Goal: Information Seeking & Learning: Learn about a topic

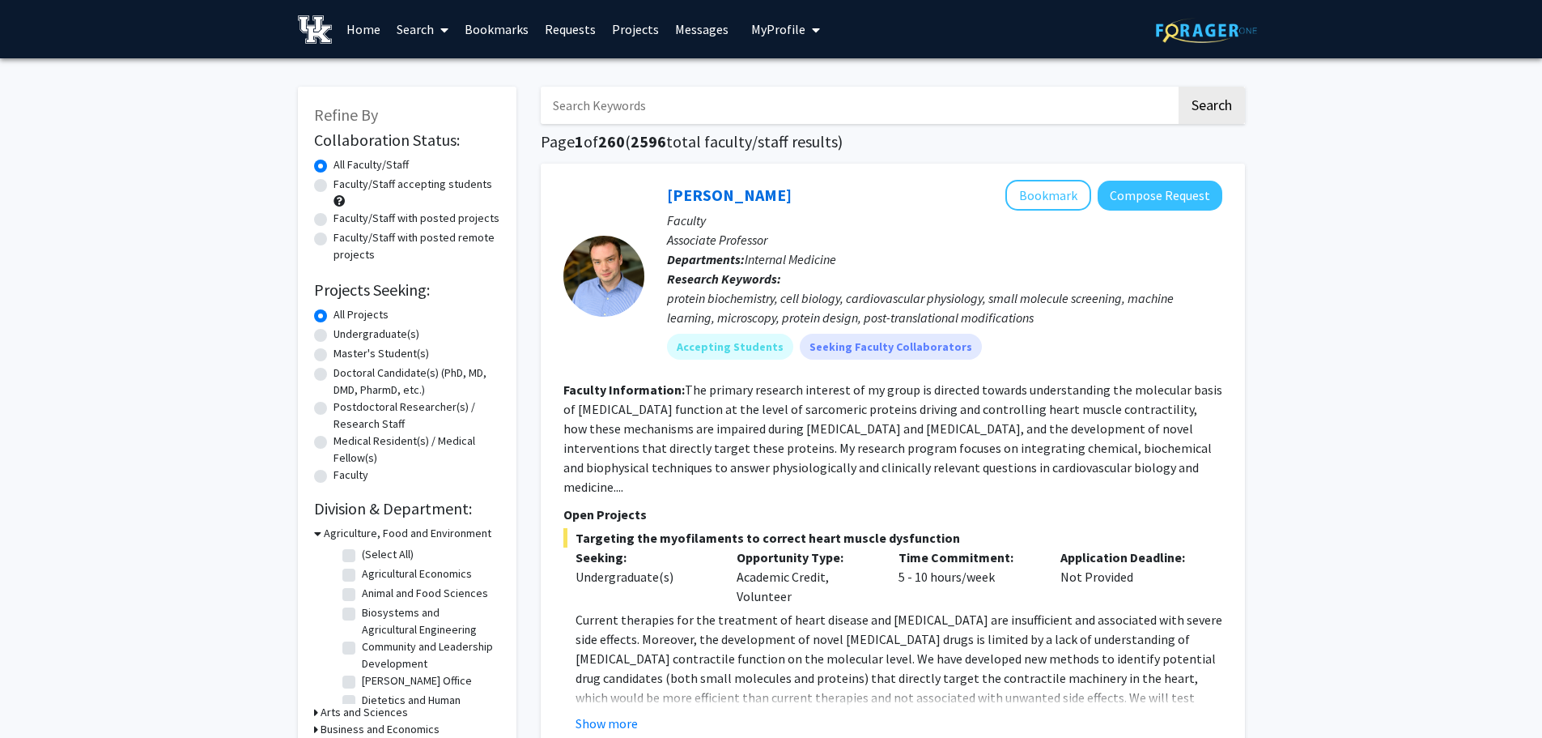
click at [457, 185] on label "Faculty/Staff accepting students" at bounding box center [413, 184] width 159 height 17
click at [344, 185] on input "Faculty/Staff accepting students" at bounding box center [339, 181] width 11 height 11
radio input "true"
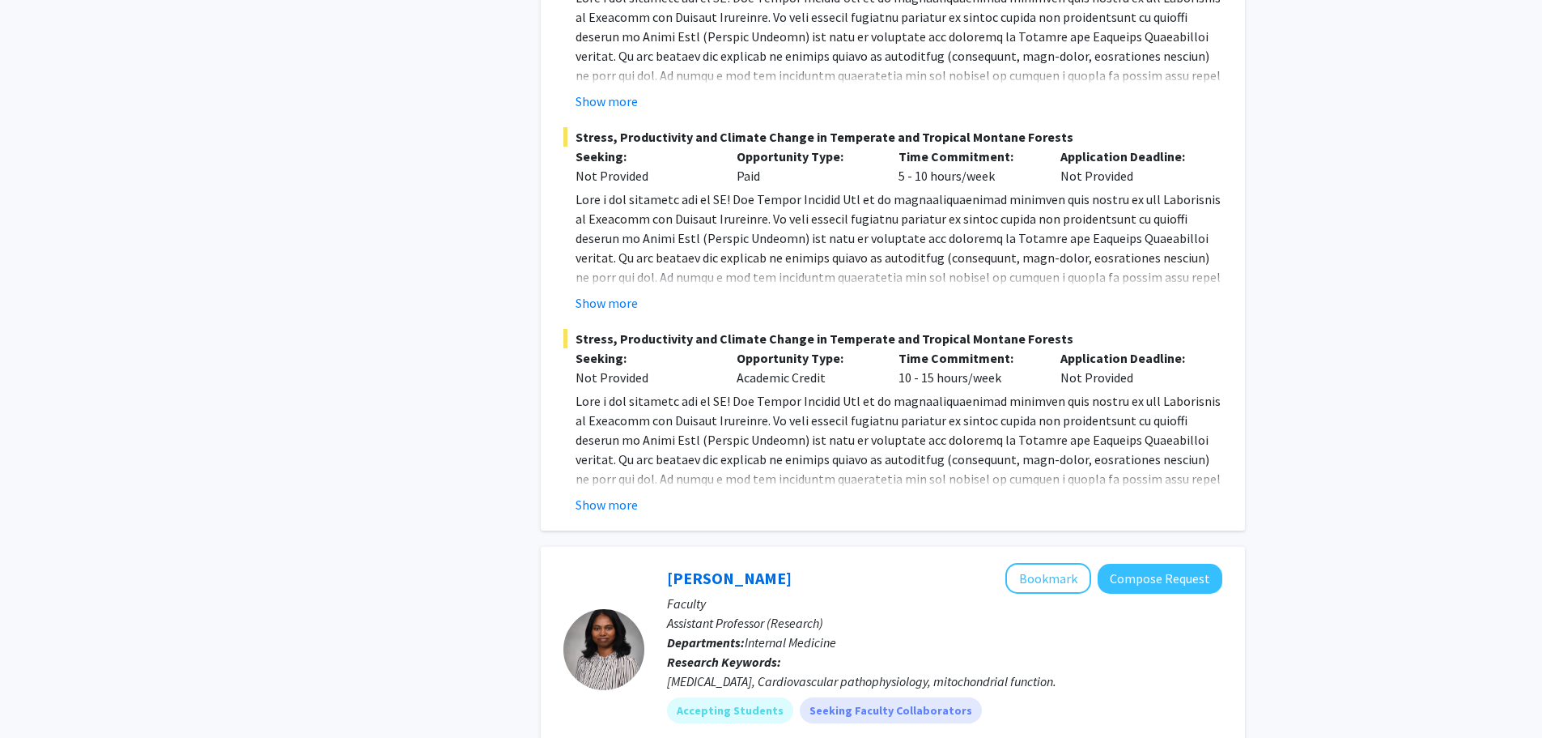
scroll to position [6396, 0]
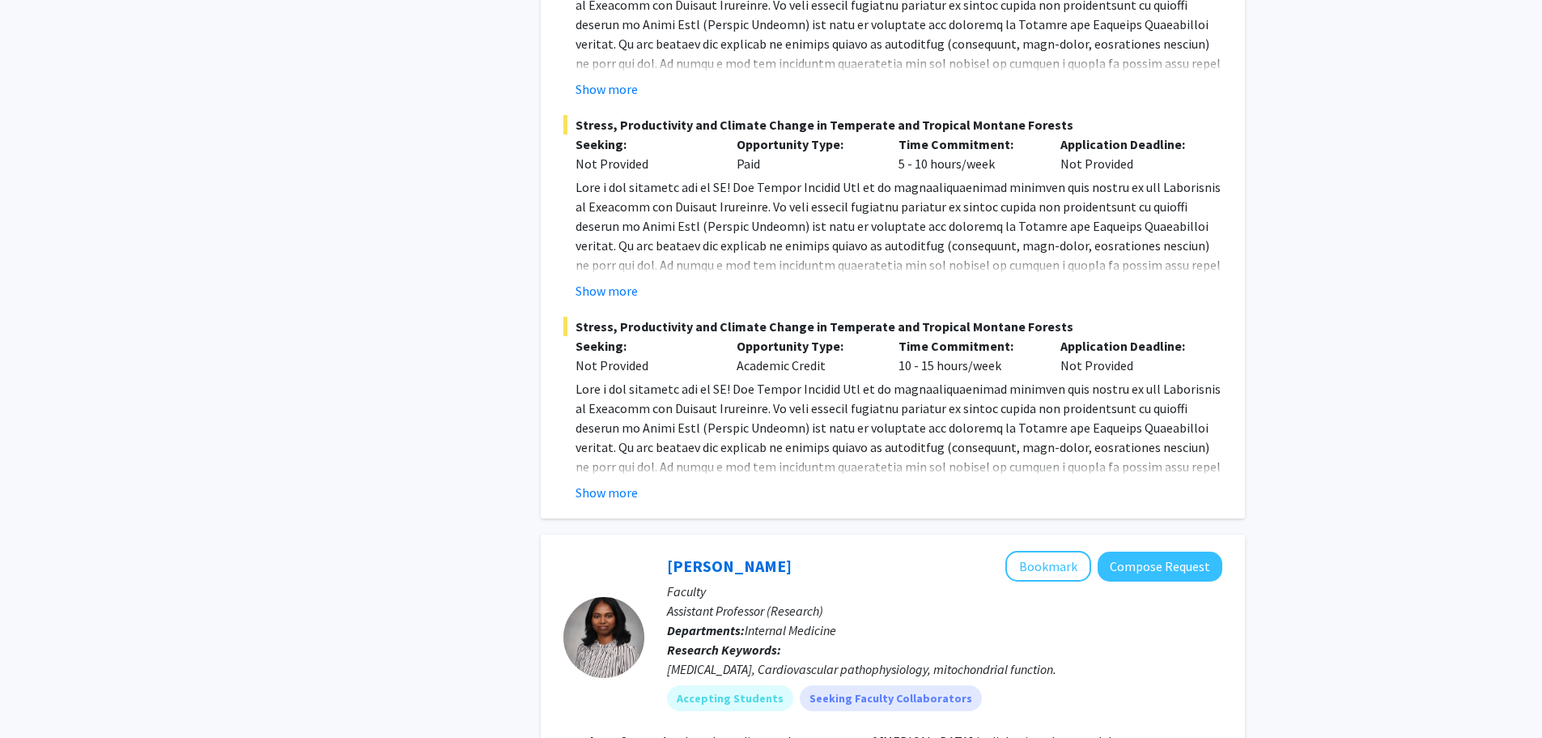
drag, startPoint x: 478, startPoint y: 460, endPoint x: 524, endPoint y: 279, distance: 186.4
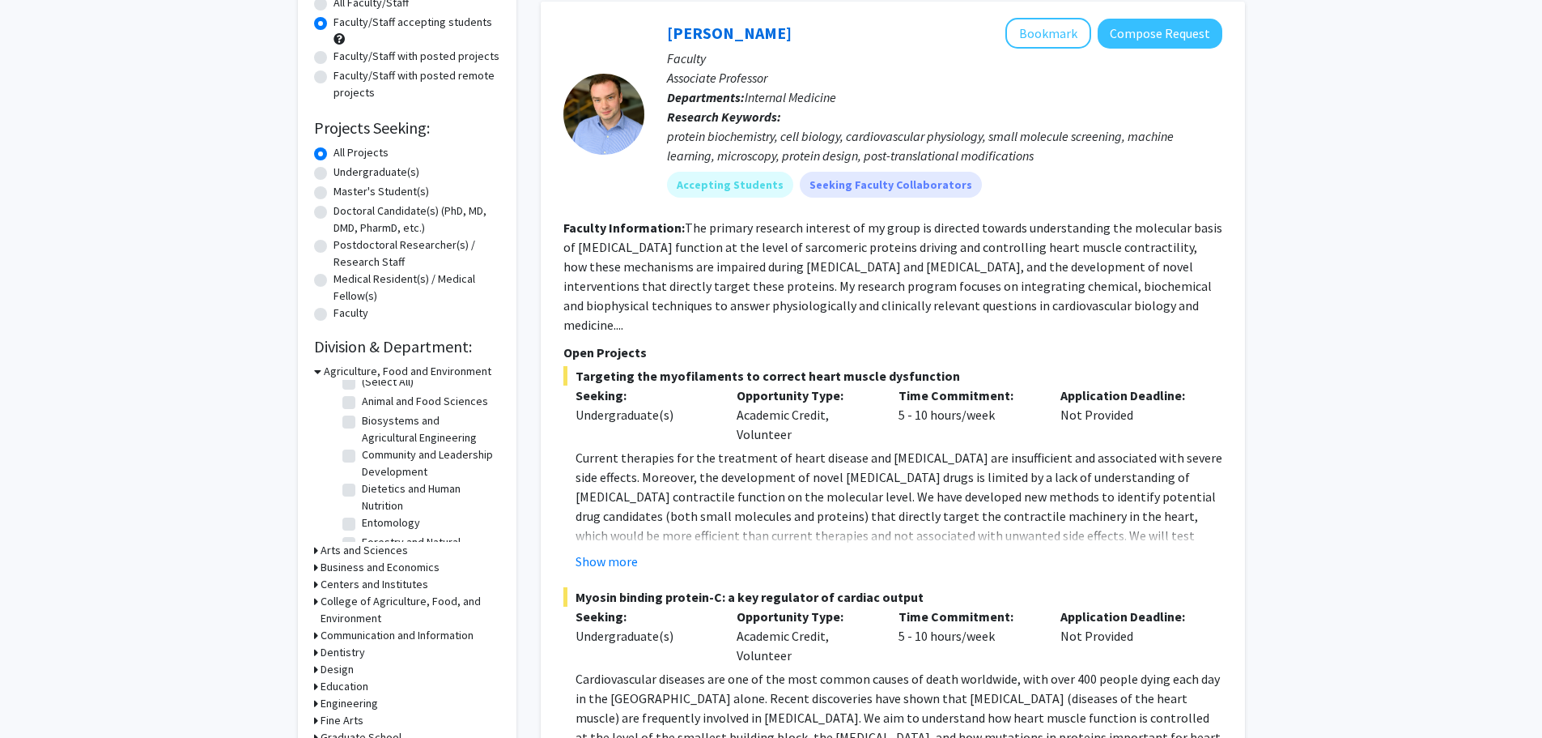
scroll to position [5, 0]
click at [326, 565] on h3 "Business and Economics" at bounding box center [380, 567] width 119 height 17
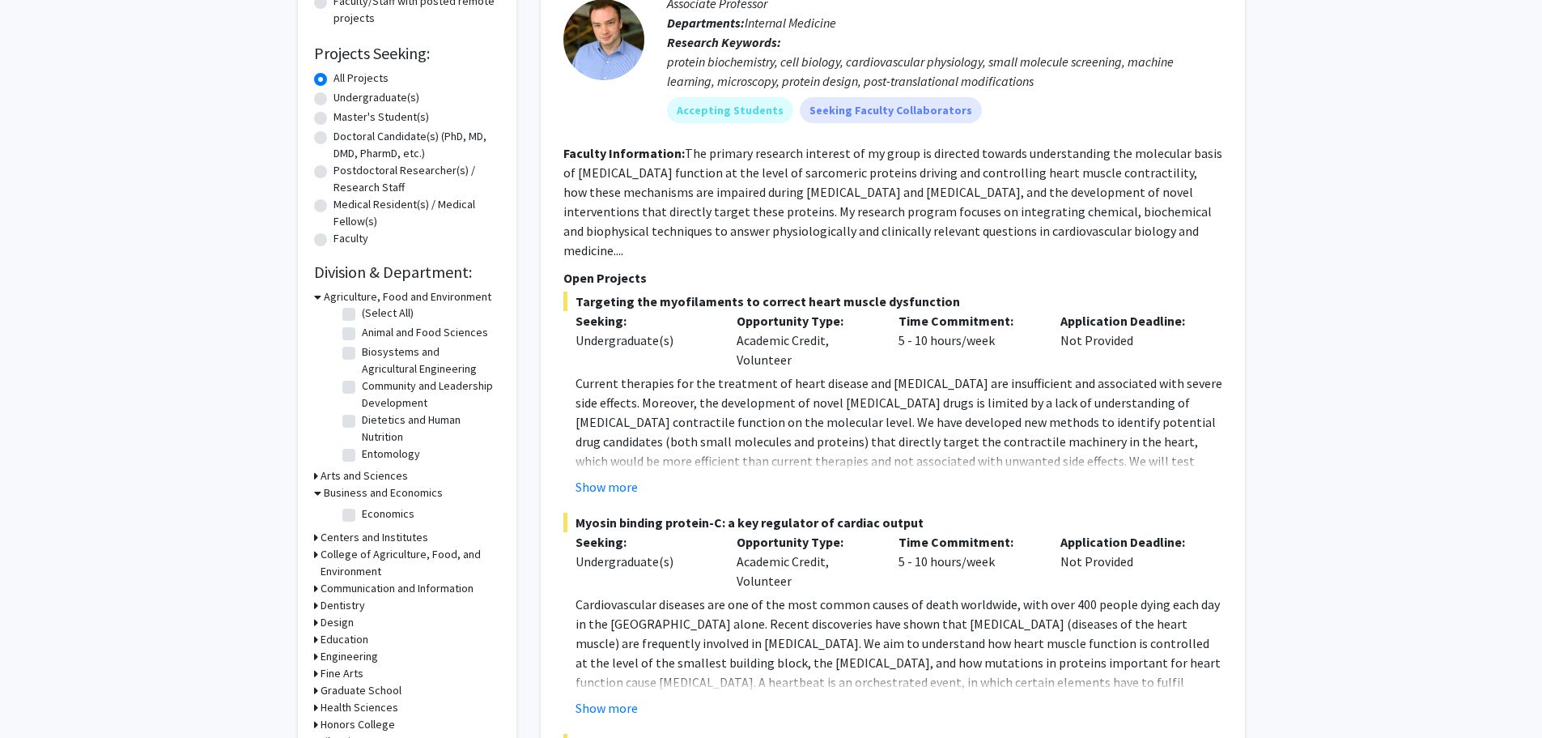
scroll to position [243, 0]
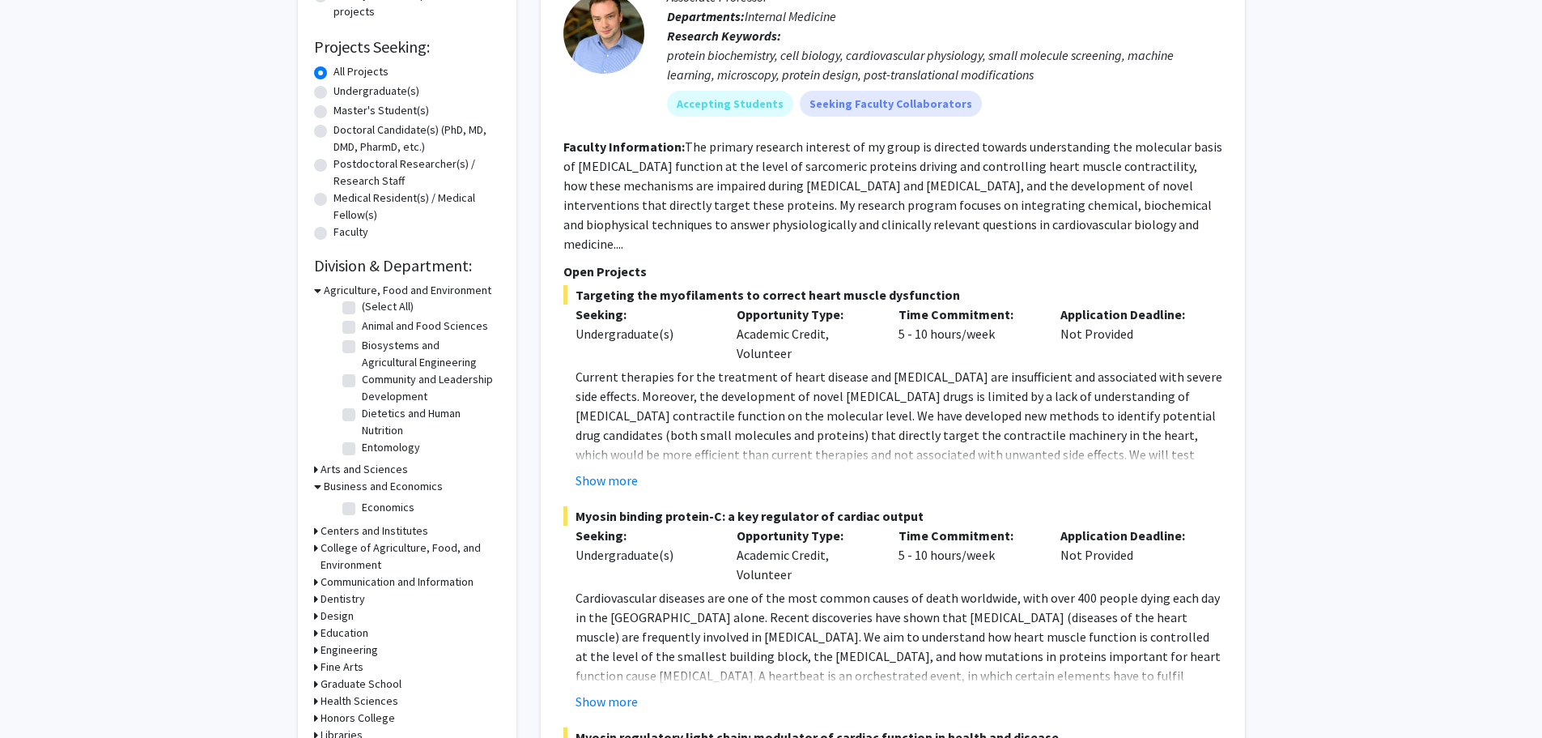
click at [362, 508] on label "Economics" at bounding box center [388, 507] width 53 height 17
click at [362, 508] on input "Economics" at bounding box center [367, 504] width 11 height 11
checkbox input "true"
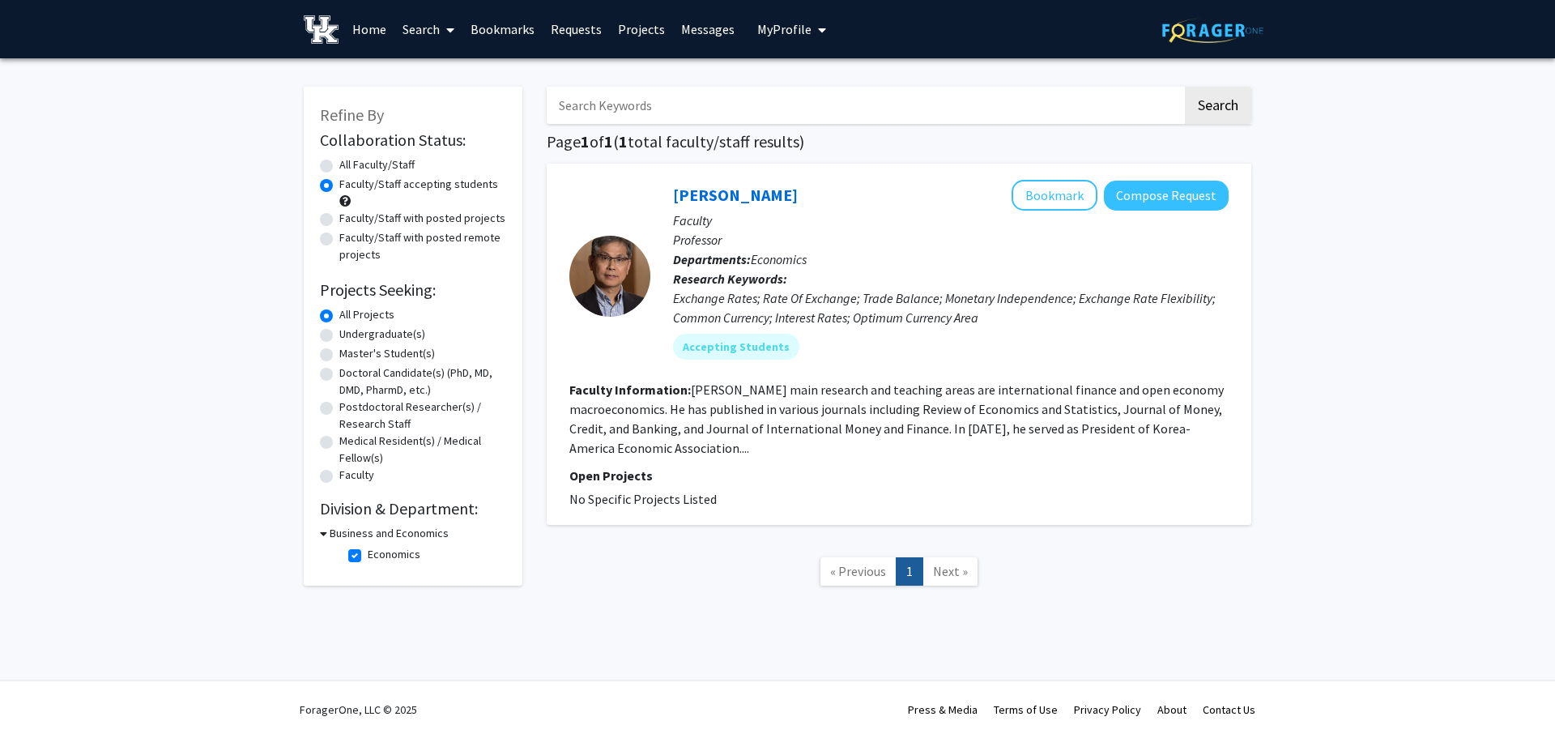
click at [368, 551] on label "Economics" at bounding box center [394, 554] width 53 height 17
click at [368, 551] on input "Economics" at bounding box center [373, 551] width 11 height 11
checkbox input "false"
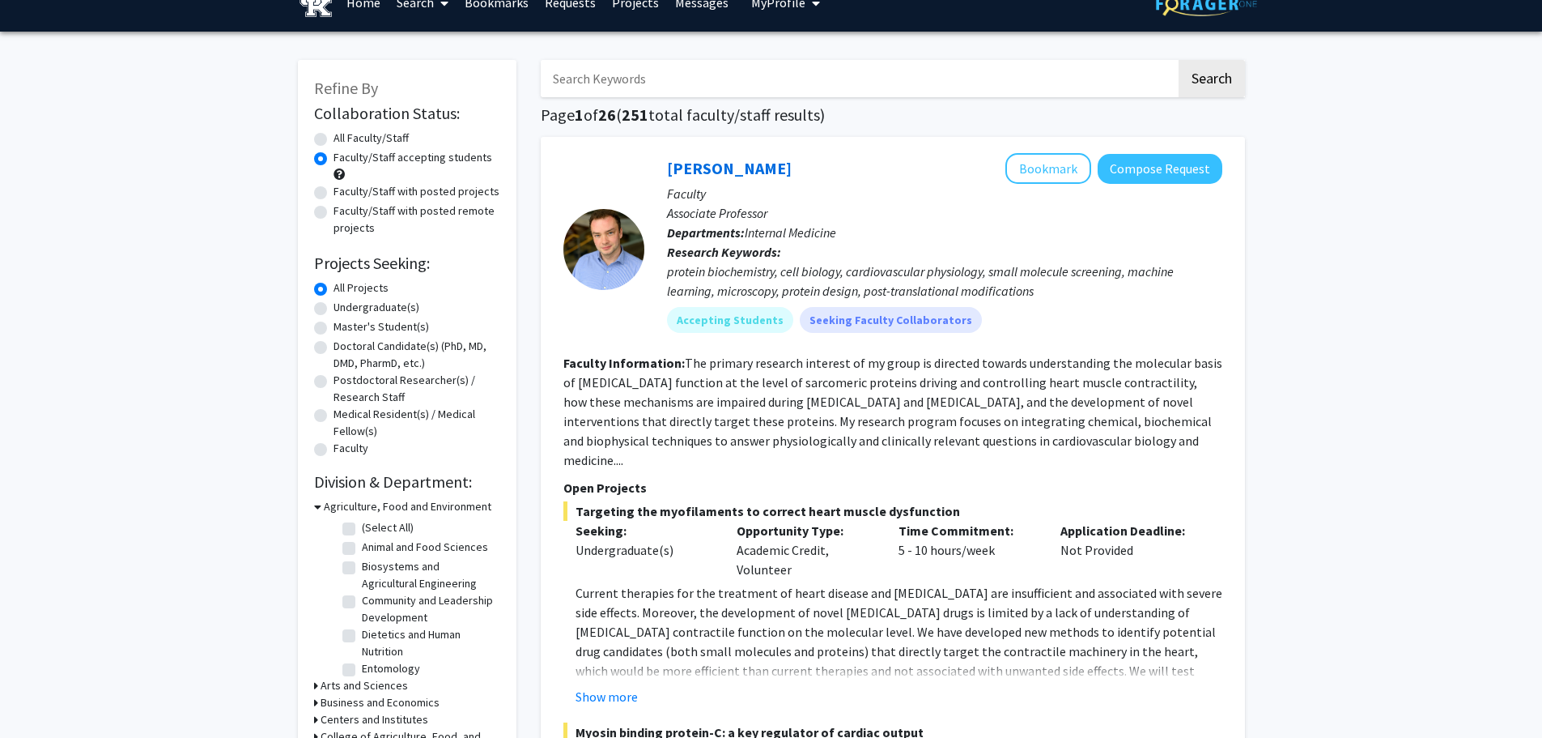
scroll to position [81, 0]
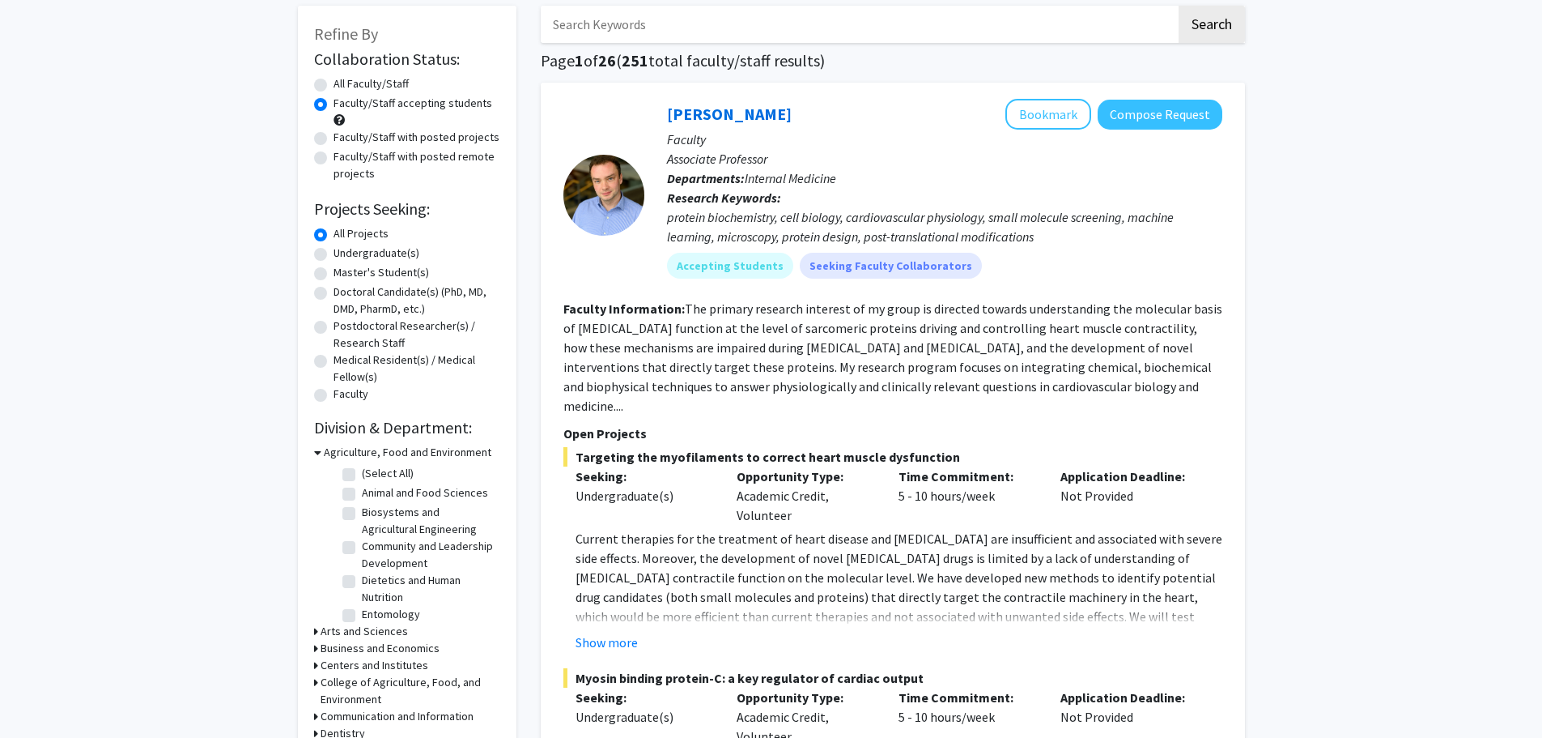
click at [334, 91] on label "All Faculty/Staff" at bounding box center [371, 83] width 75 height 17
click at [334, 86] on input "All Faculty/Staff" at bounding box center [339, 80] width 11 height 11
radio input "true"
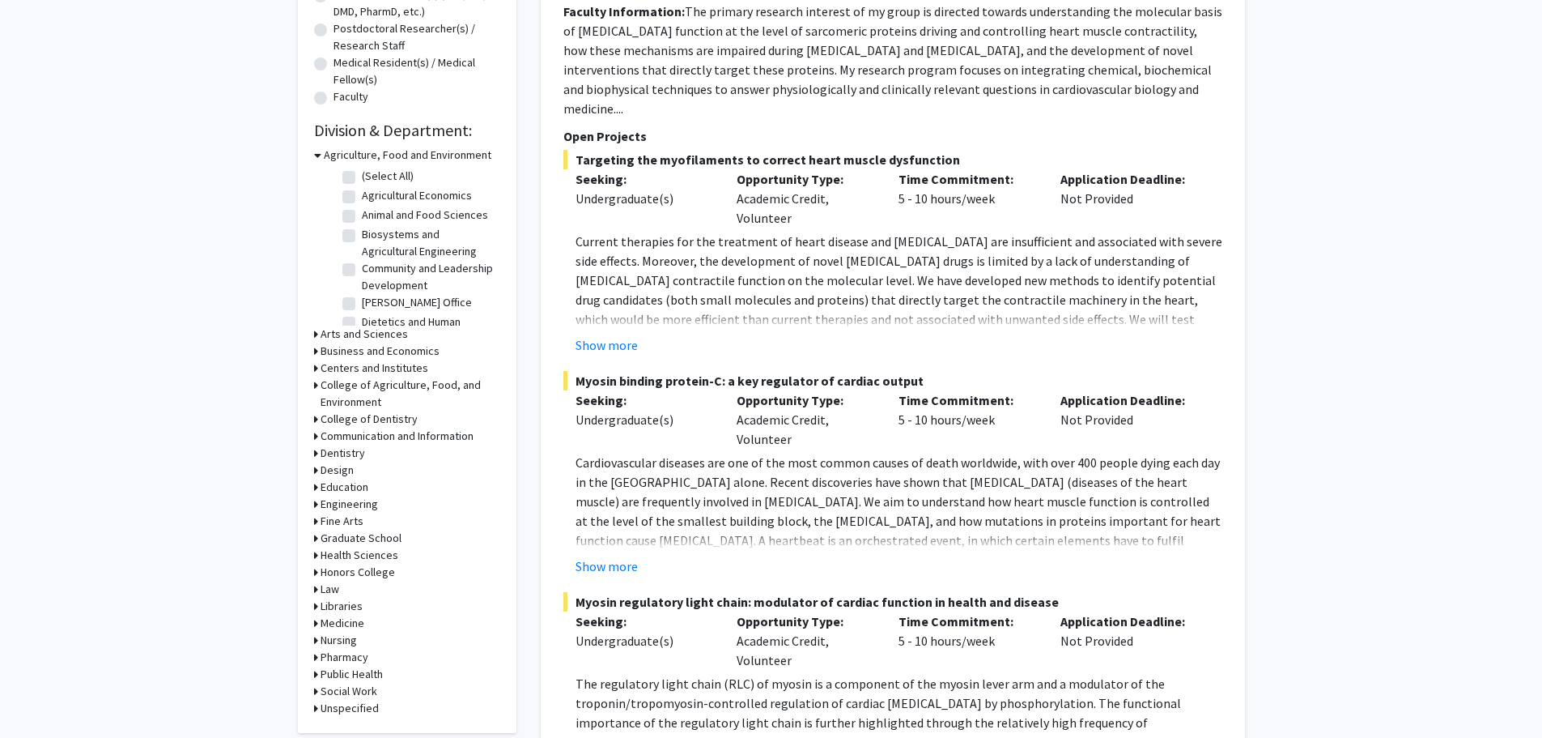
scroll to position [405, 0]
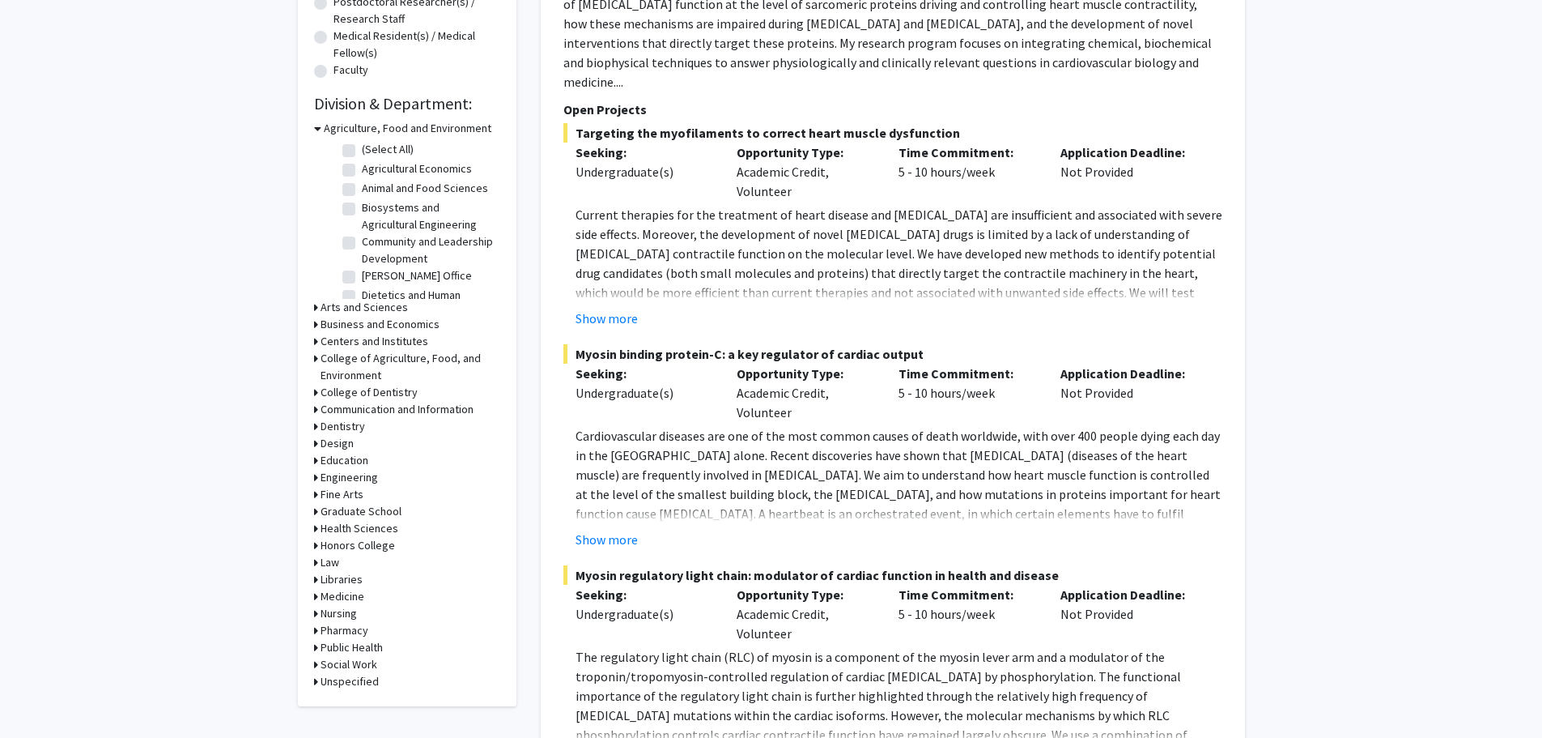
click at [316, 322] on div "Refine By Collaboration Status: Collaboration Status All Faculty/Staff Collabor…" at bounding box center [407, 194] width 219 height 1024
click at [316, 322] on icon at bounding box center [316, 324] width 4 height 17
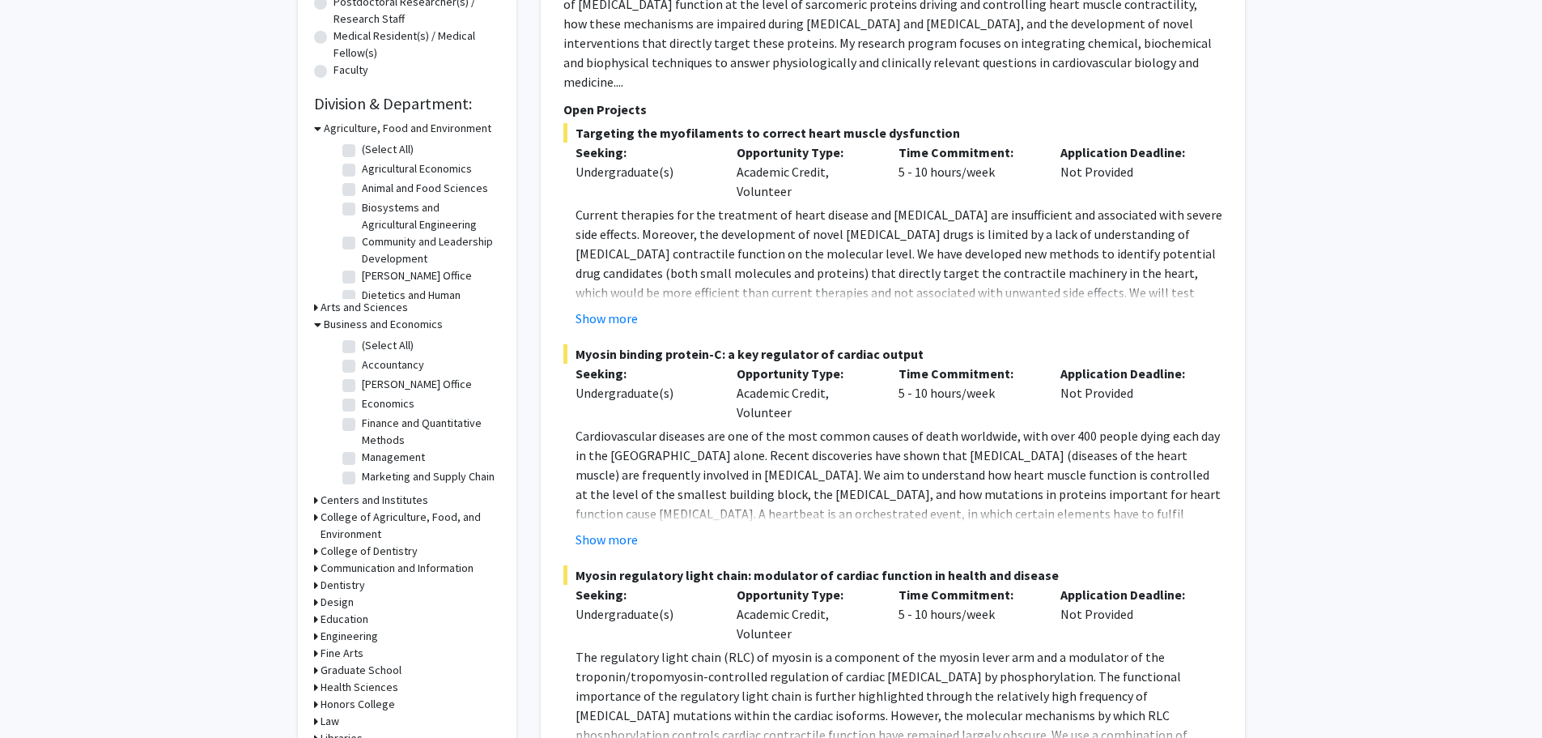
click at [362, 405] on label "Economics" at bounding box center [388, 403] width 53 height 17
click at [362, 405] on input "Economics" at bounding box center [367, 400] width 11 height 11
checkbox input "true"
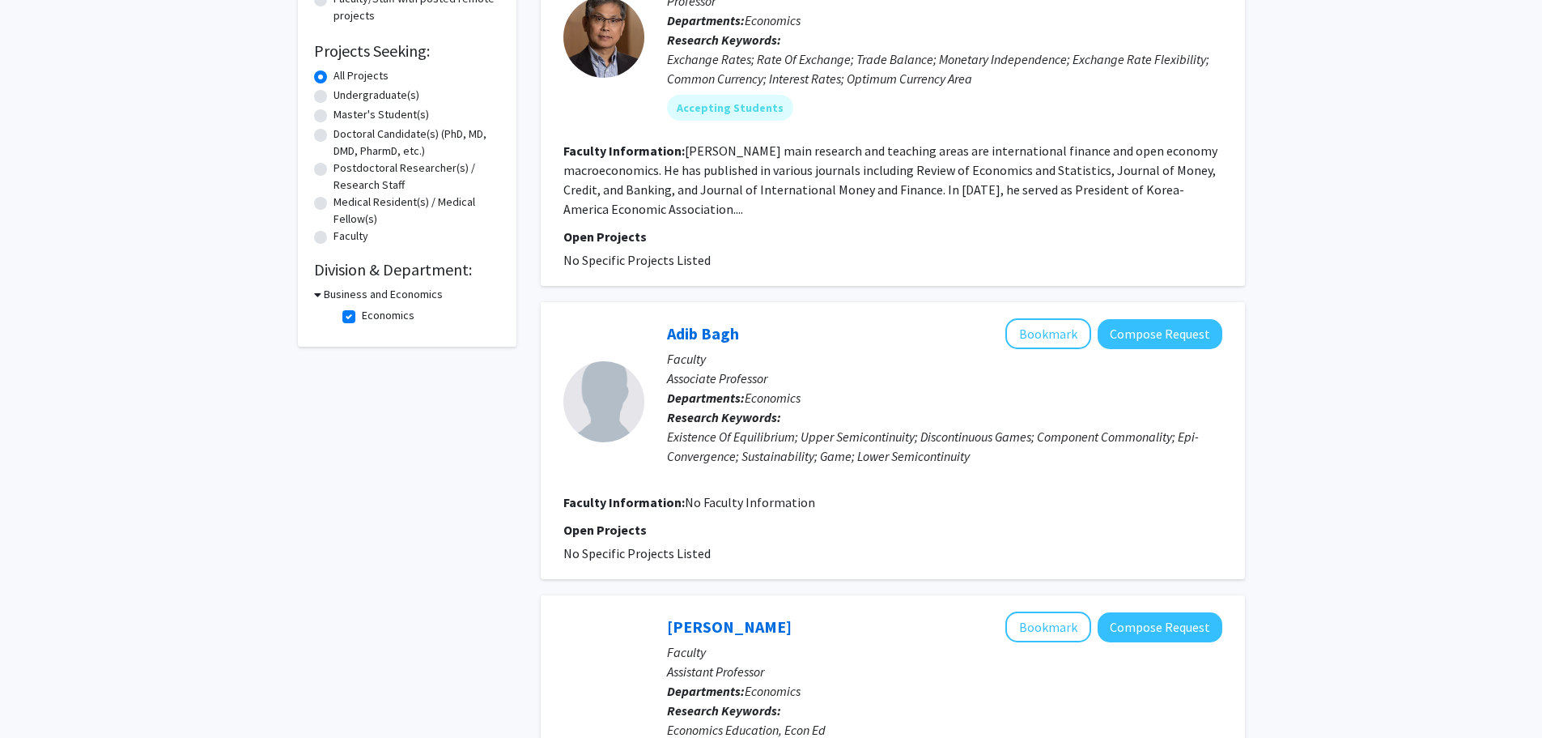
scroll to position [162, 0]
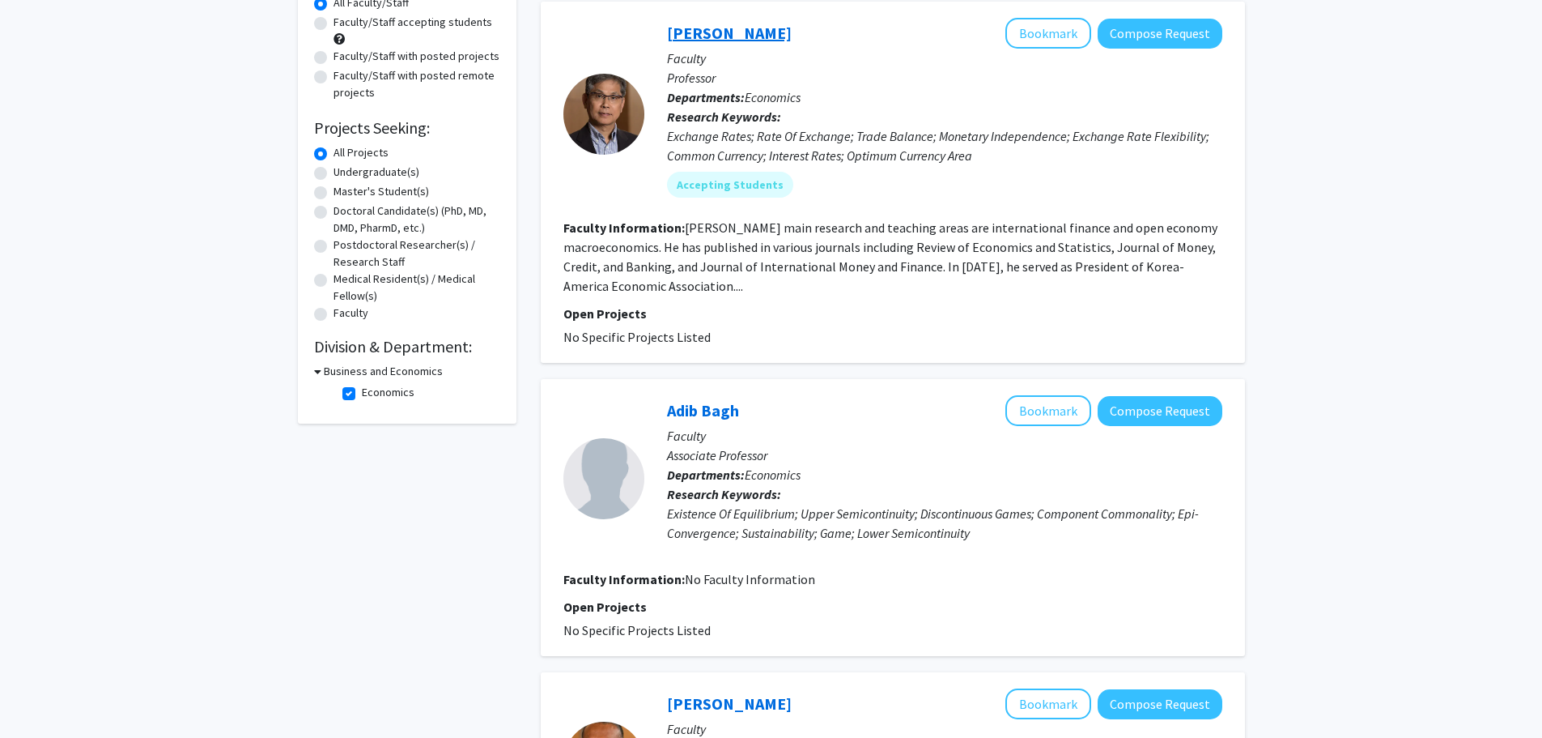
click at [721, 30] on link "[PERSON_NAME]" at bounding box center [729, 33] width 125 height 20
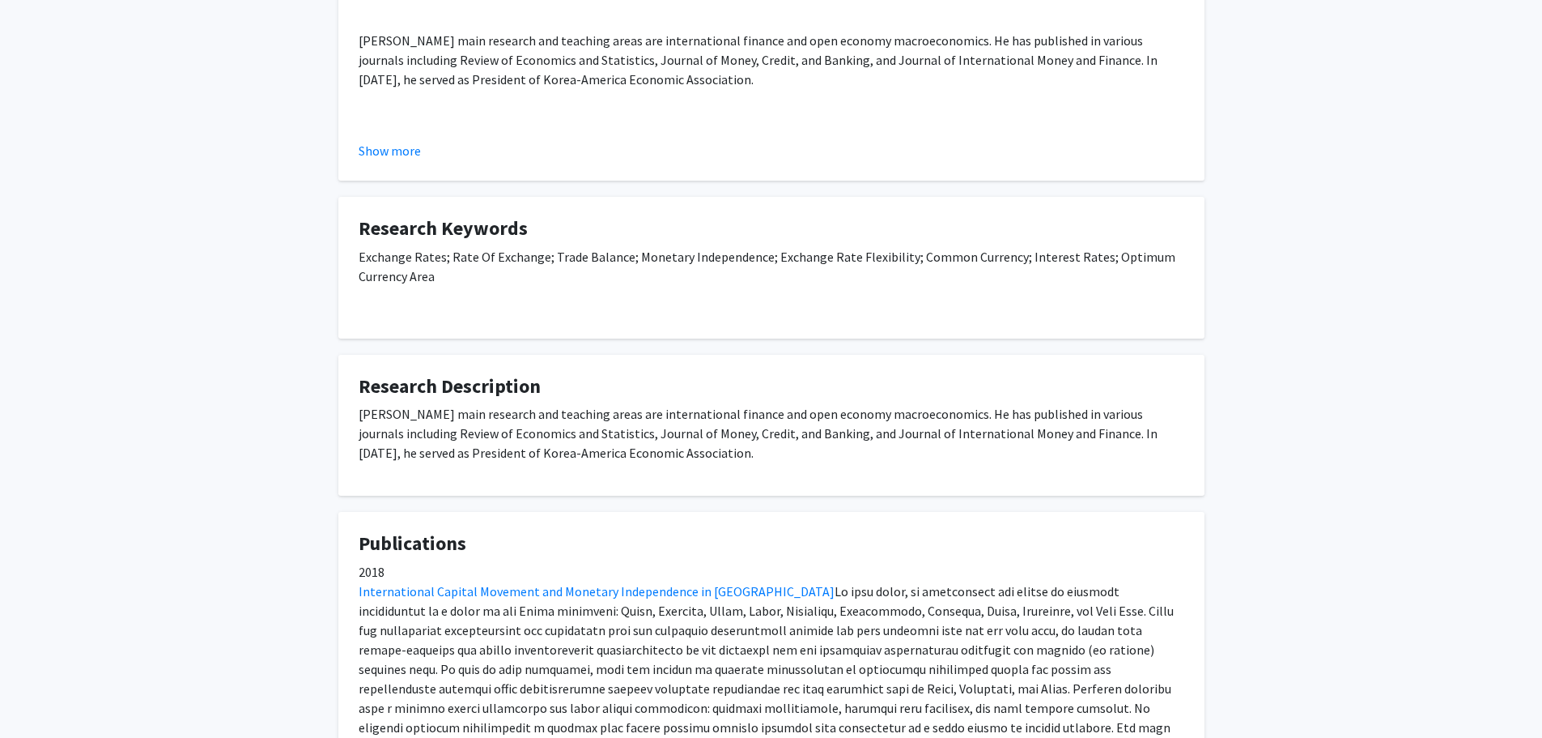
scroll to position [405, 0]
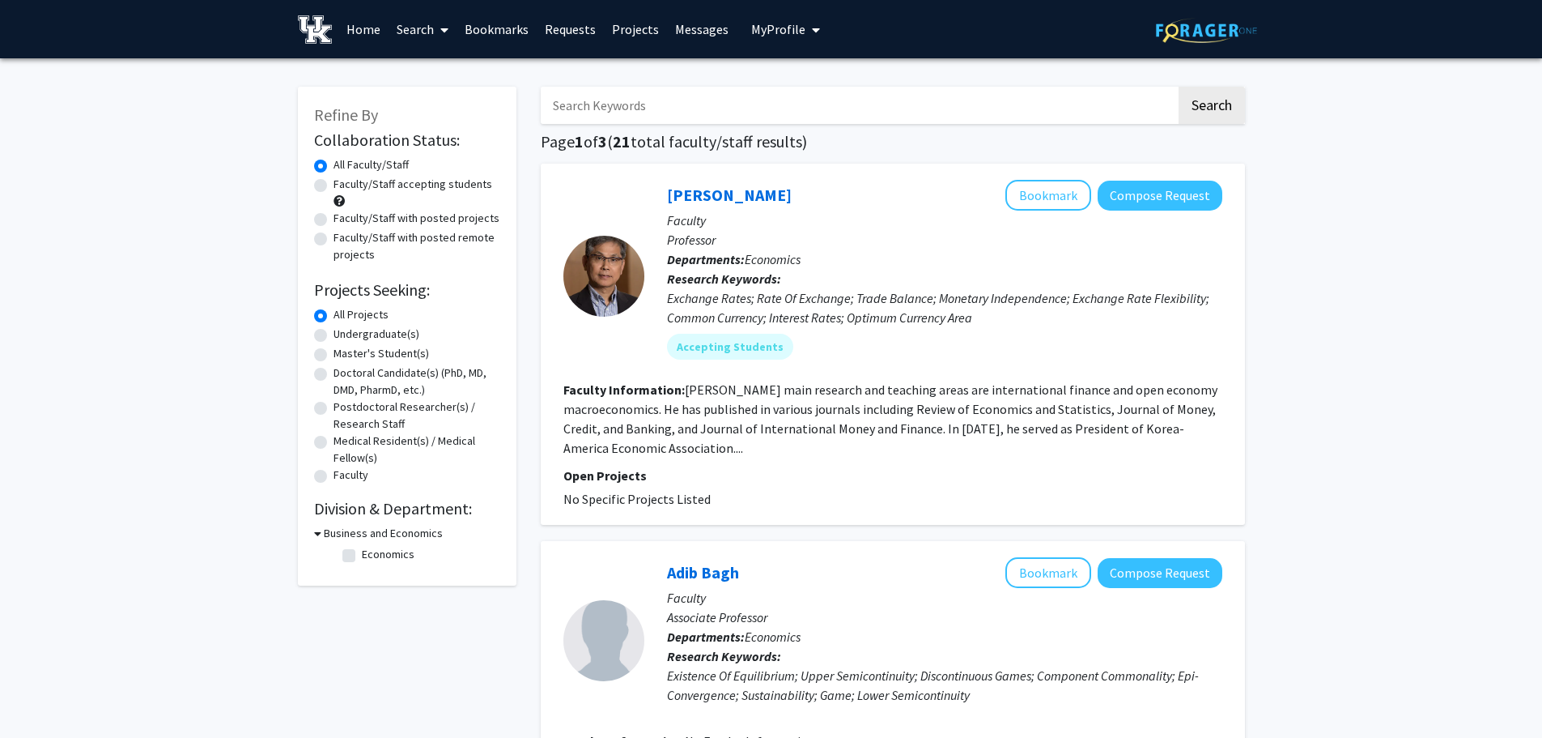
checkbox input "false"
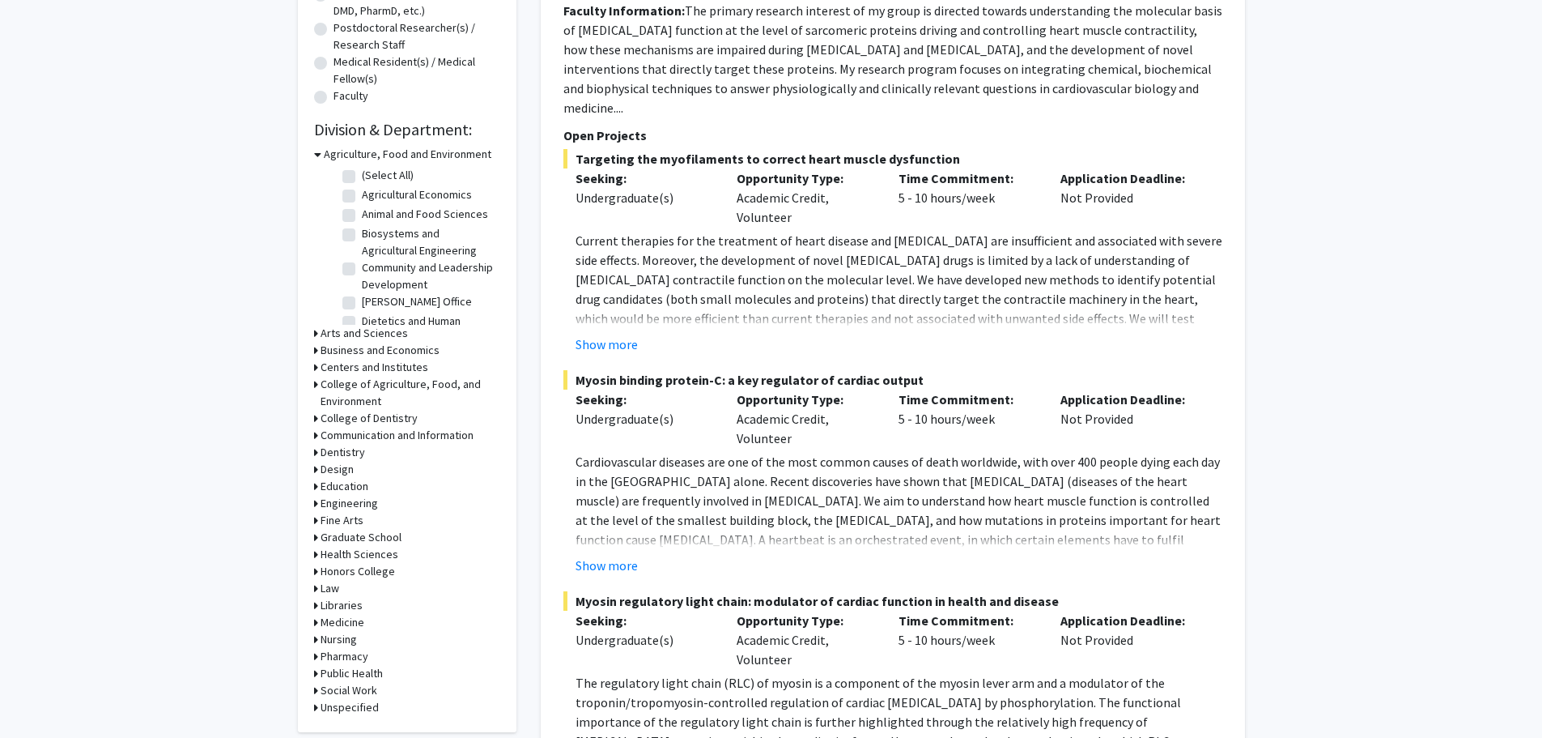
scroll to position [405, 0]
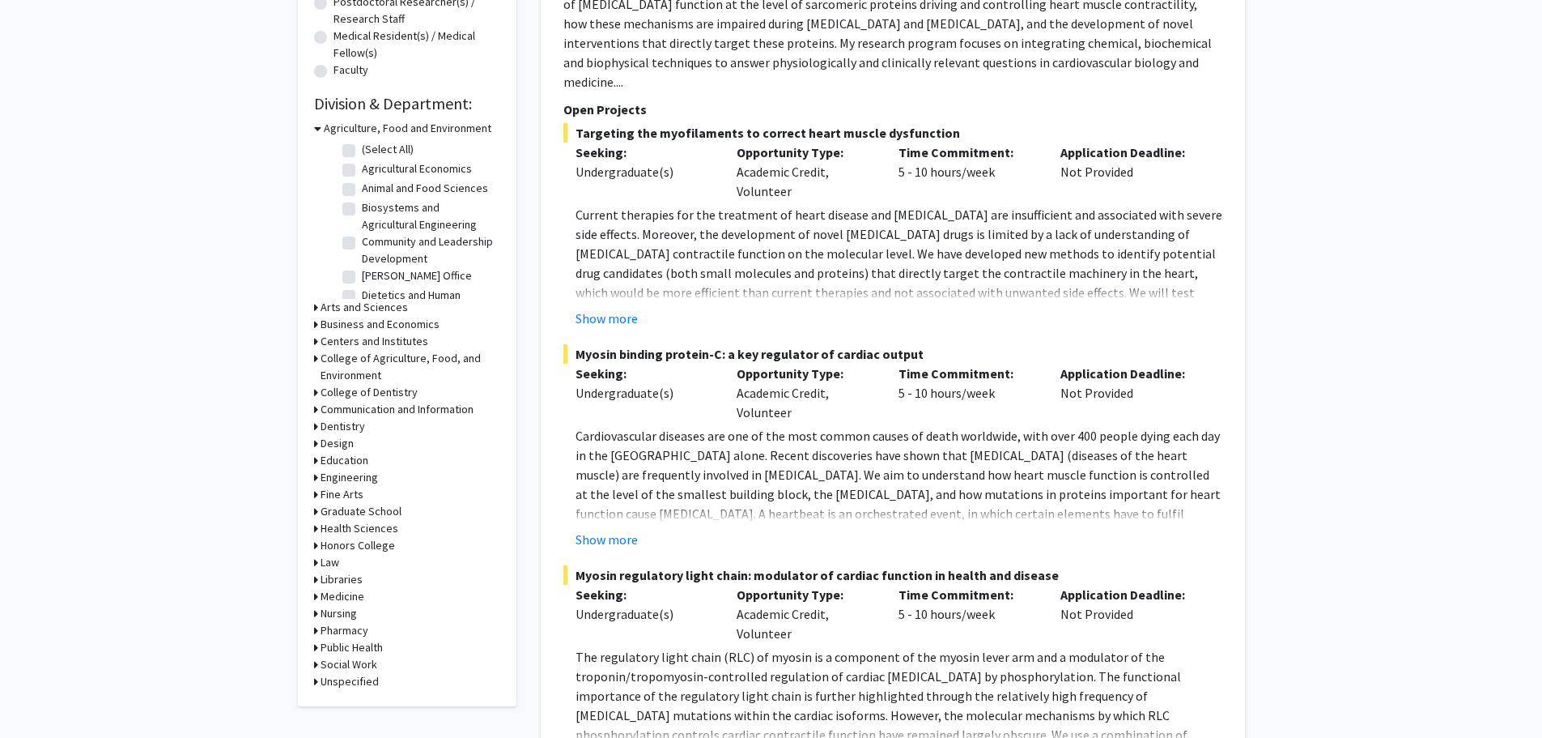
click at [374, 539] on h3 "Honors College" at bounding box center [358, 545] width 74 height 17
click at [368, 564] on label "Honors College" at bounding box center [399, 566] width 74 height 17
click at [368, 564] on input "Honors College" at bounding box center [367, 563] width 11 height 11
checkbox input "true"
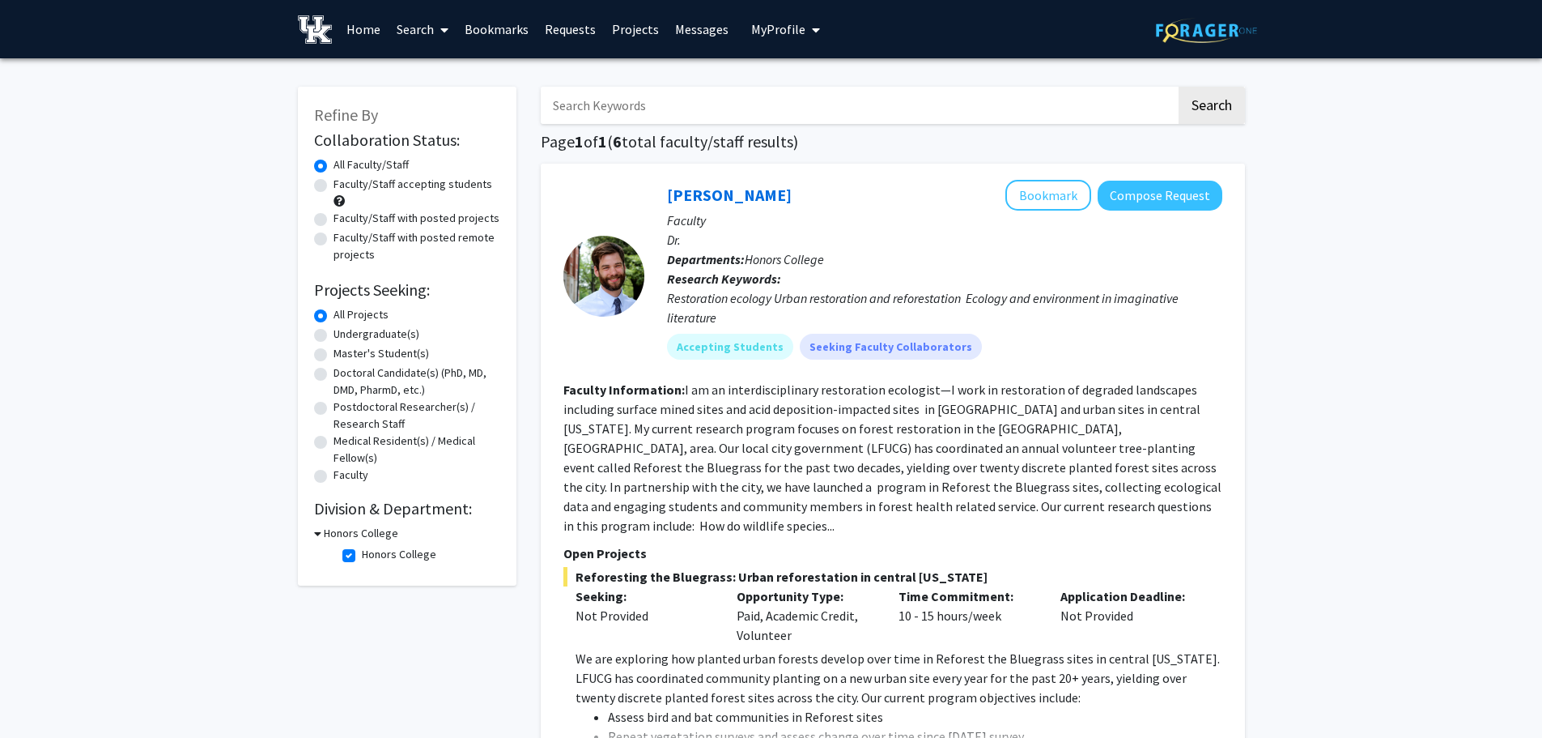
click at [339, 182] on label "Faculty/Staff accepting students" at bounding box center [413, 184] width 159 height 17
click at [339, 182] on input "Faculty/Staff accepting students" at bounding box center [339, 181] width 11 height 11
radio input "true"
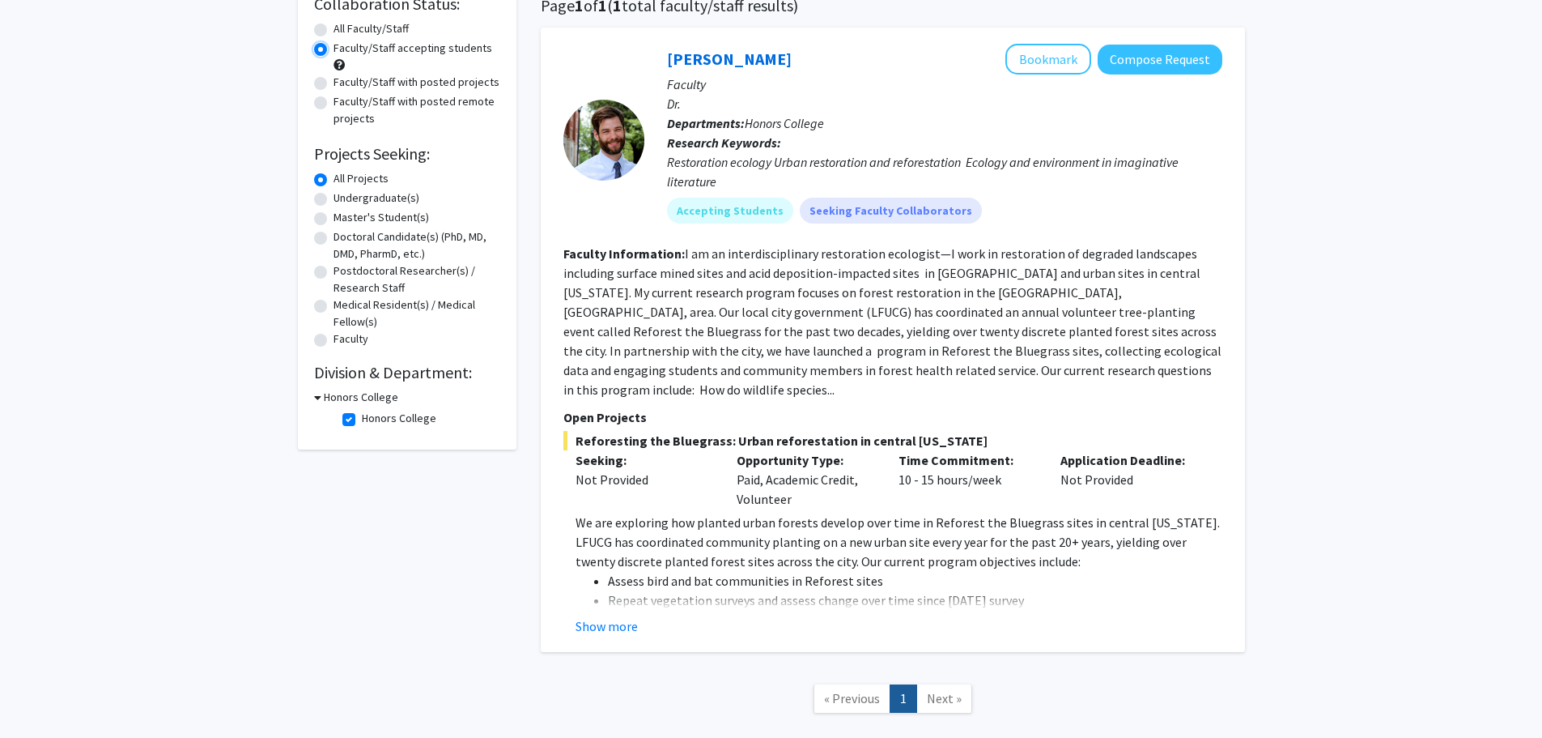
scroll to position [129, 0]
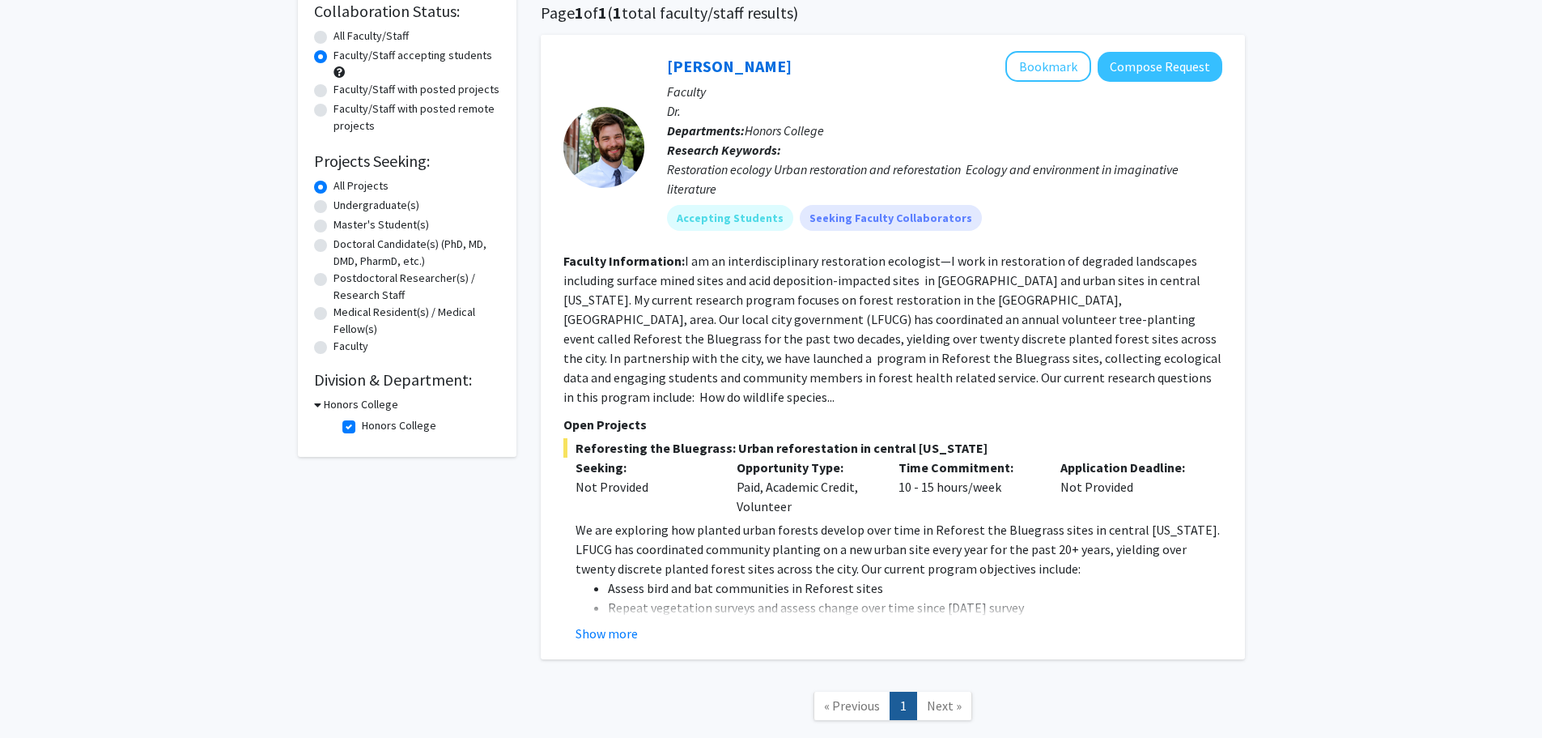
click at [330, 404] on h3 "Honors College" at bounding box center [361, 404] width 74 height 17
click at [330, 404] on h3 "Honors College" at bounding box center [358, 404] width 74 height 17
click at [362, 426] on label "Honors College" at bounding box center [399, 425] width 74 height 17
click at [362, 426] on input "Honors College" at bounding box center [367, 422] width 11 height 11
checkbox input "false"
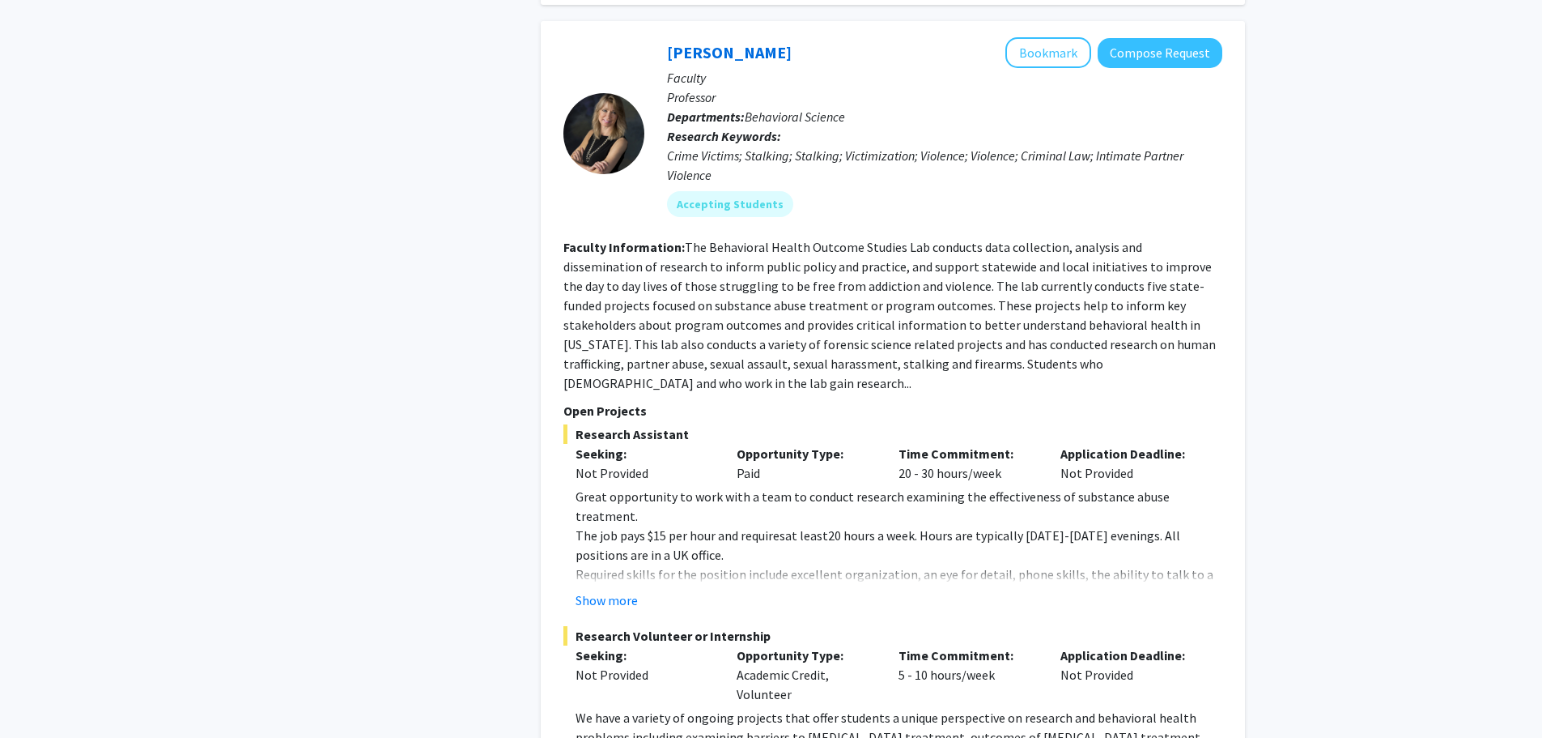
scroll to position [8299, 0]
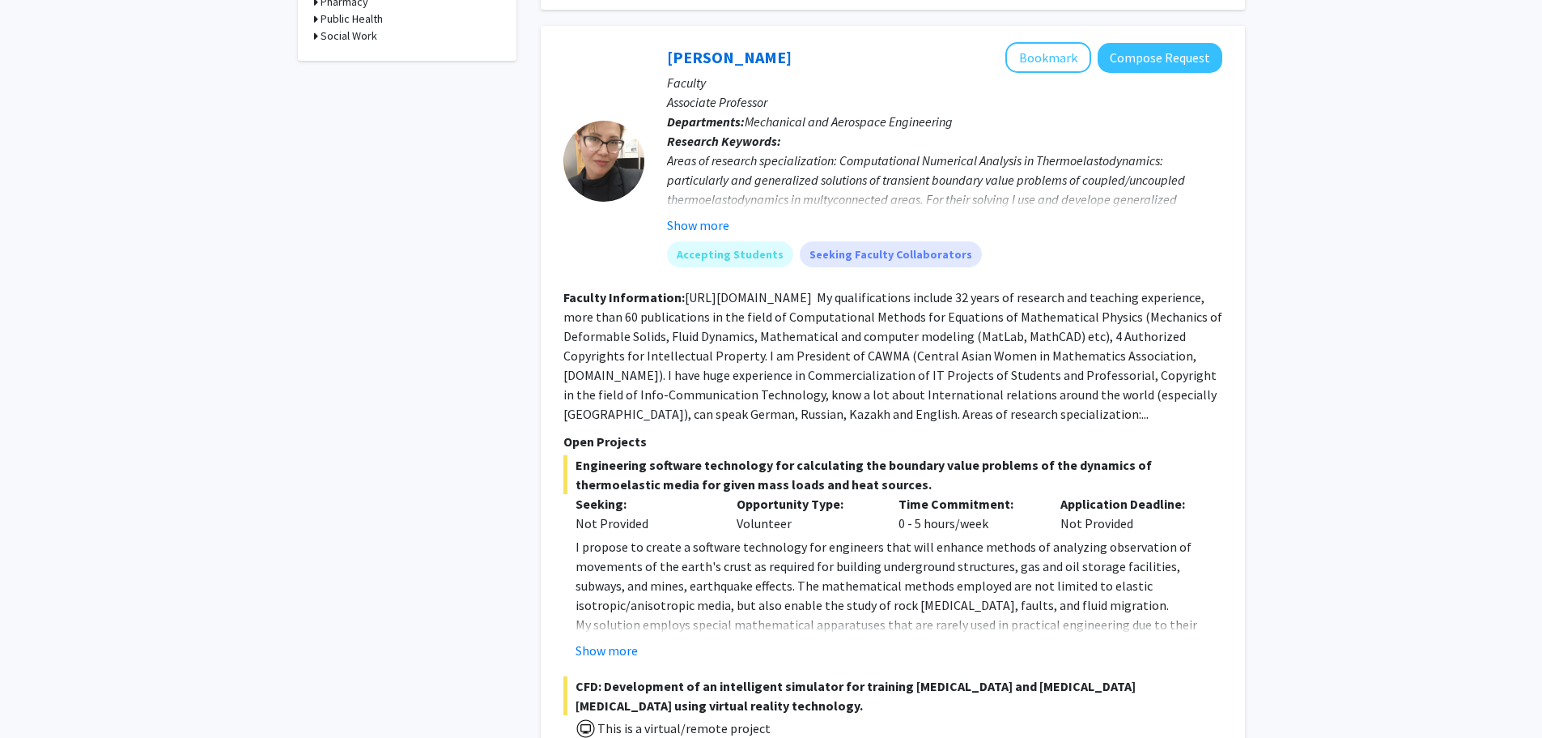
scroll to position [1053, 0]
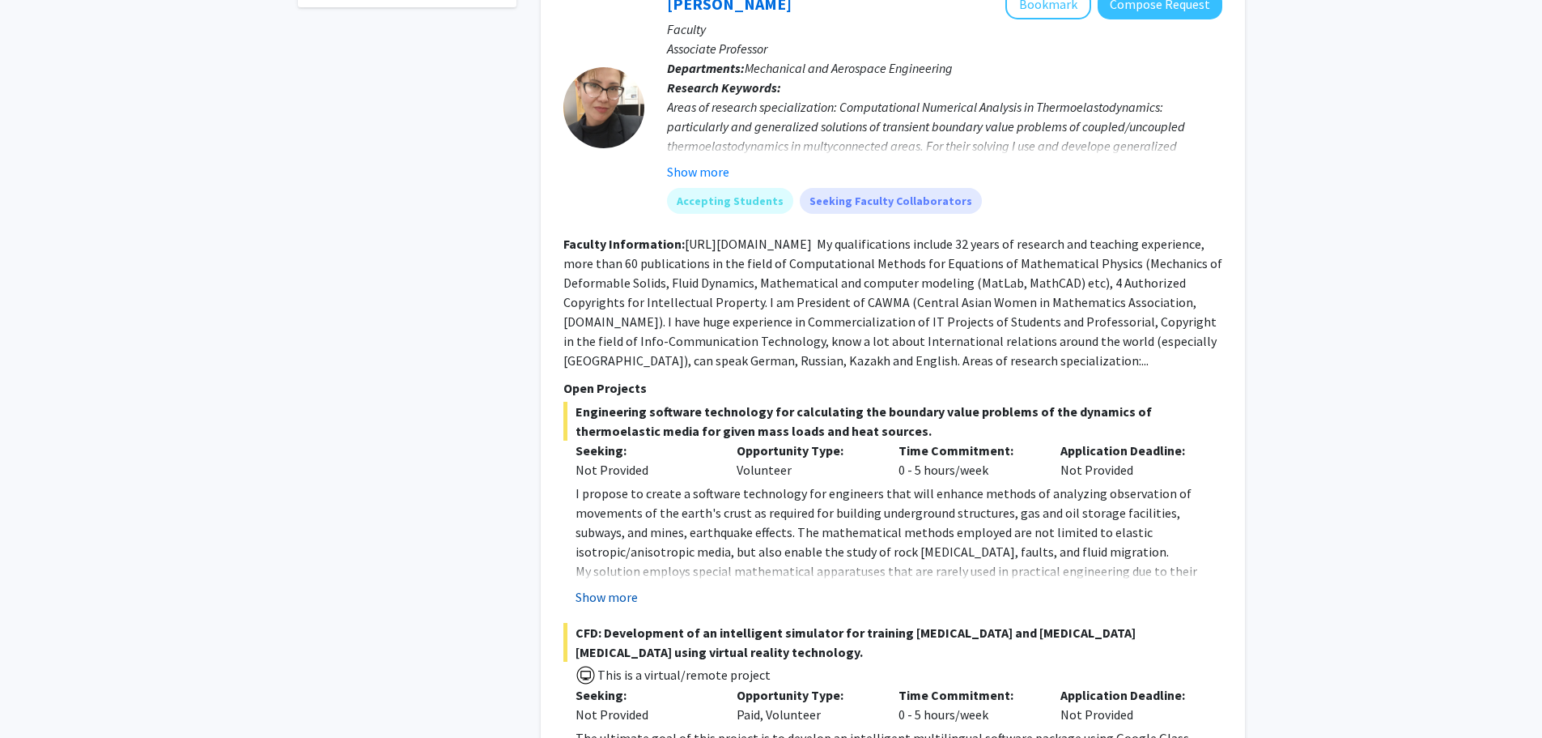
click at [606, 587] on button "Show more" at bounding box center [607, 596] width 62 height 19
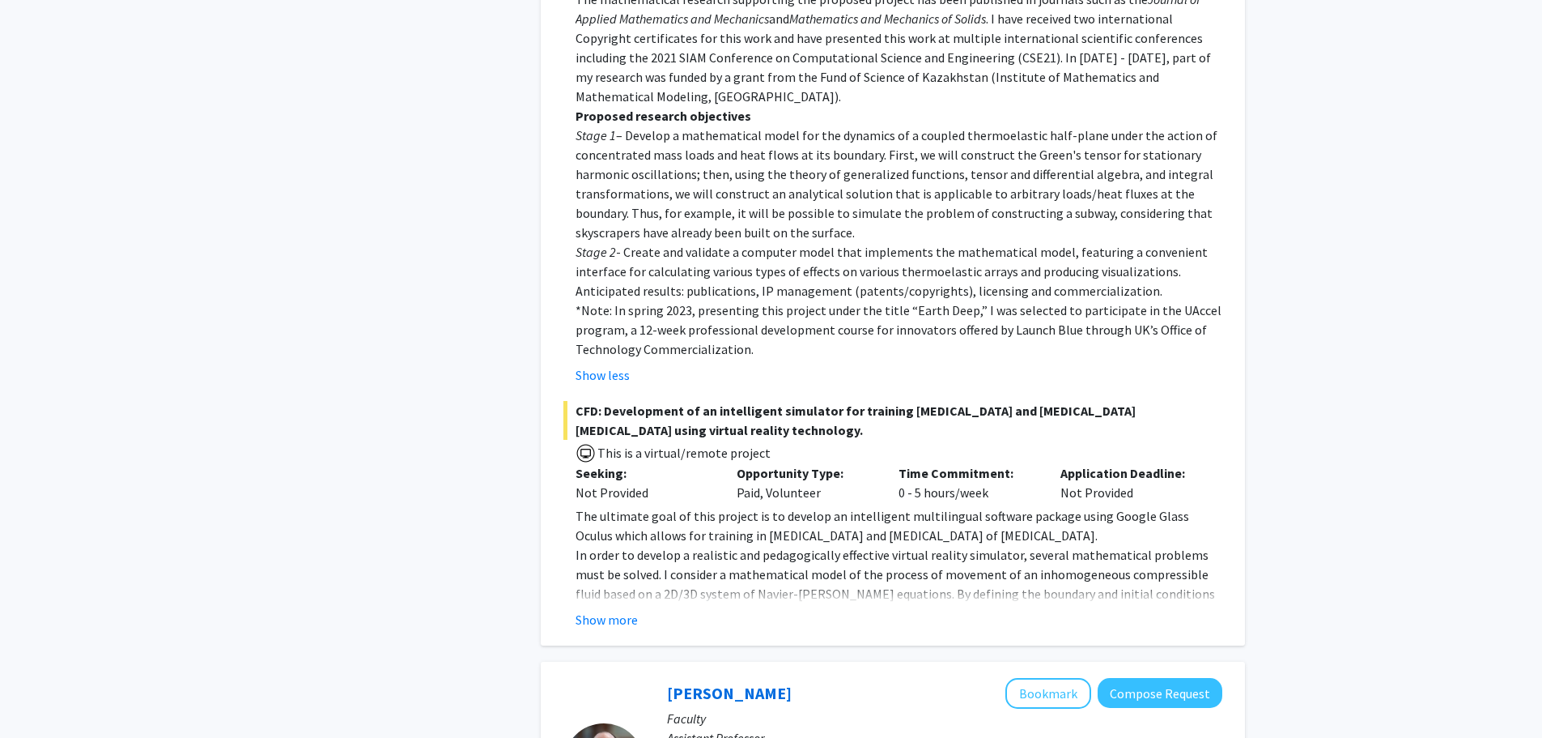
scroll to position [1943, 0]
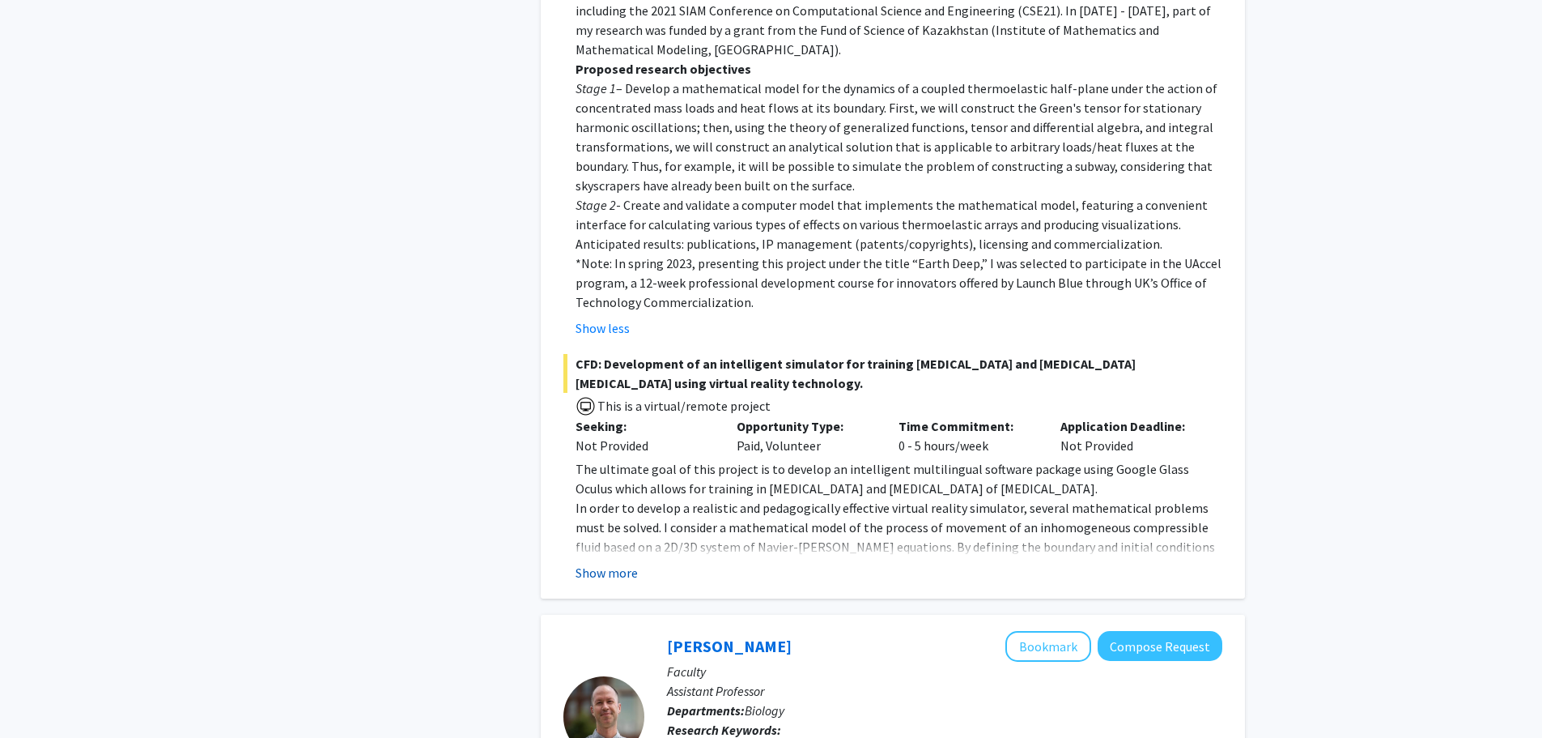
click at [599, 563] on button "Show more" at bounding box center [607, 572] width 62 height 19
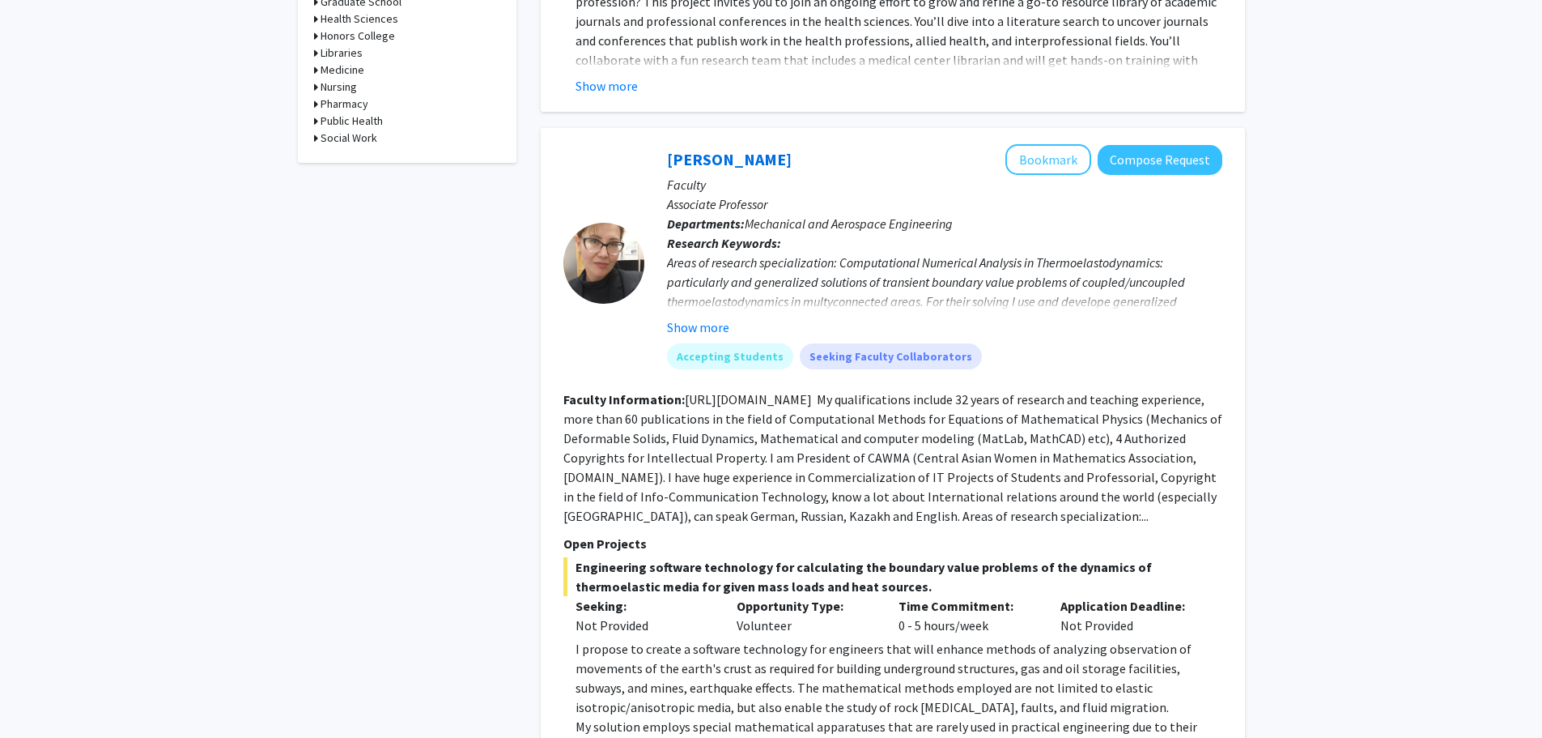
scroll to position [891, 0]
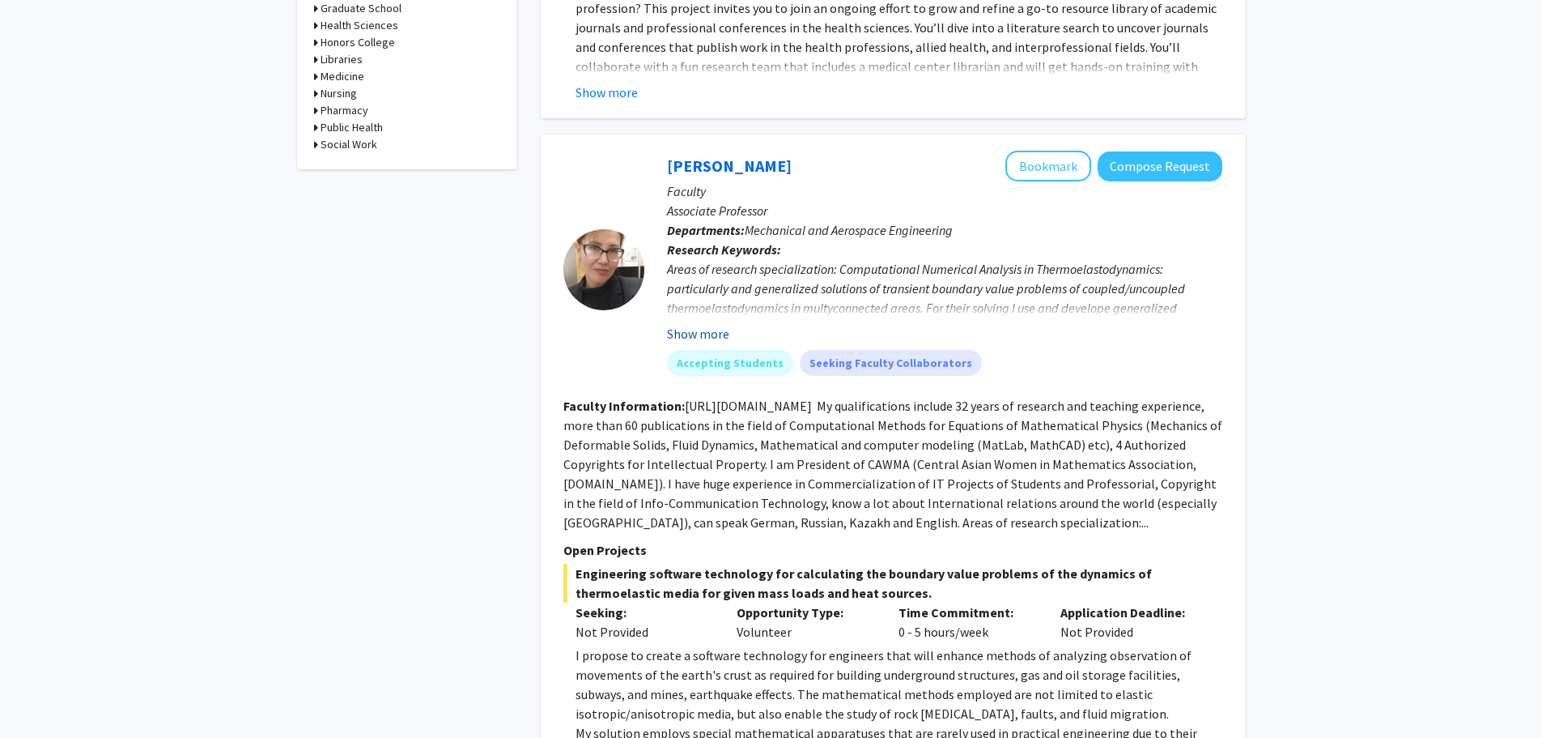
click at [715, 324] on button "Show more" at bounding box center [698, 333] width 62 height 19
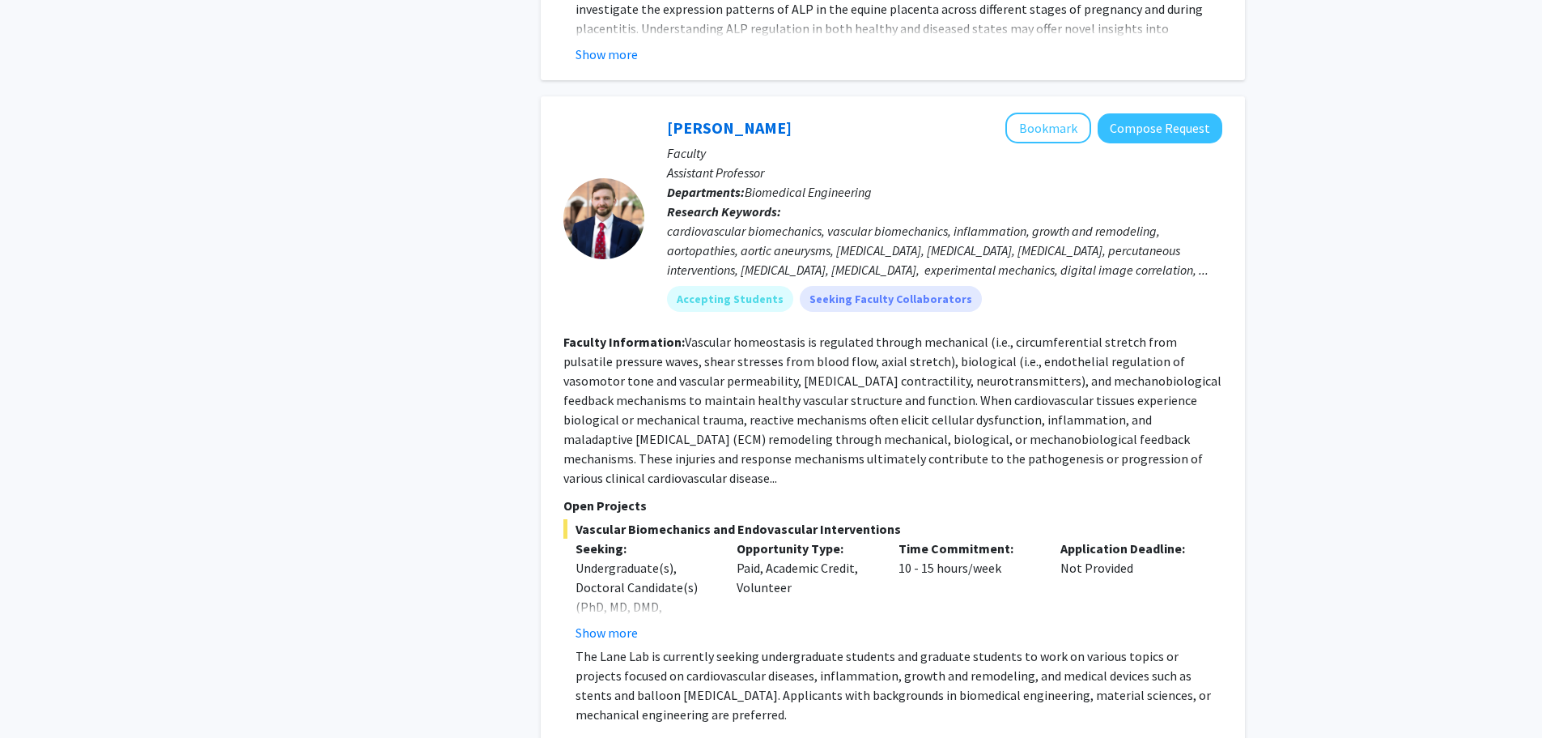
scroll to position [7844, 0]
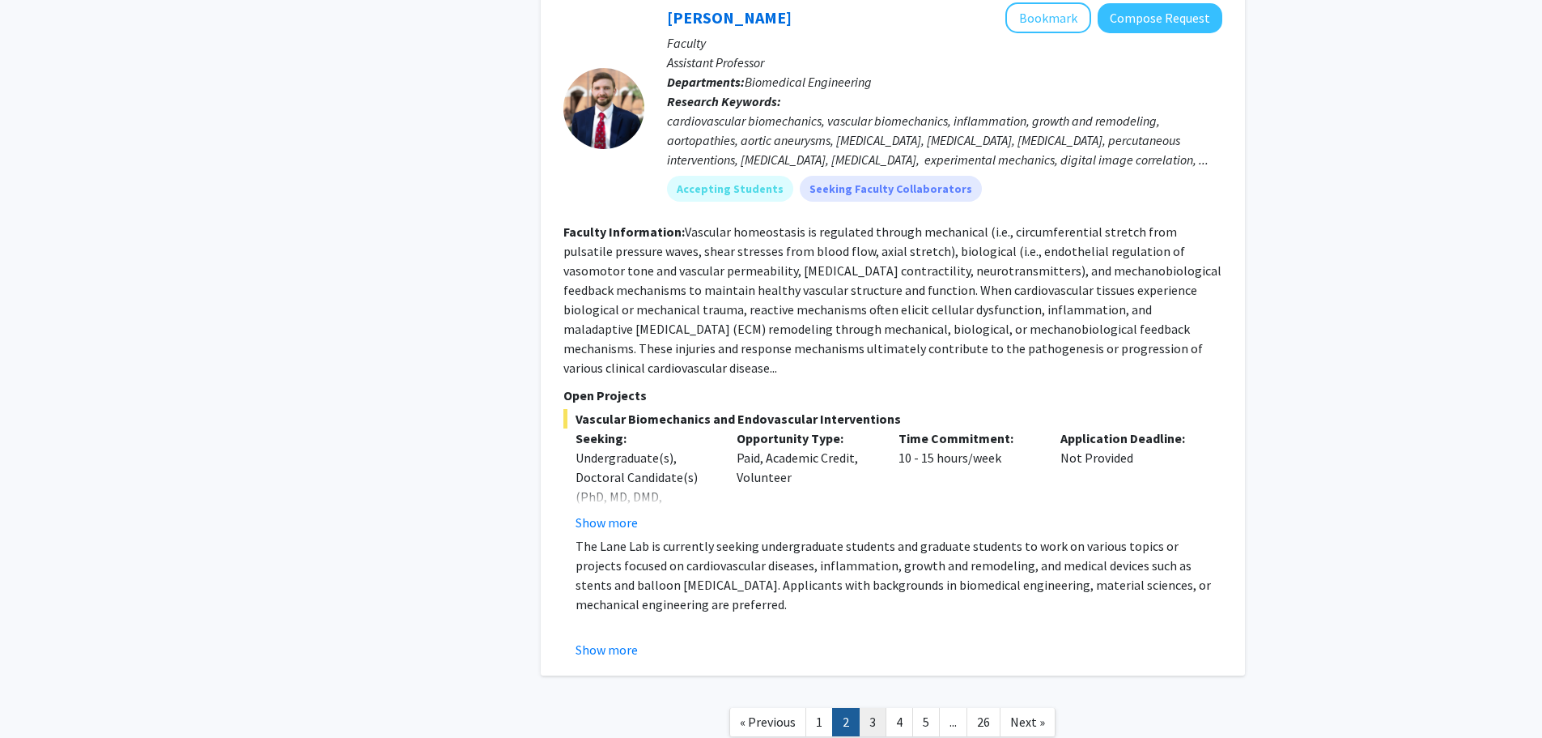
click at [868, 708] on link "3" at bounding box center [873, 722] width 28 height 28
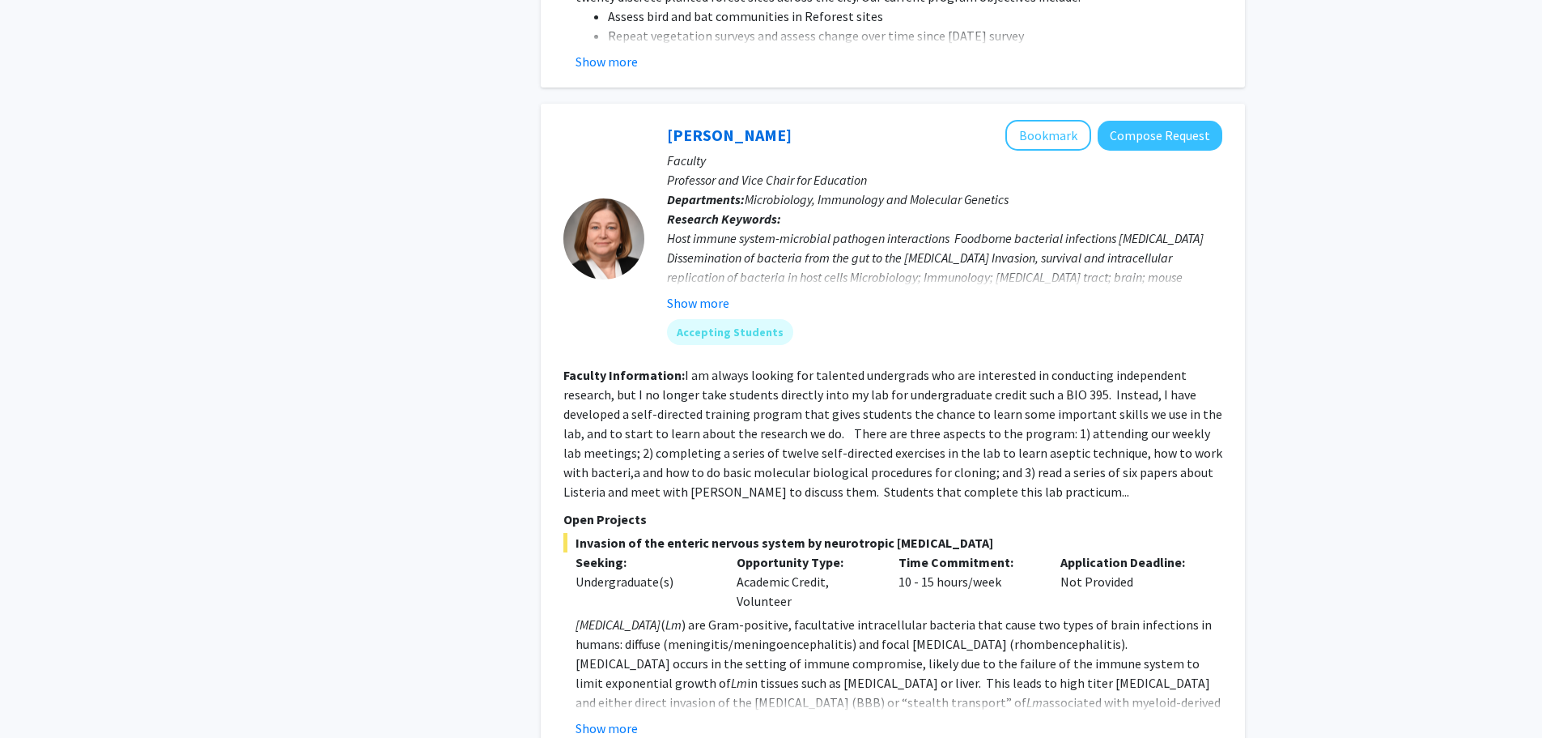
scroll to position [5265, 0]
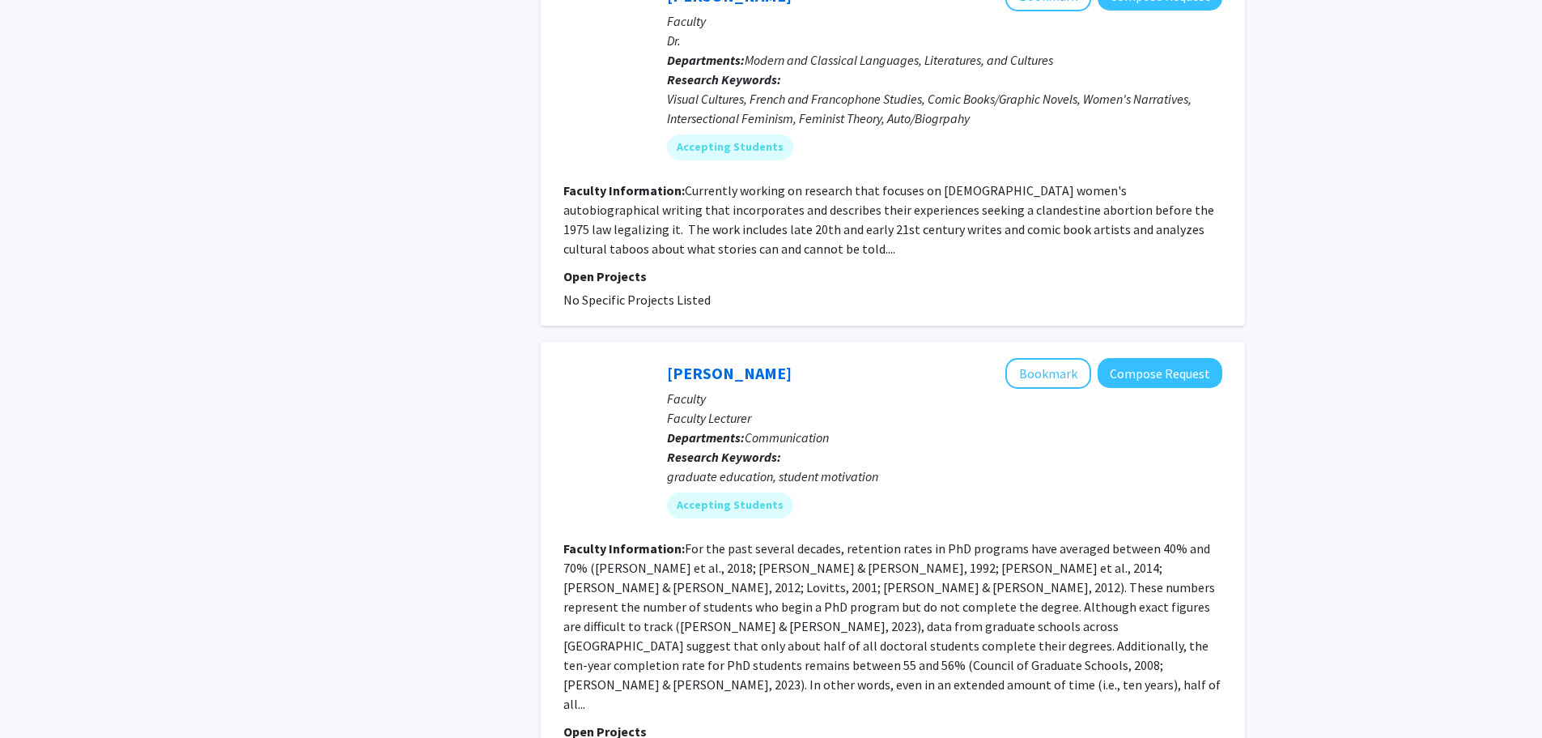
scroll to position [4637, 0]
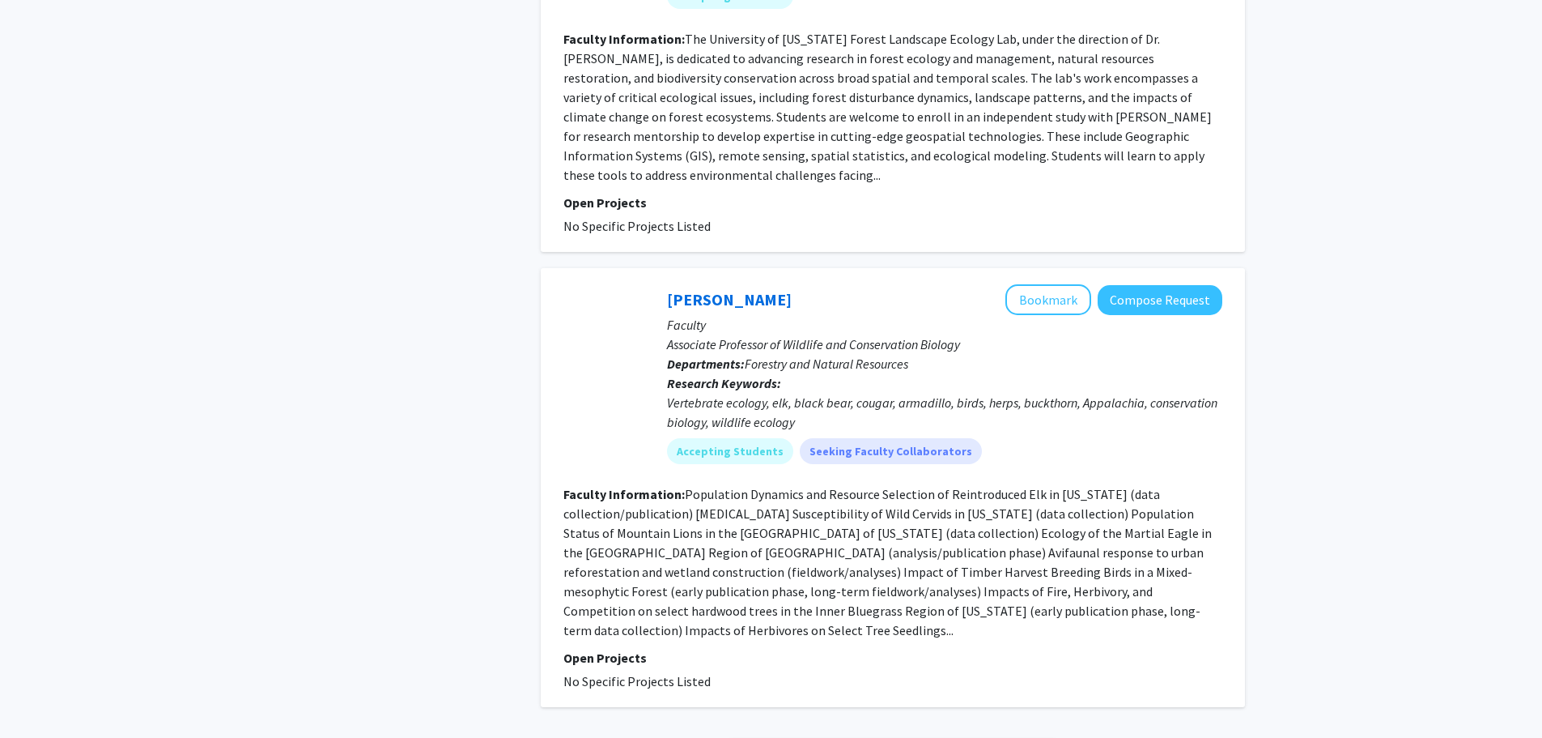
scroll to position [3692, 0]
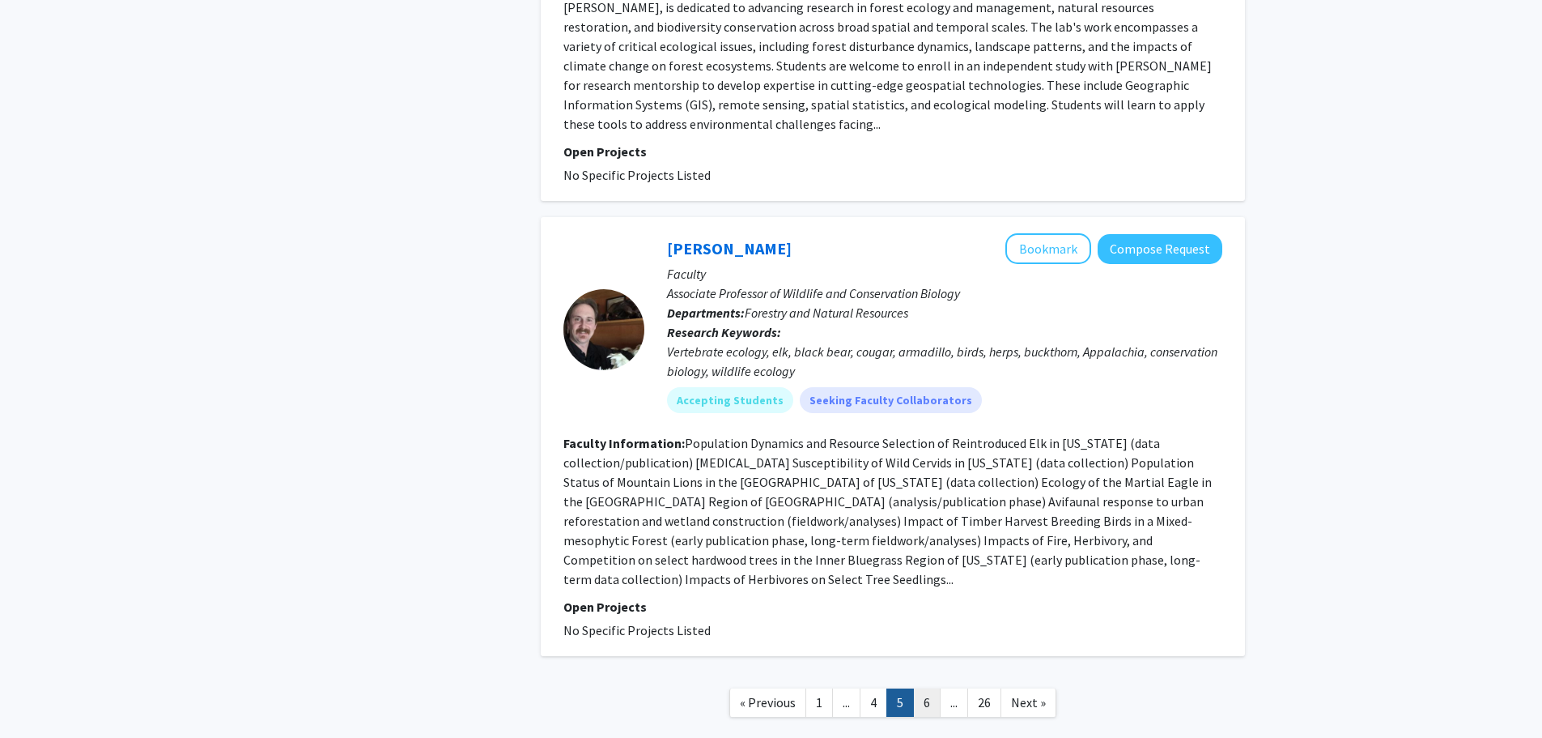
click at [934, 688] on link "6" at bounding box center [927, 702] width 28 height 28
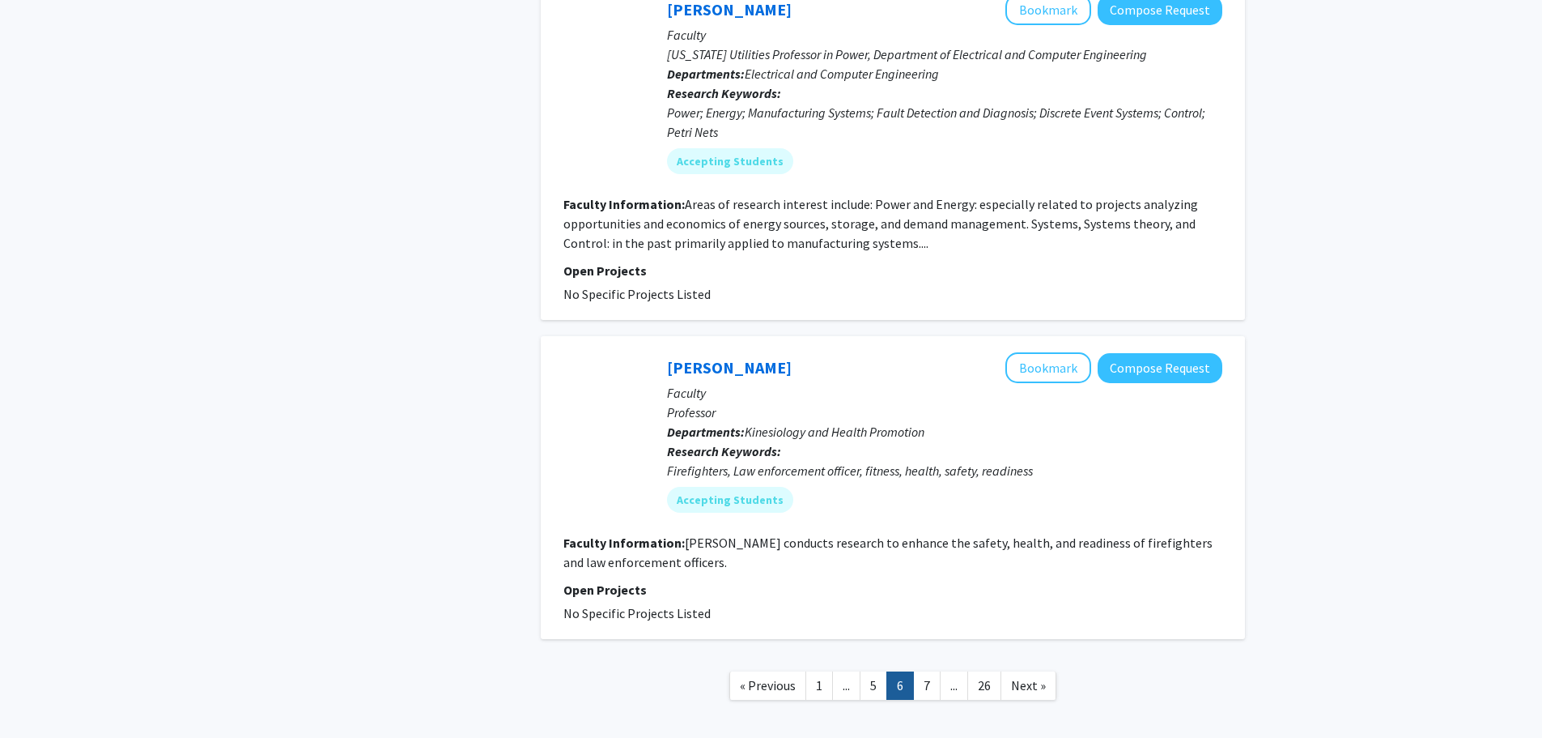
scroll to position [3478, 0]
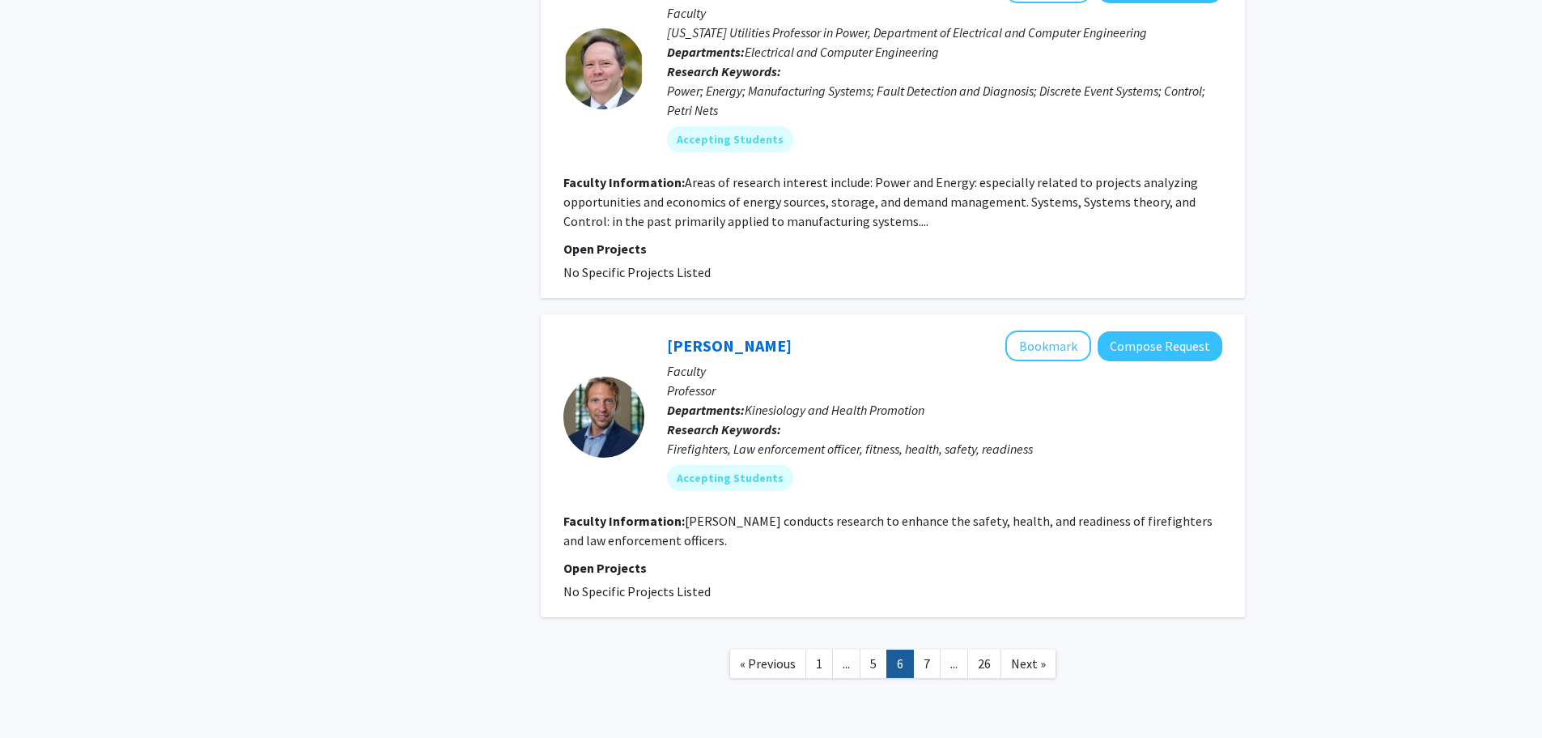
click at [929, 633] on nav "« Previous 1 ... 5 6 7 ... 26 Next »" at bounding box center [893, 666] width 704 height 66
click at [930, 649] on link "7" at bounding box center [927, 663] width 28 height 28
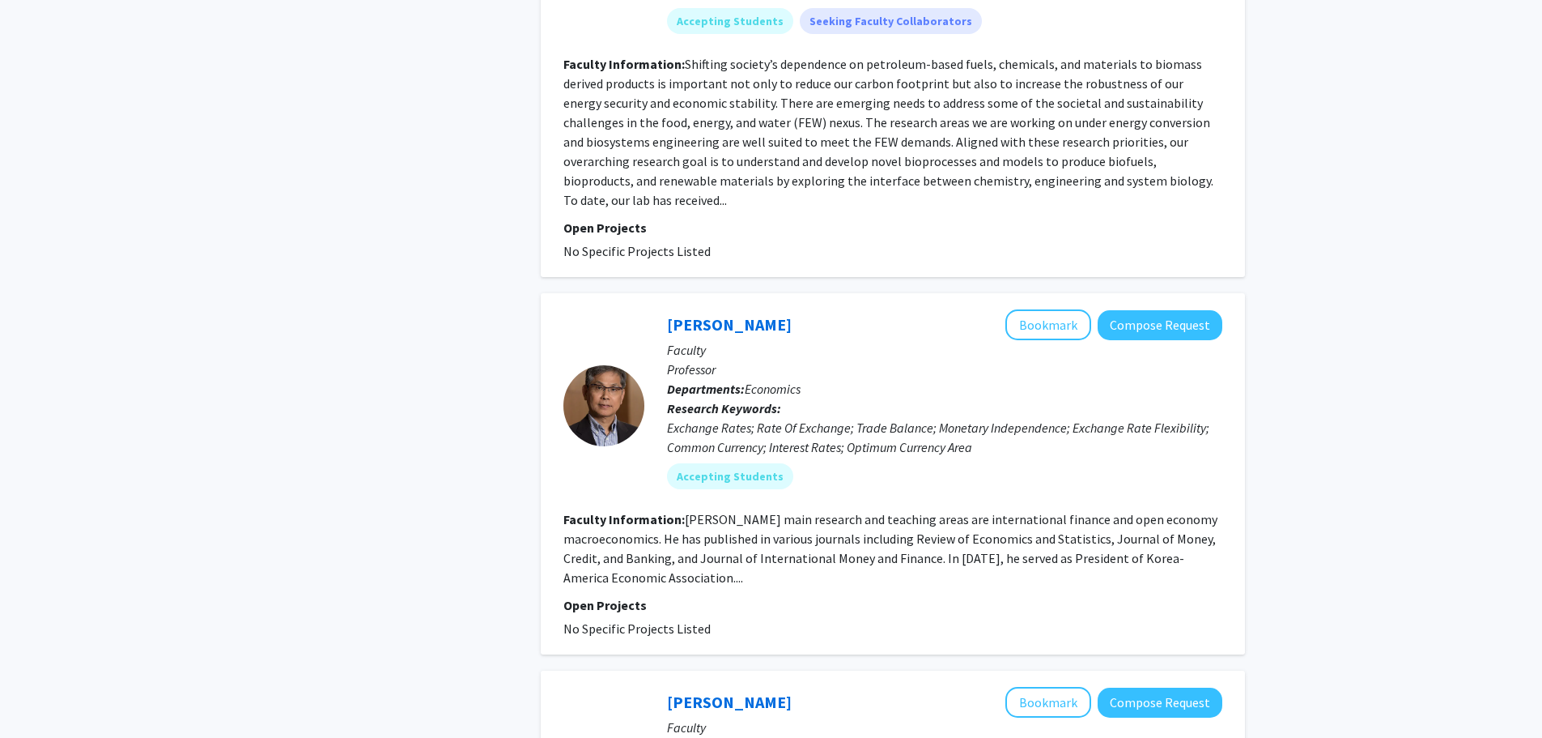
scroll to position [2996, 0]
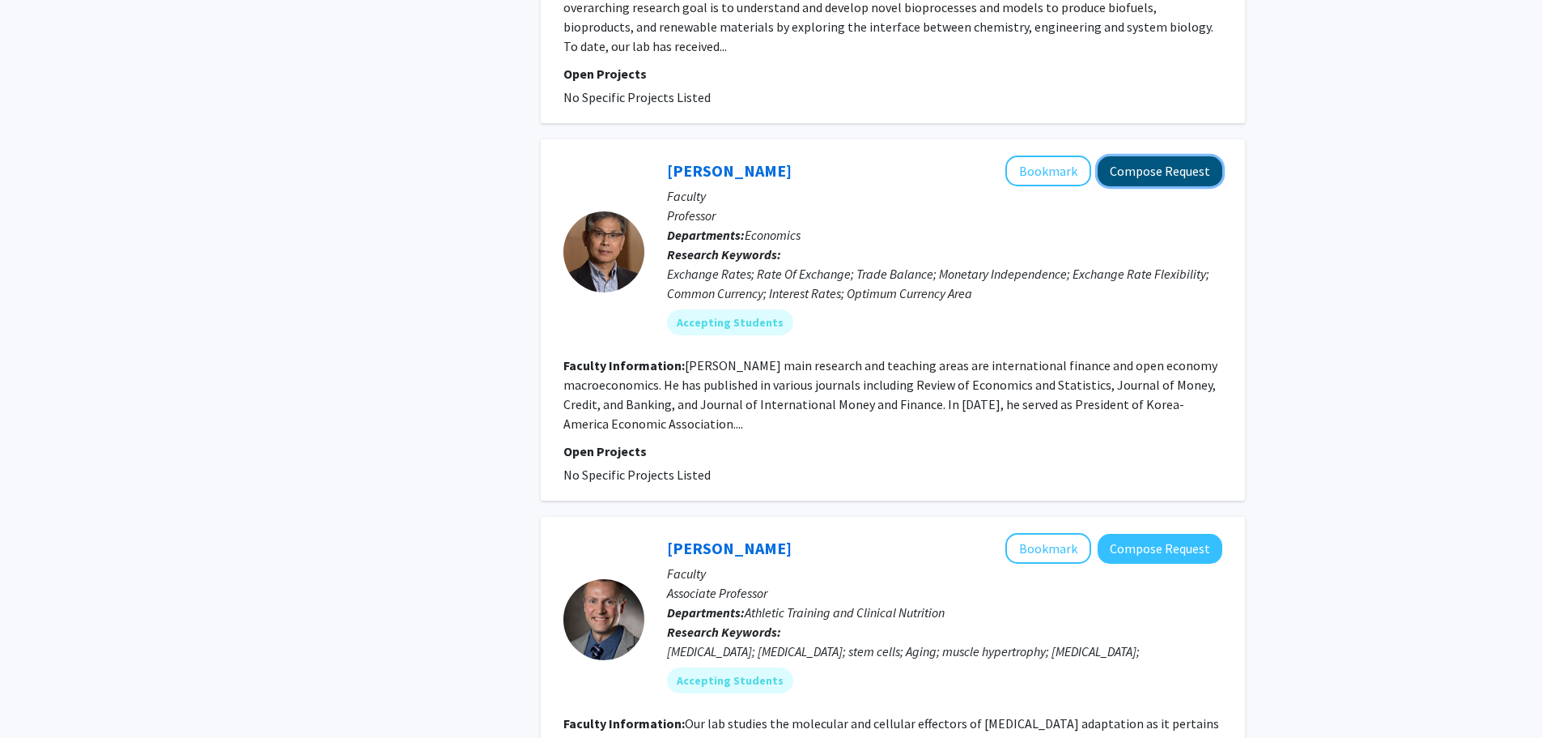
drag, startPoint x: 1163, startPoint y: 87, endPoint x: 1131, endPoint y: 98, distance: 33.3
click at [1131, 156] on button "Compose Request" at bounding box center [1160, 171] width 125 height 30
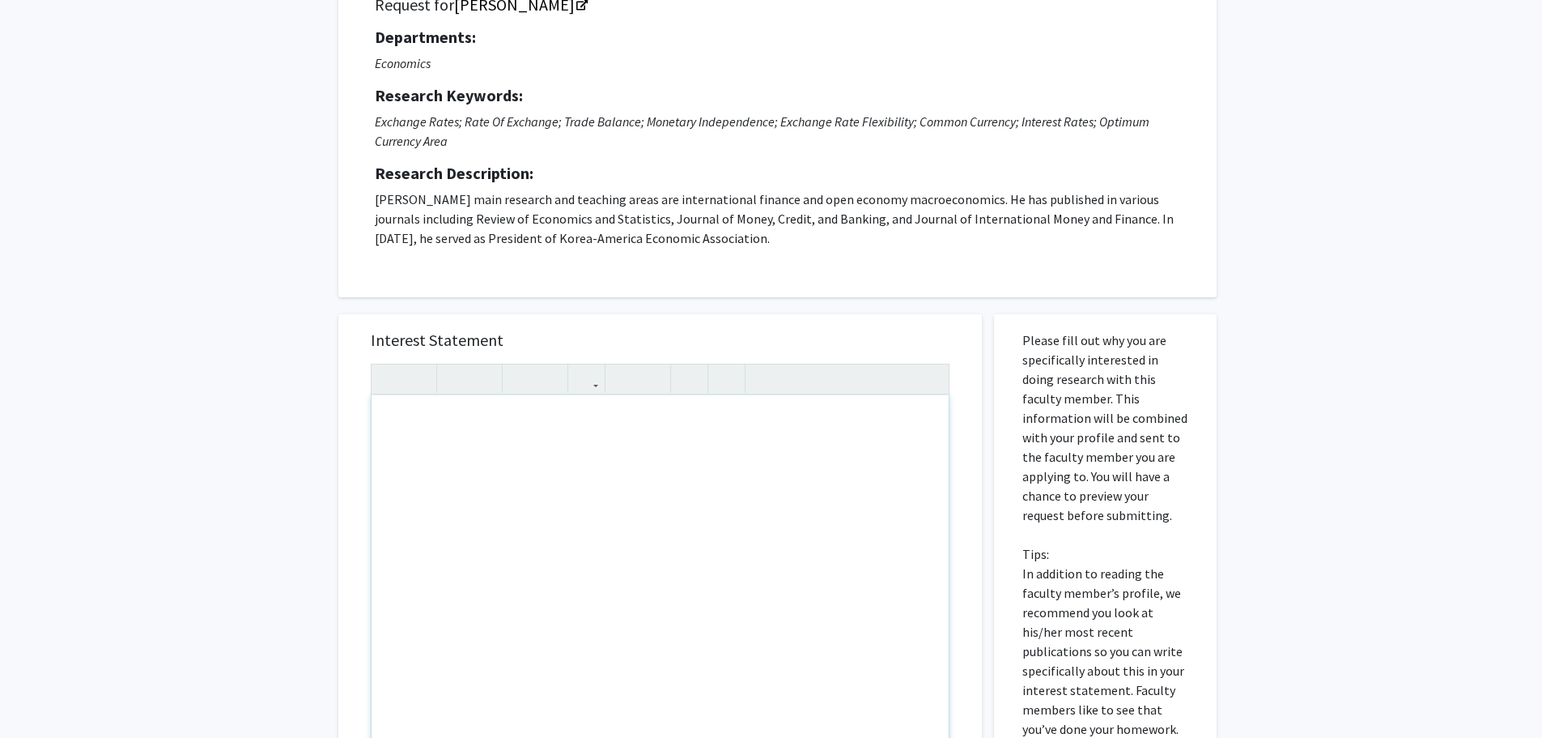
scroll to position [162, 0]
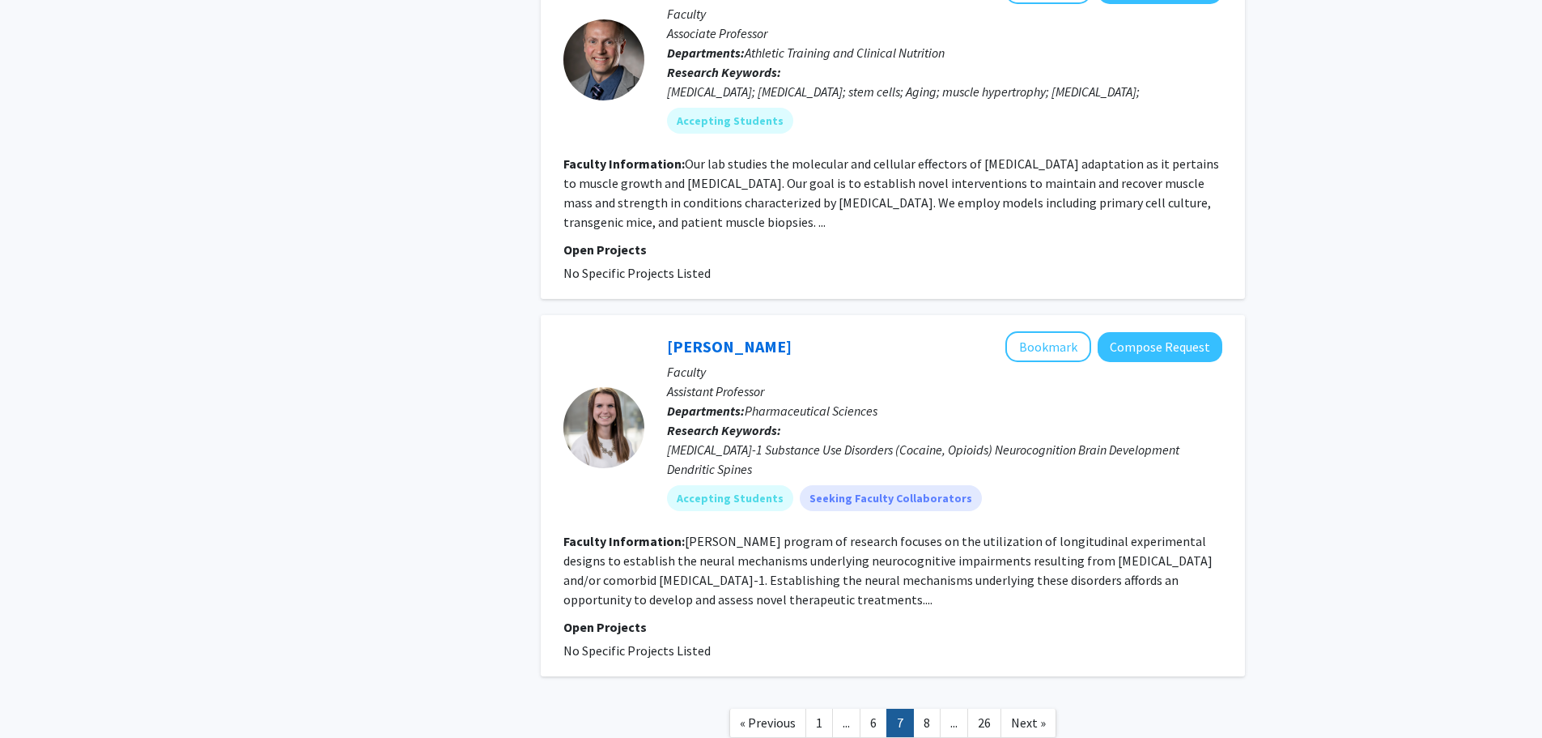
scroll to position [3576, 0]
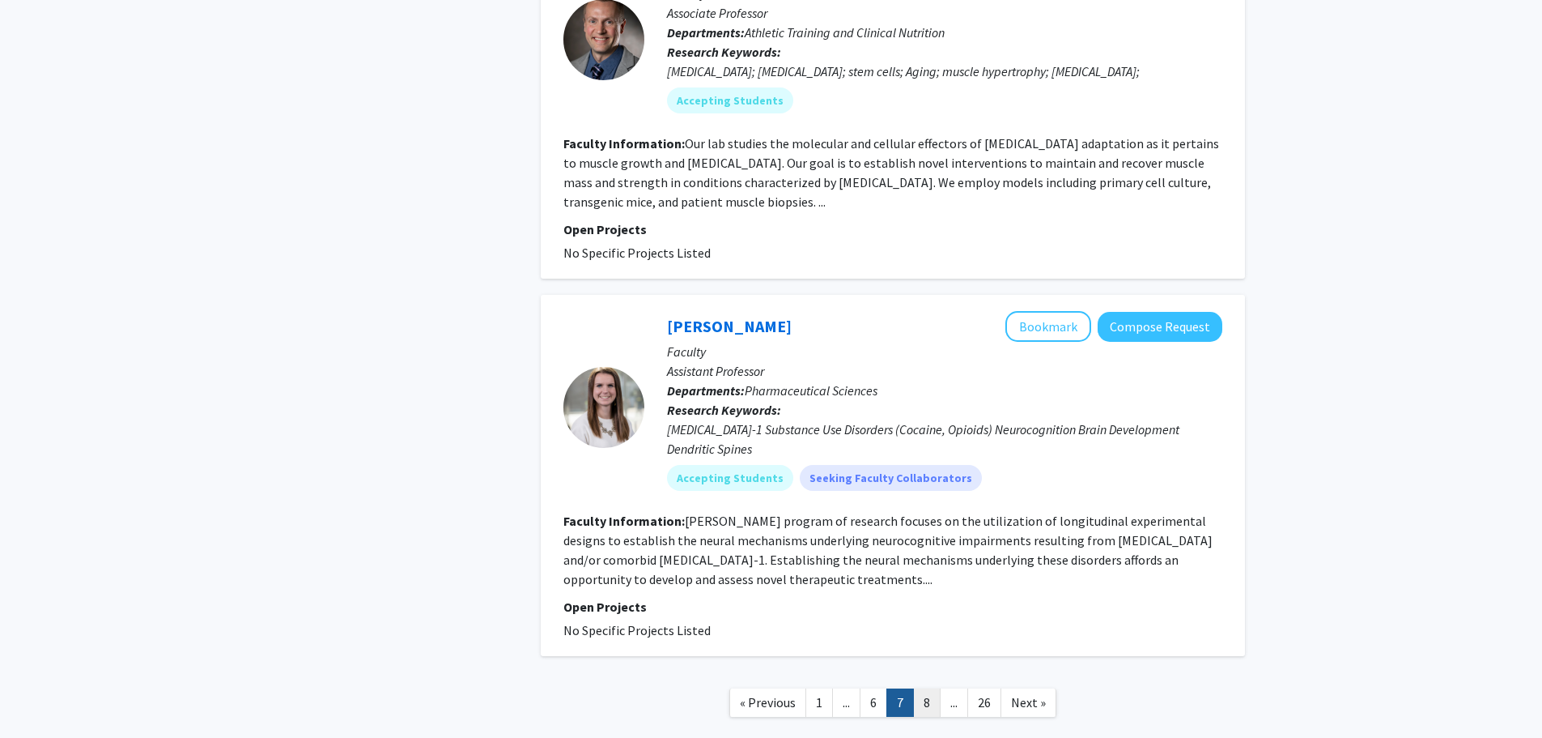
click at [938, 688] on link "8" at bounding box center [927, 702] width 28 height 28
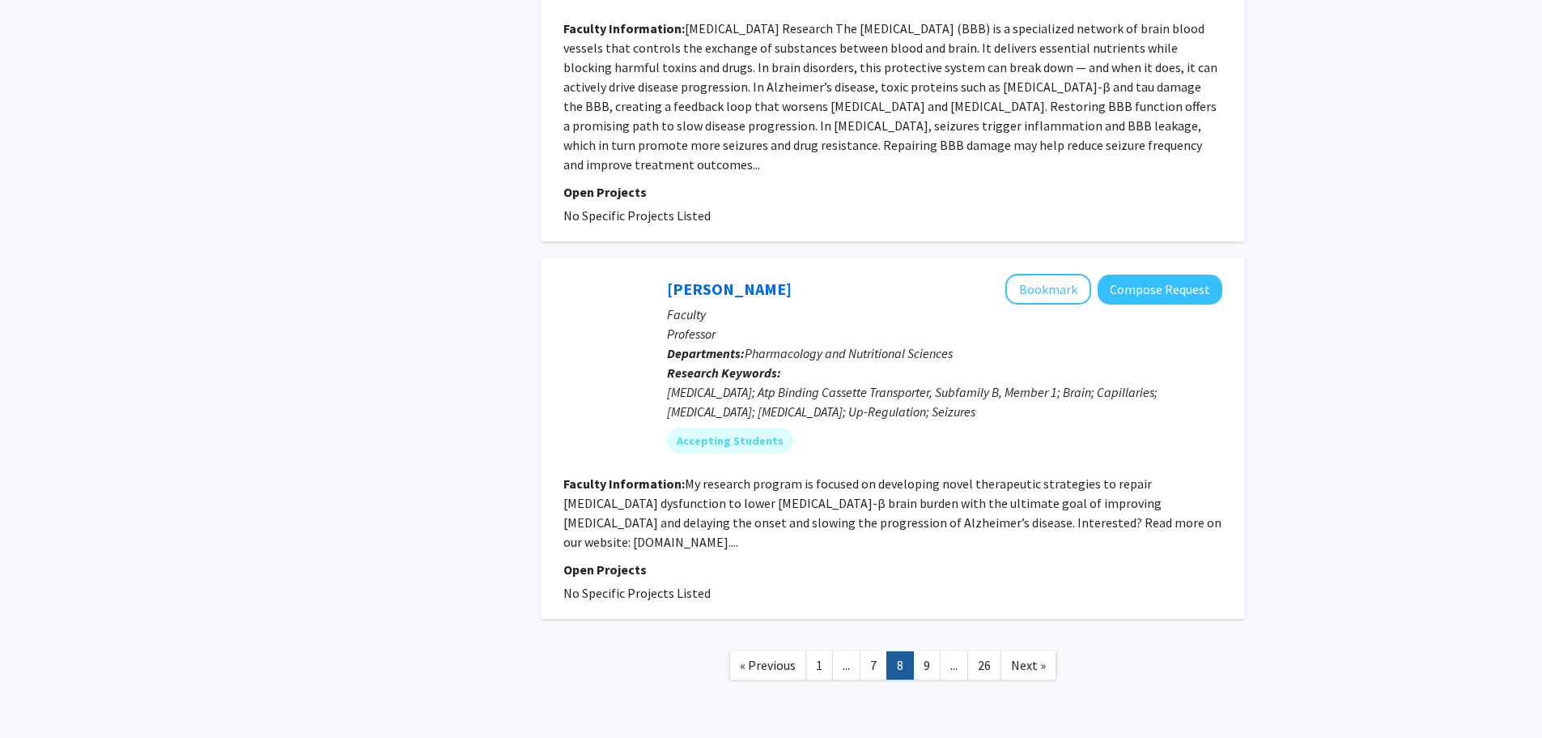
scroll to position [3601, 0]
click at [920, 649] on link "9" at bounding box center [927, 663] width 28 height 28
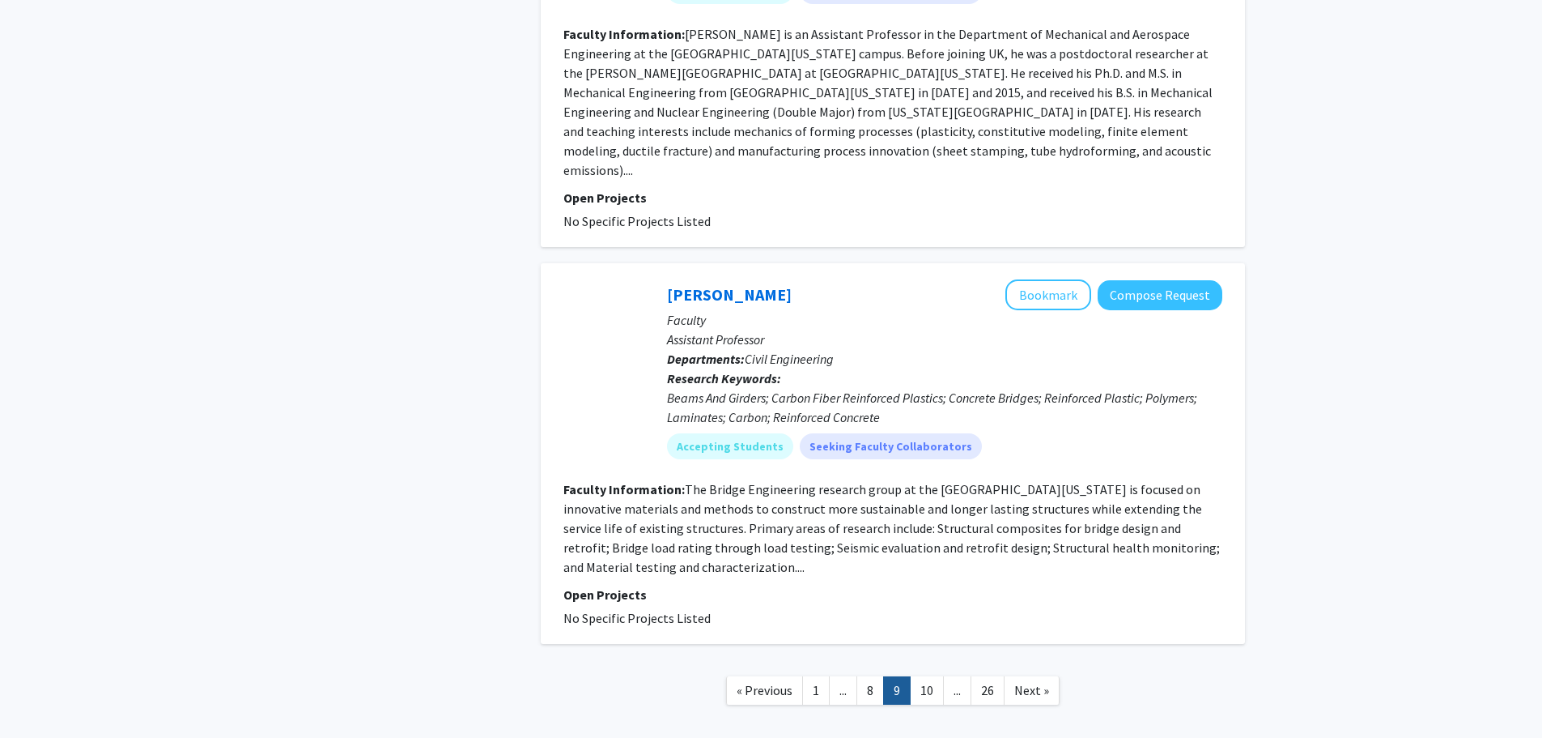
scroll to position [3699, 0]
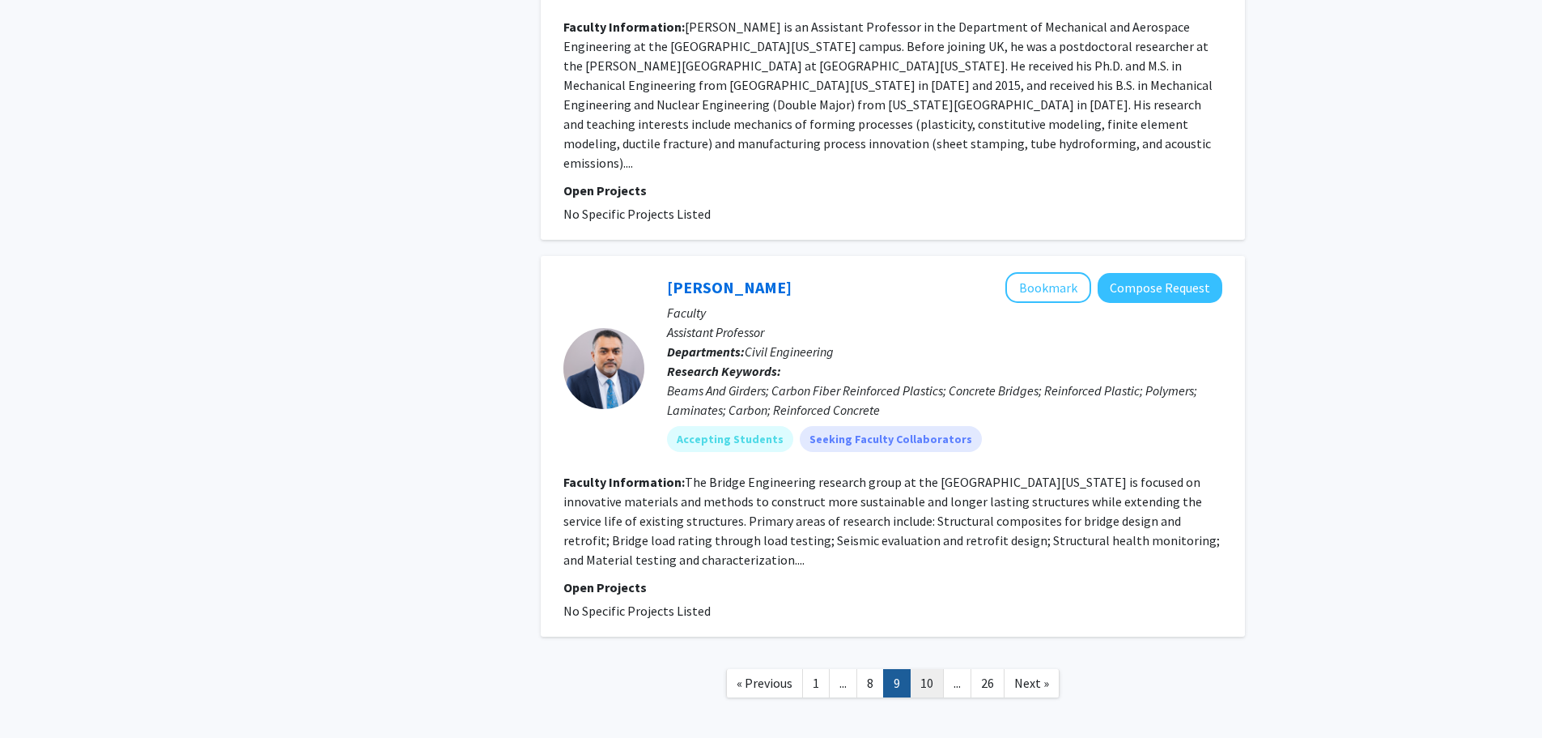
click at [922, 669] on link "10" at bounding box center [927, 683] width 34 height 28
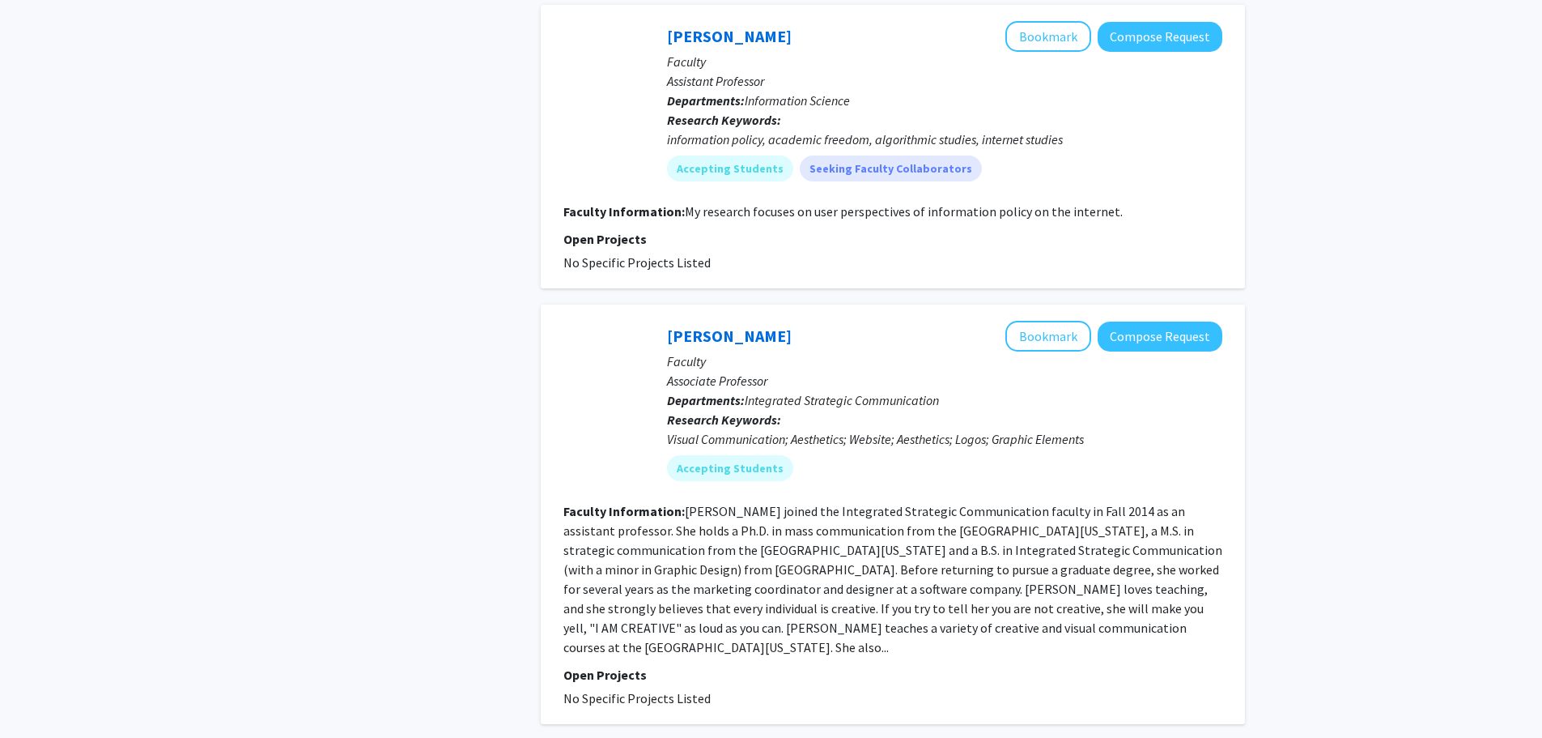
scroll to position [3614, 0]
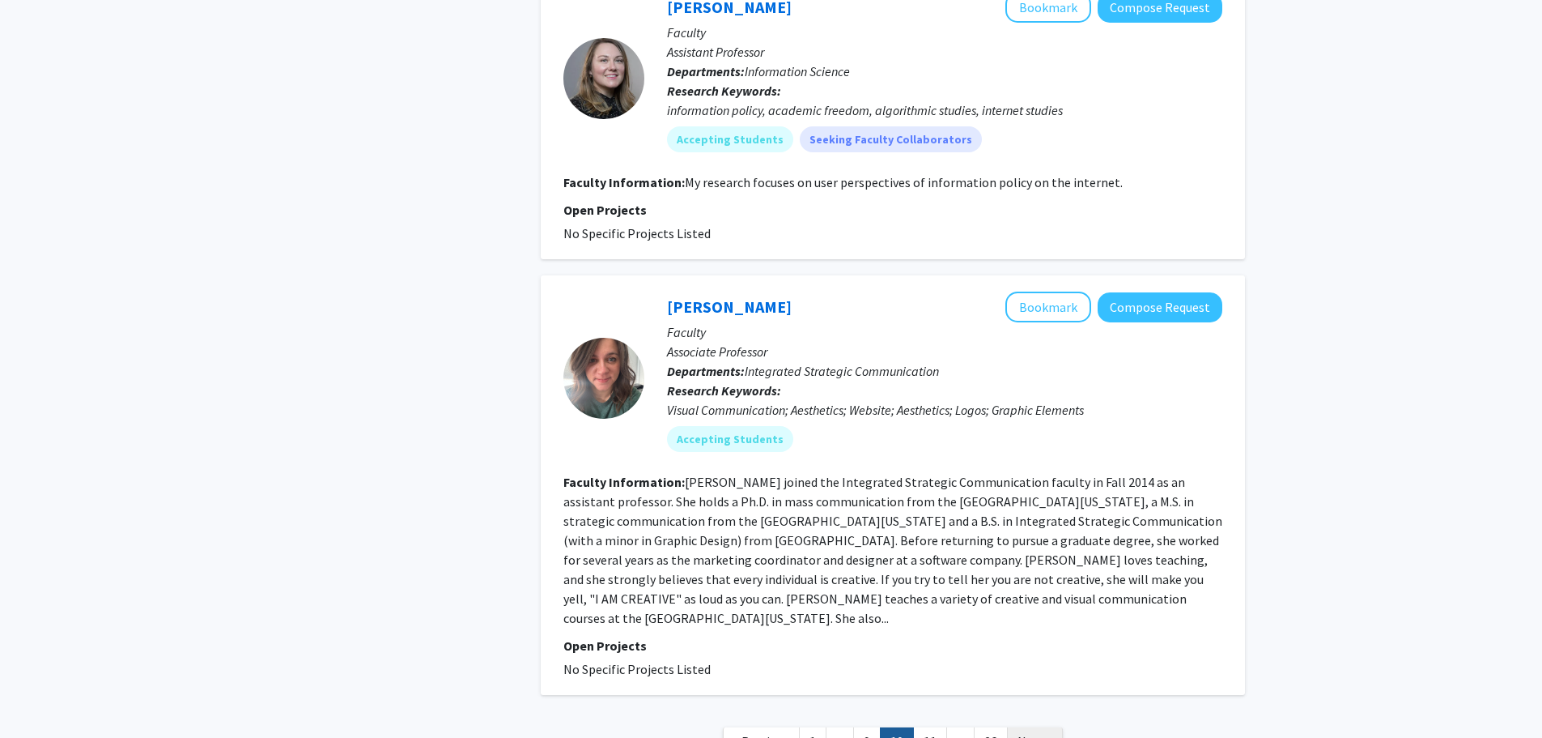
click at [1031, 733] on span "Next »" at bounding box center [1035, 741] width 35 height 16
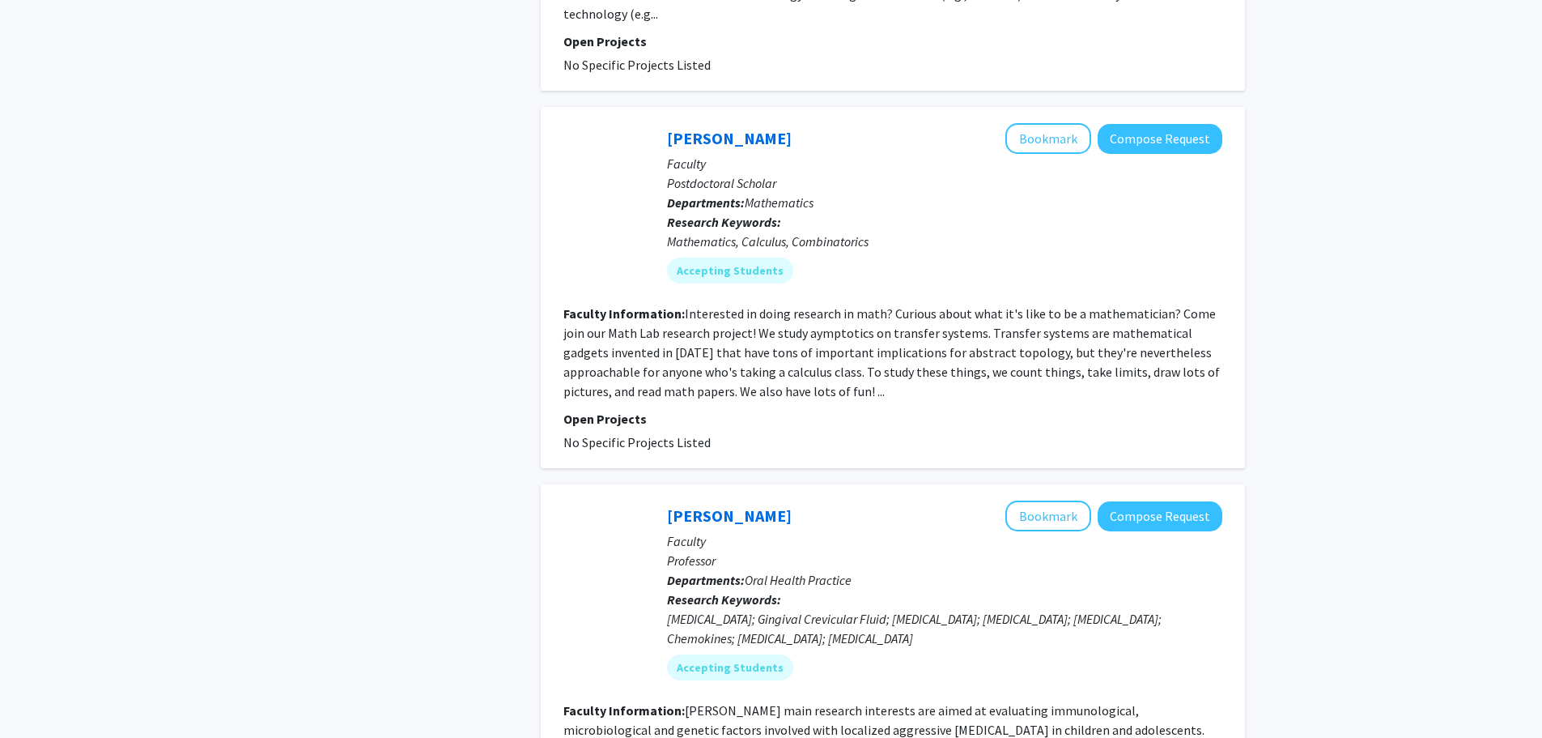
scroll to position [2510, 0]
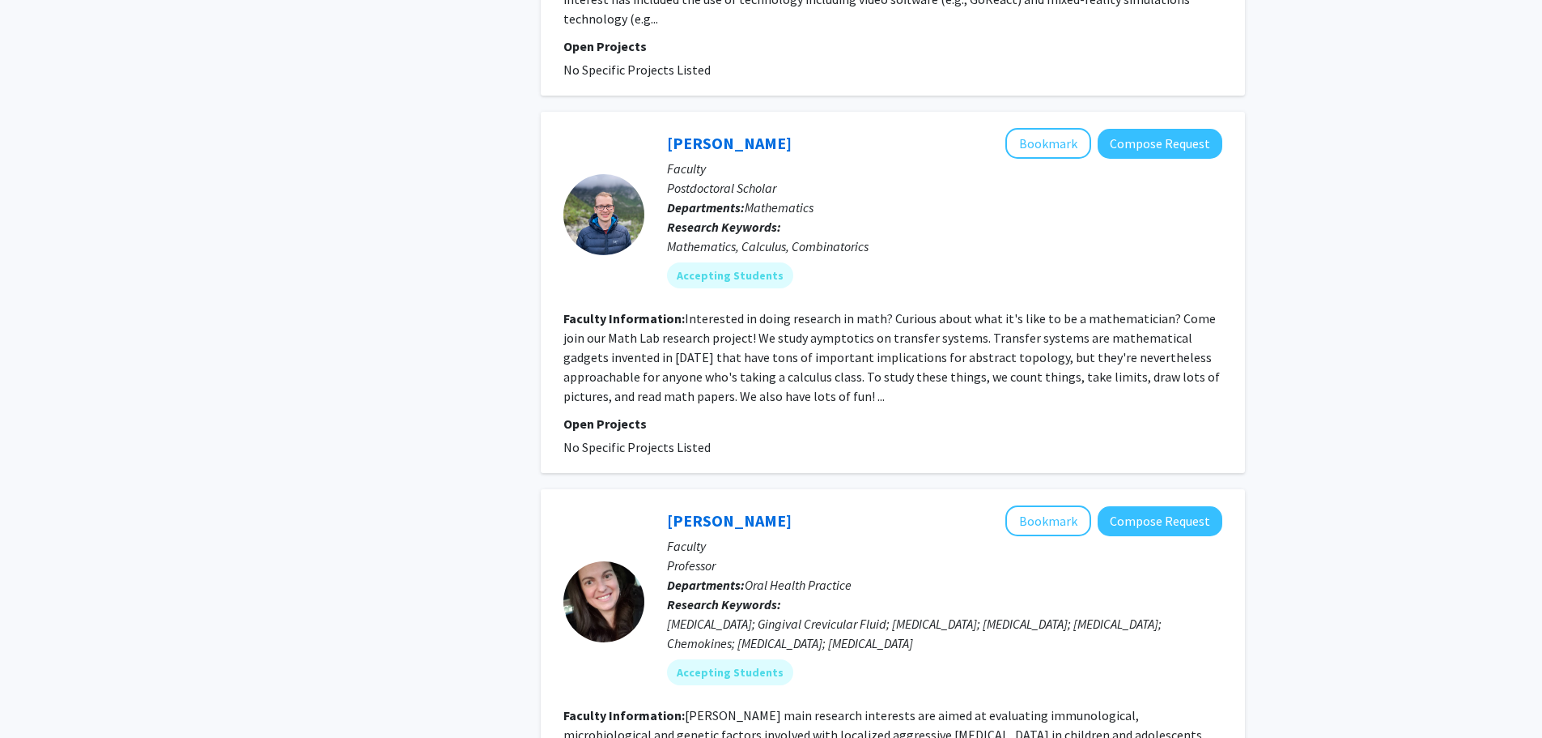
click at [742, 133] on link "[PERSON_NAME]" at bounding box center [729, 143] width 125 height 20
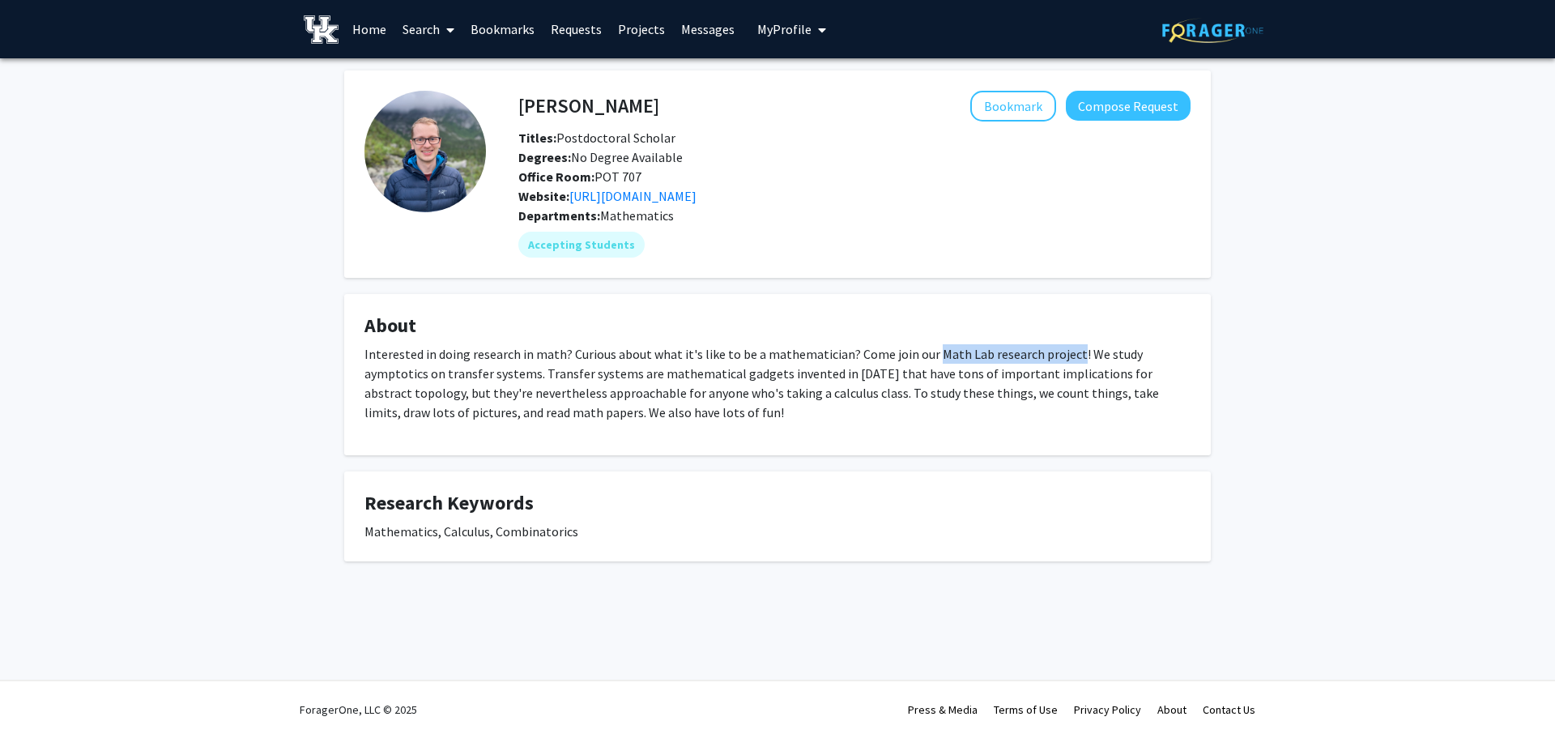
drag, startPoint x: 924, startPoint y: 356, endPoint x: 1063, endPoint y: 352, distance: 139.3
click at [1063, 352] on p "Interested in doing research in math? Curious about what it's like to be a math…" at bounding box center [777, 383] width 826 height 78
click at [696, 191] on link "[URL][DOMAIN_NAME]" at bounding box center [632, 196] width 127 height 16
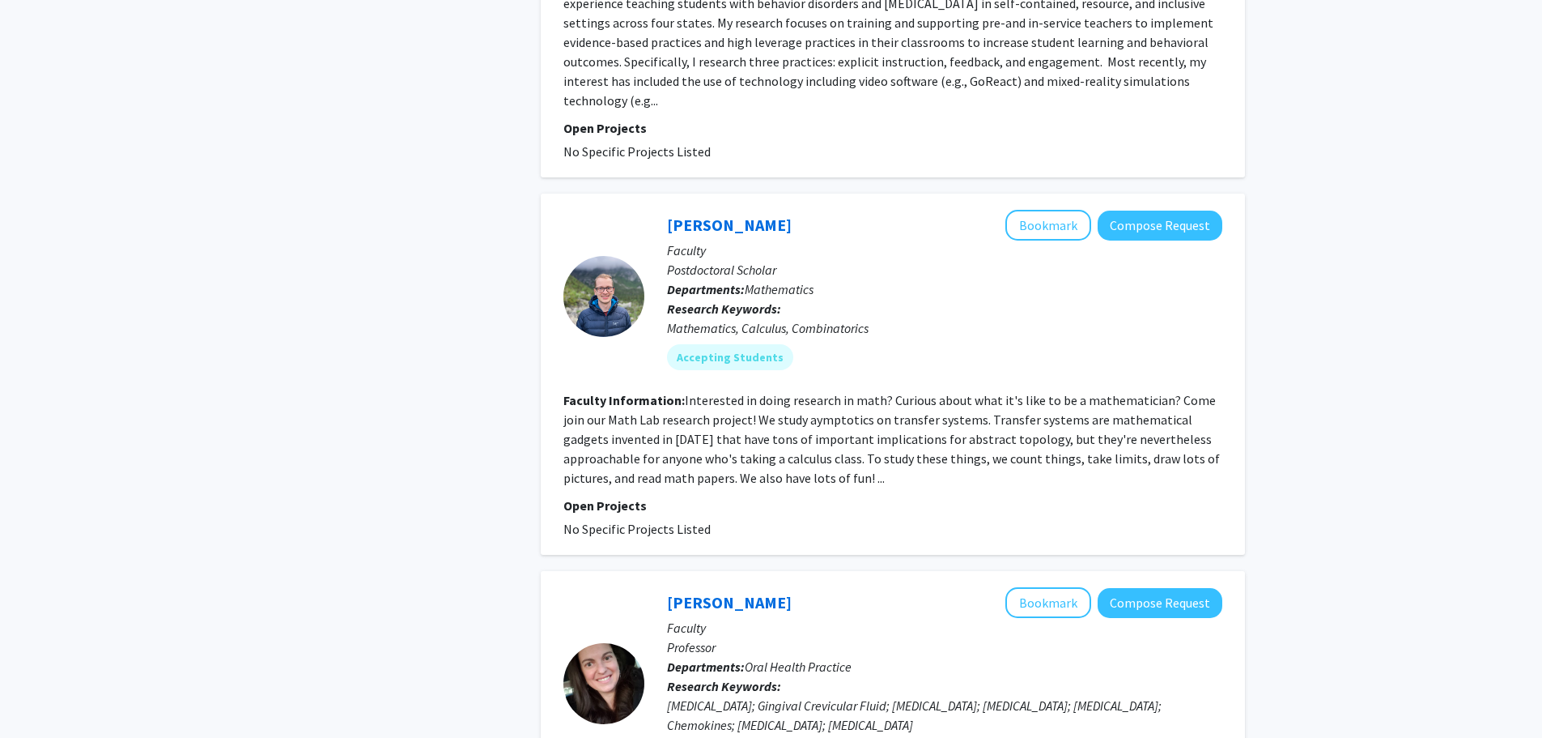
scroll to position [2429, 0]
drag, startPoint x: 662, startPoint y: 120, endPoint x: 674, endPoint y: 127, distance: 14.2
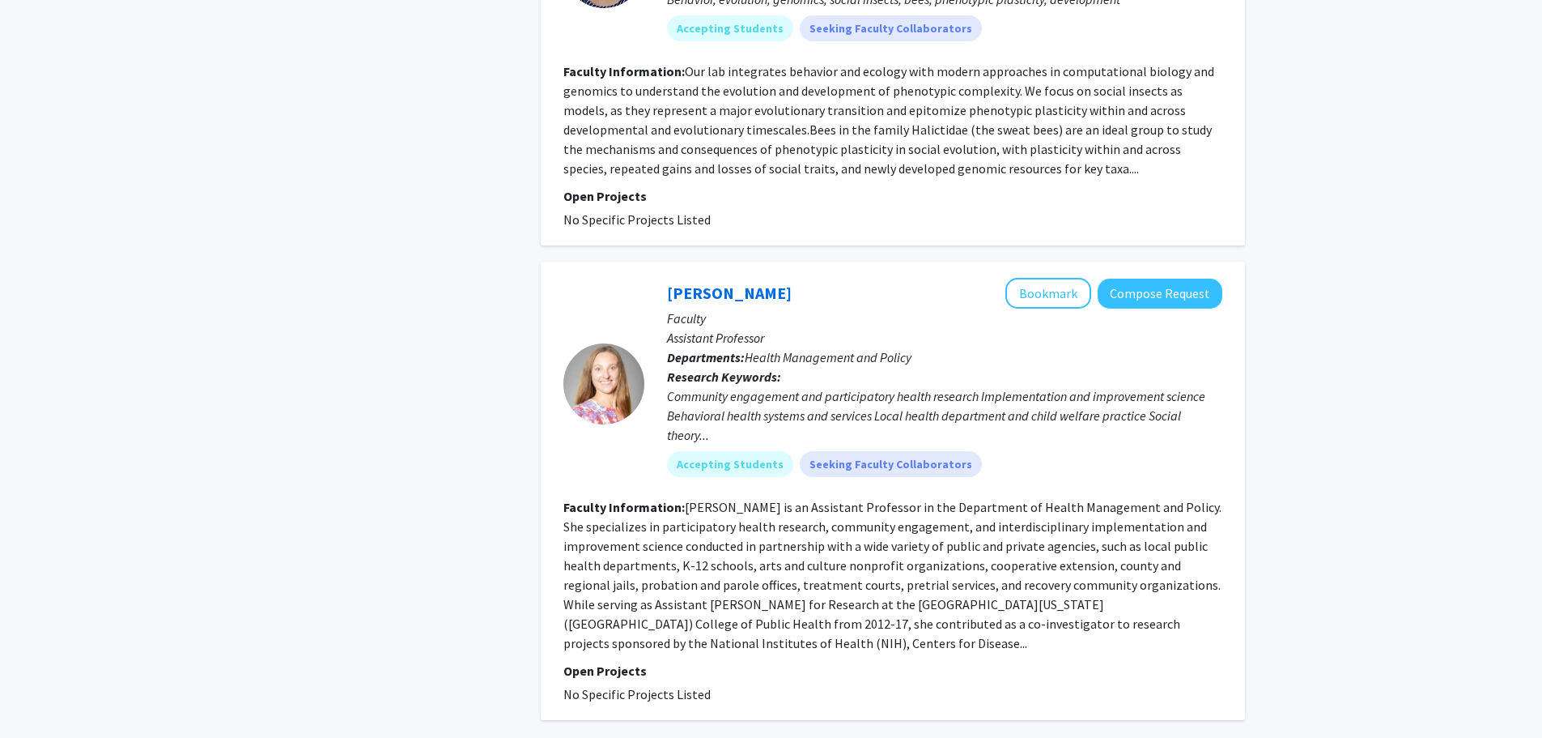
scroll to position [3634, 0]
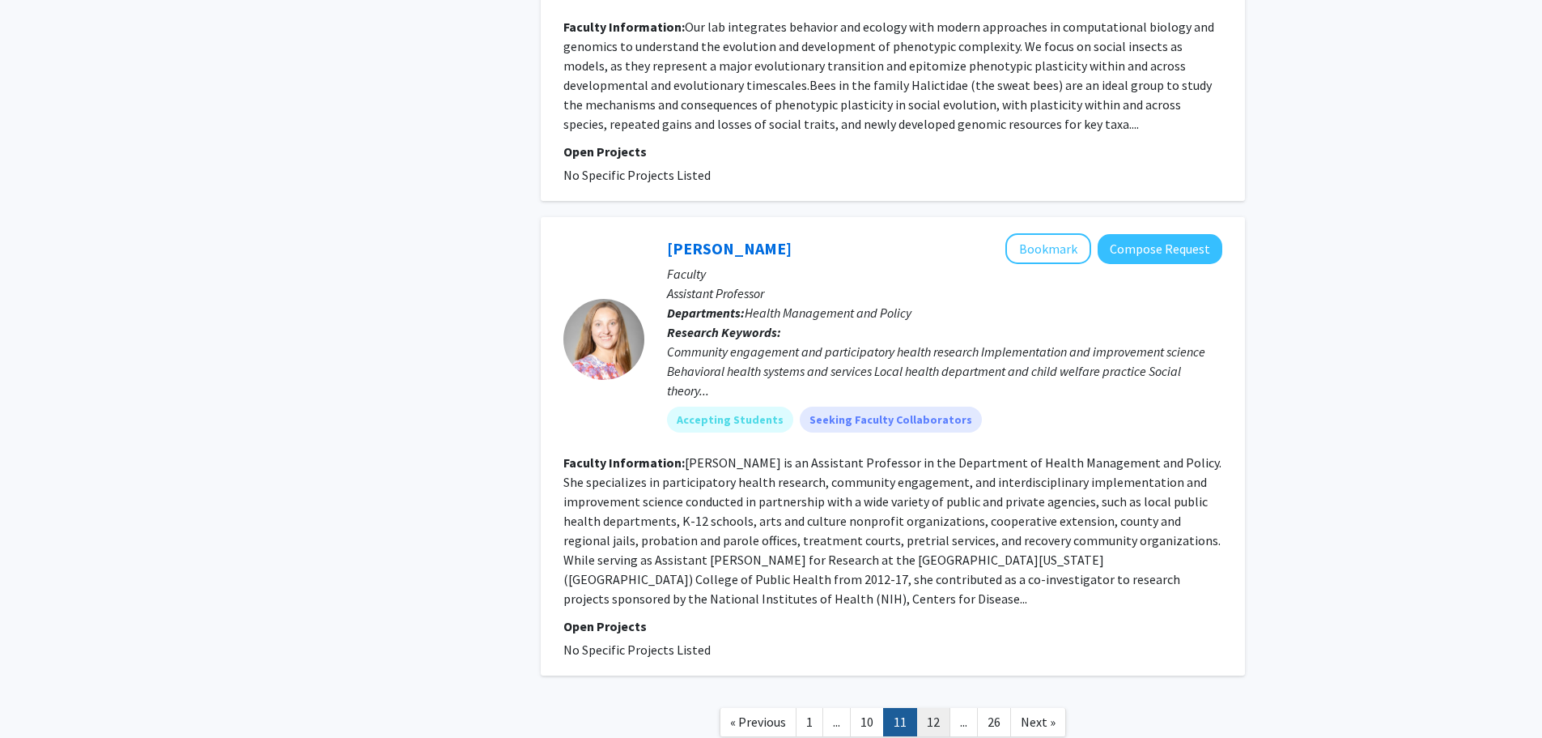
click at [934, 708] on link "12" at bounding box center [934, 722] width 34 height 28
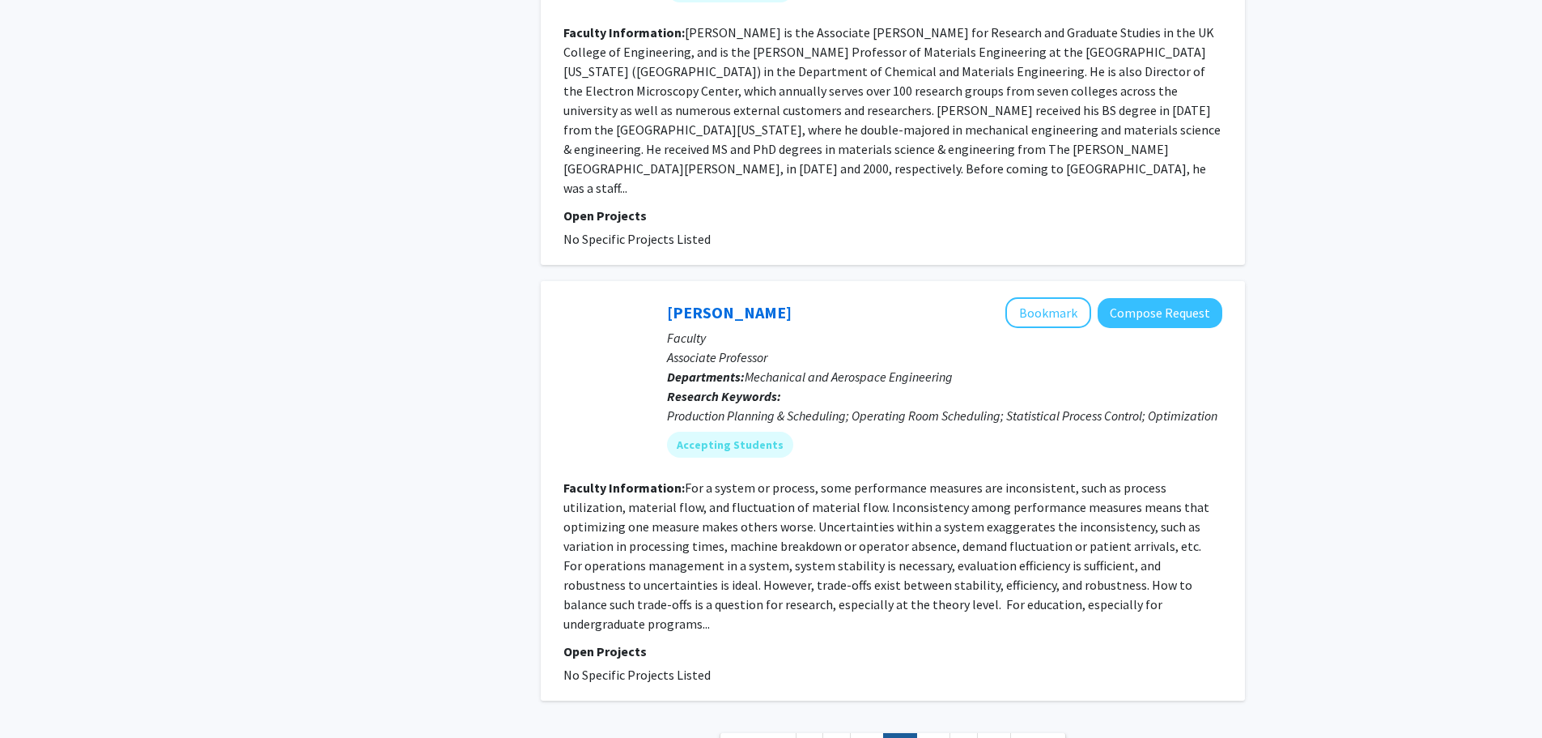
scroll to position [3524, 0]
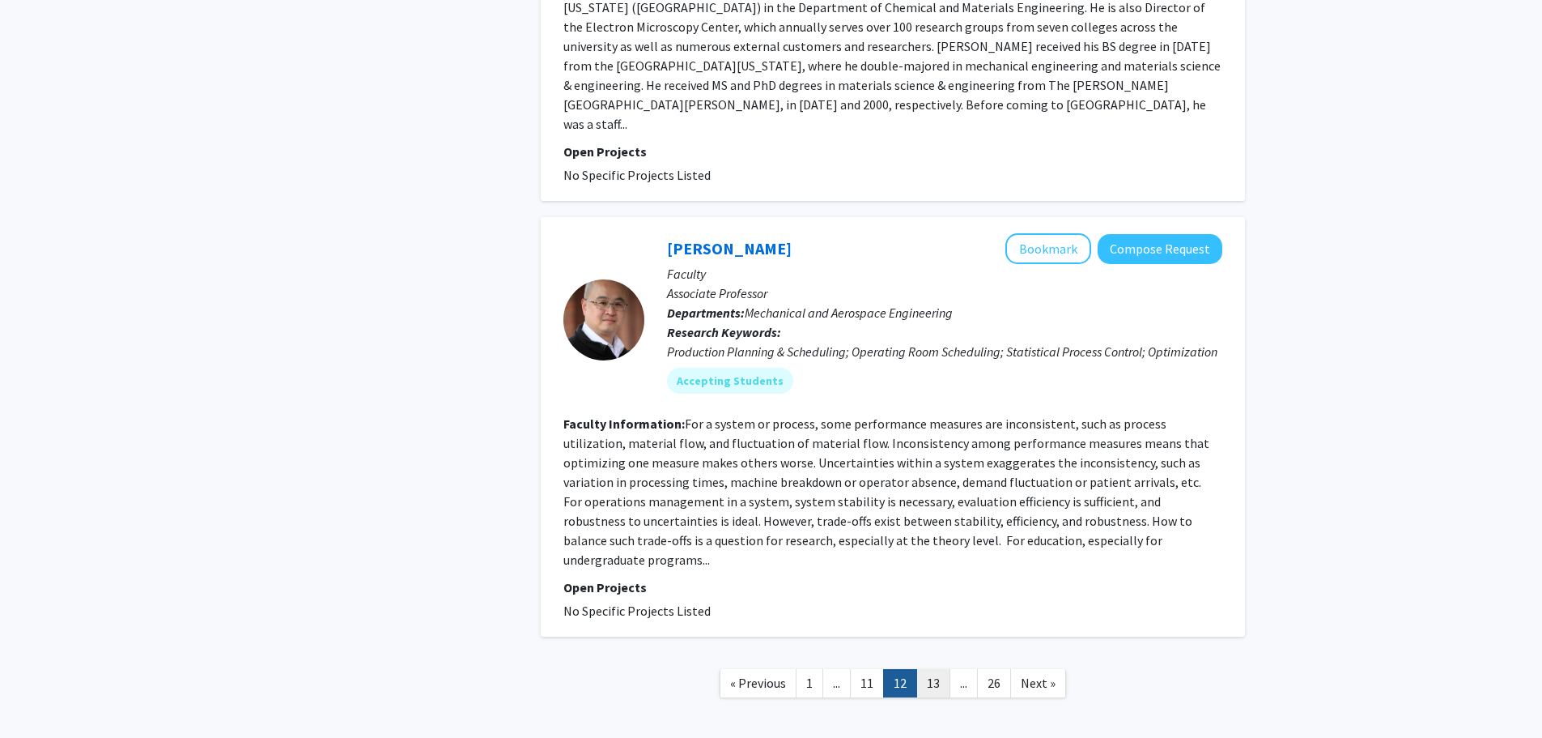
click at [937, 669] on link "13" at bounding box center [934, 683] width 34 height 28
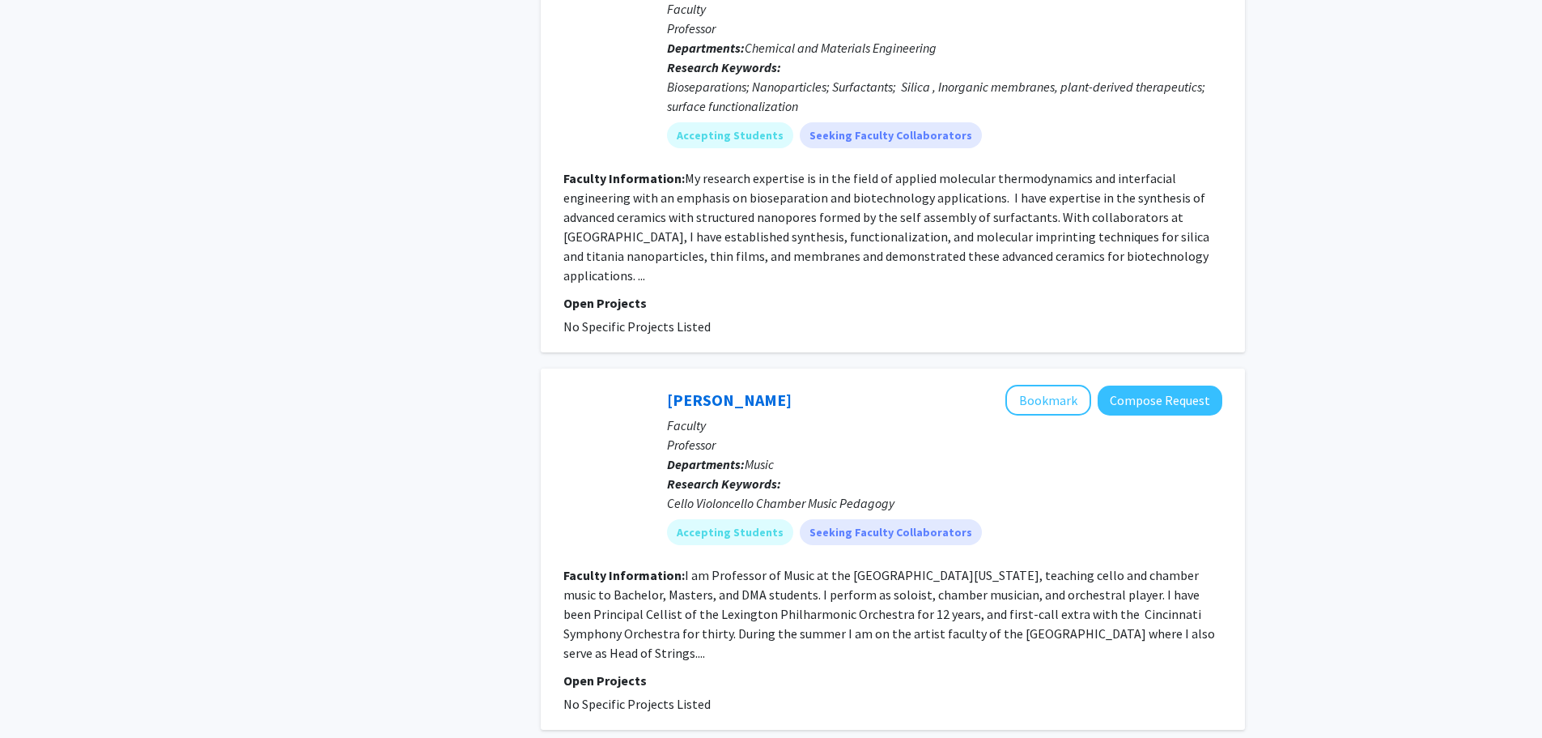
scroll to position [3576, 0]
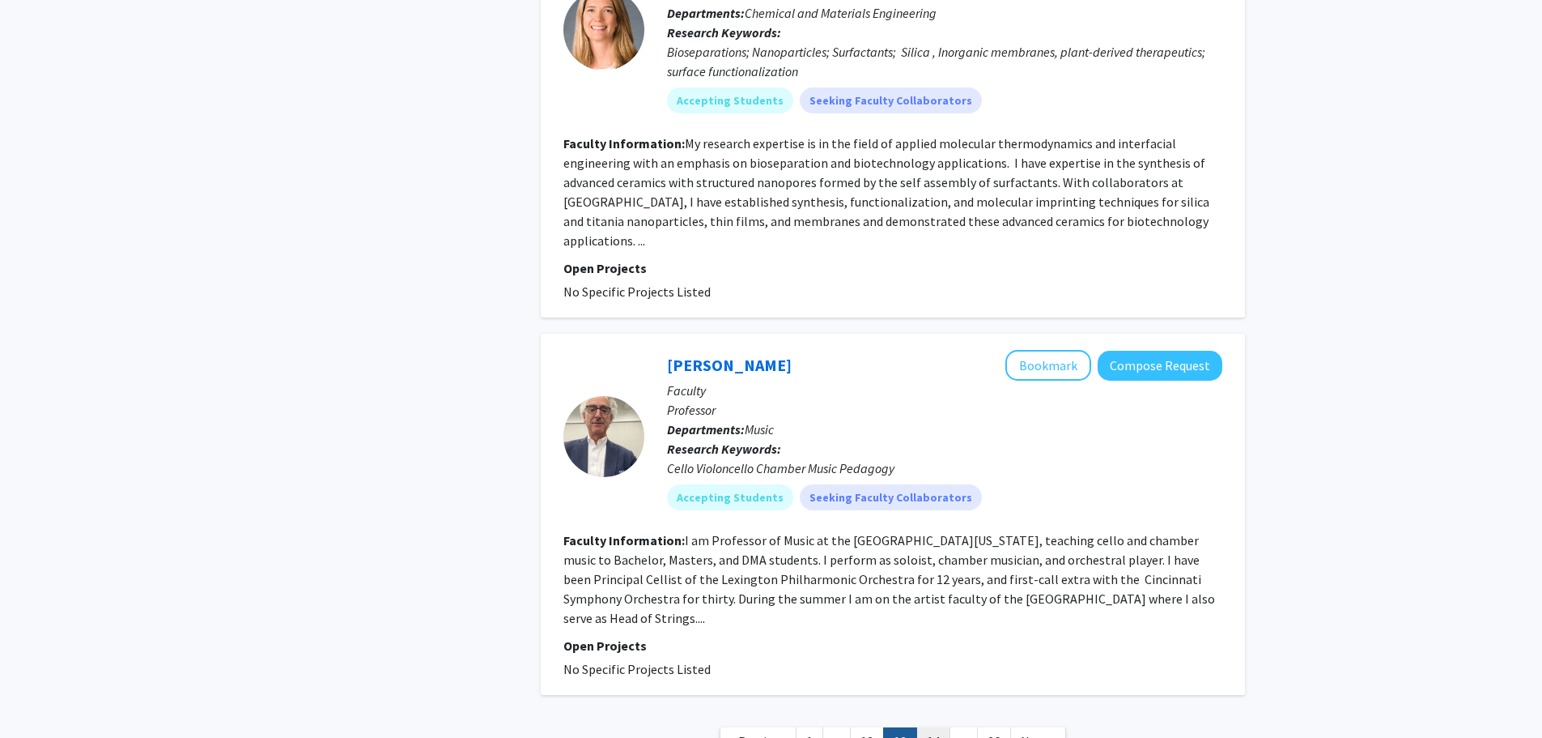
click at [927, 727] on link "14" at bounding box center [934, 741] width 34 height 28
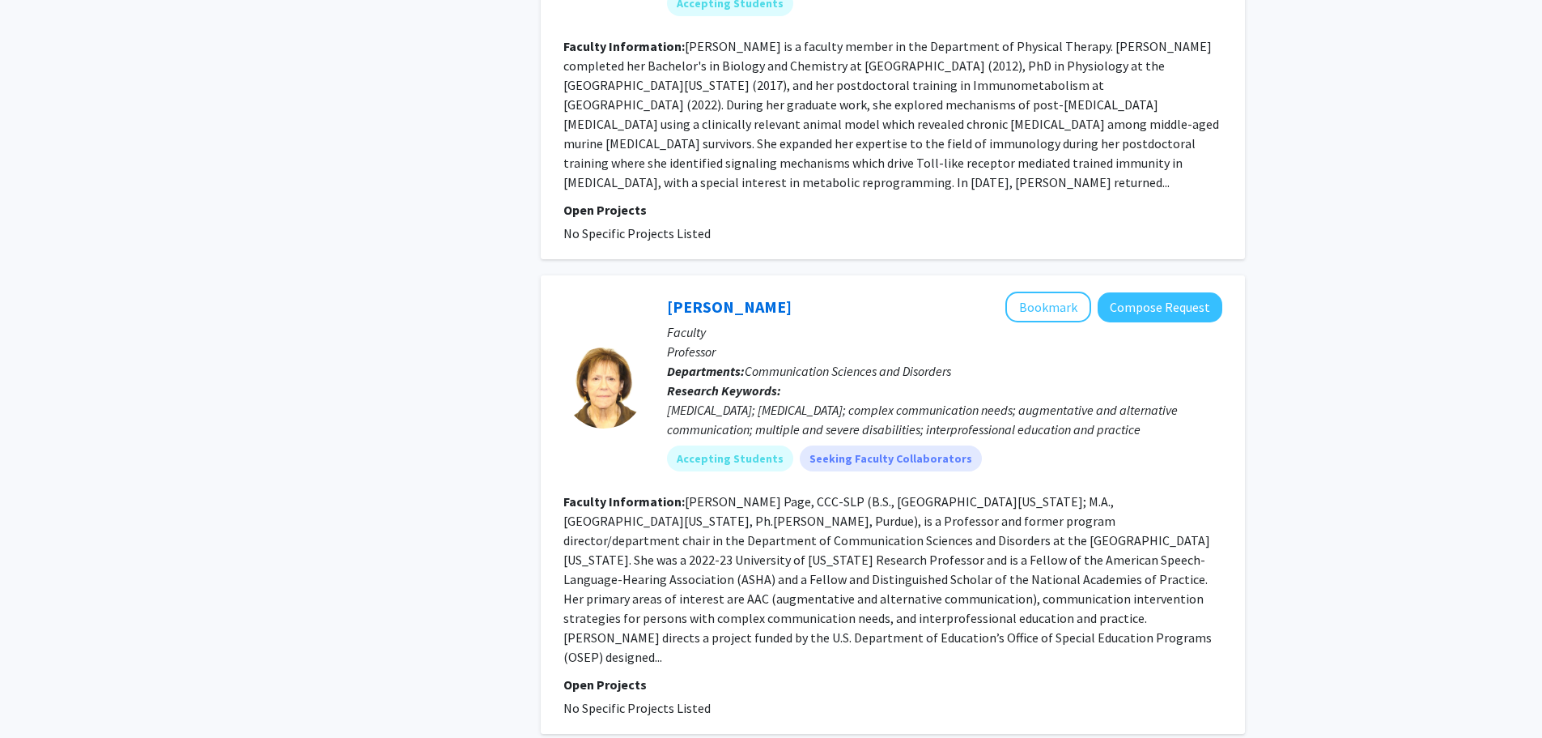
scroll to position [3679, 0]
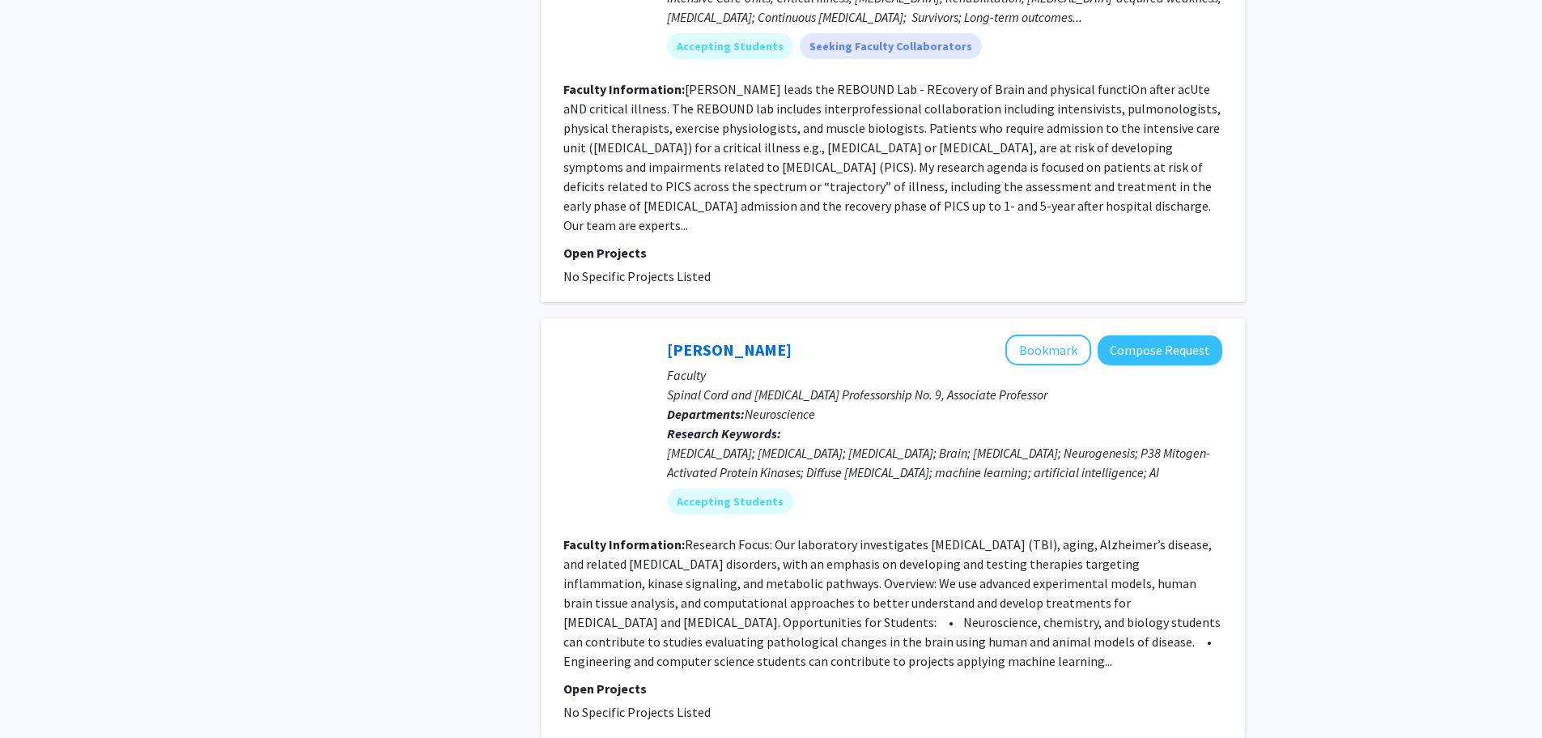
scroll to position [3495, 0]
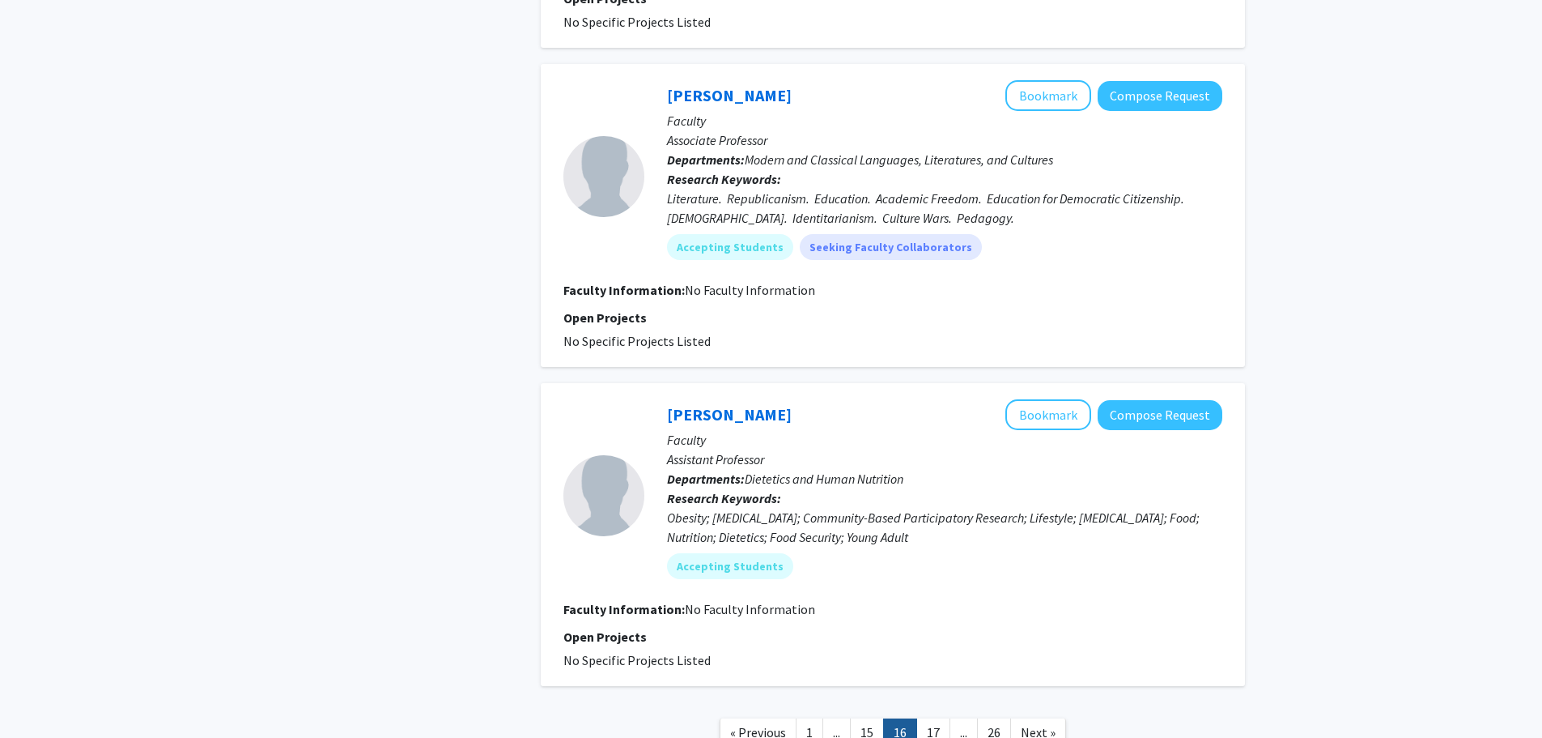
scroll to position [3284, 0]
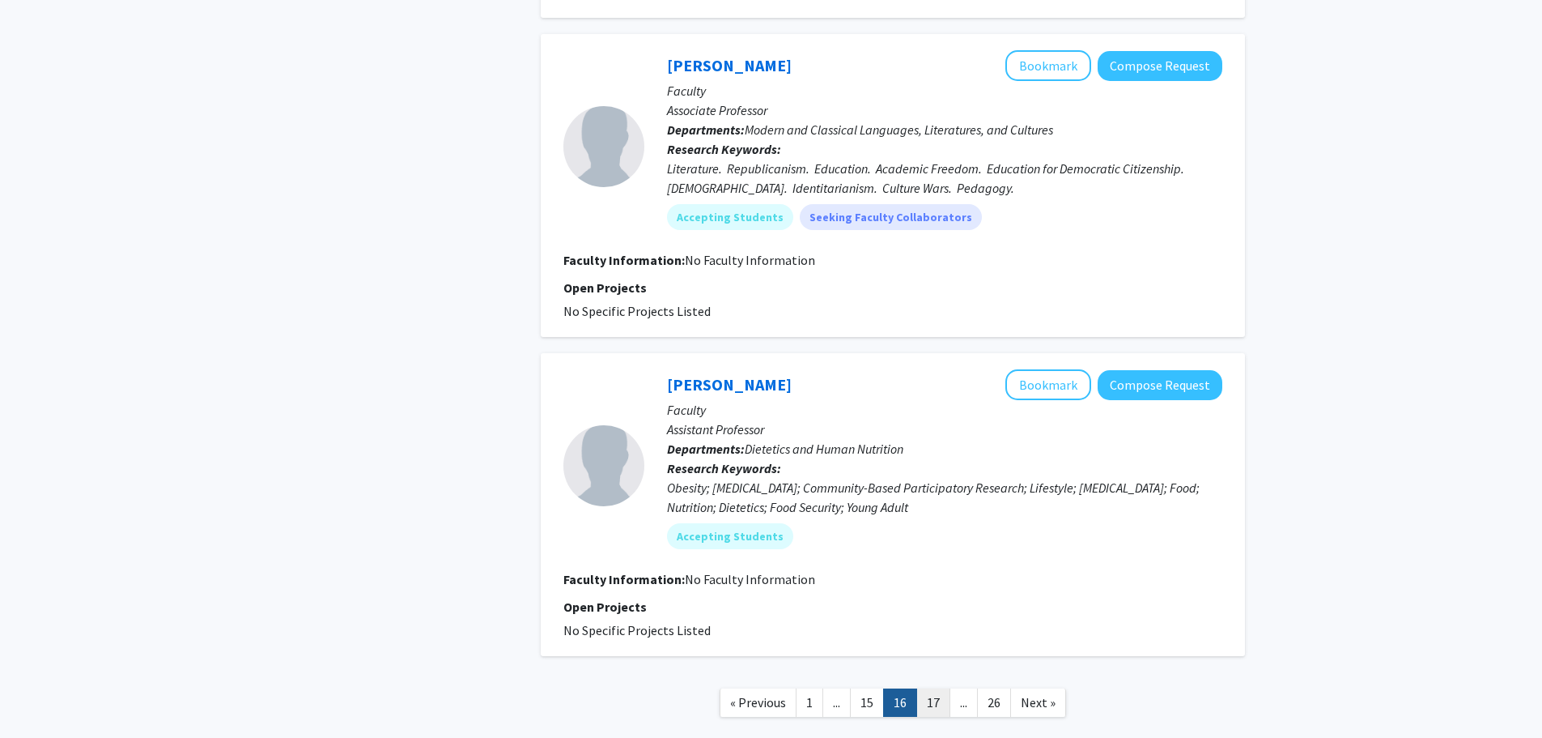
click at [939, 688] on link "17" at bounding box center [934, 702] width 34 height 28
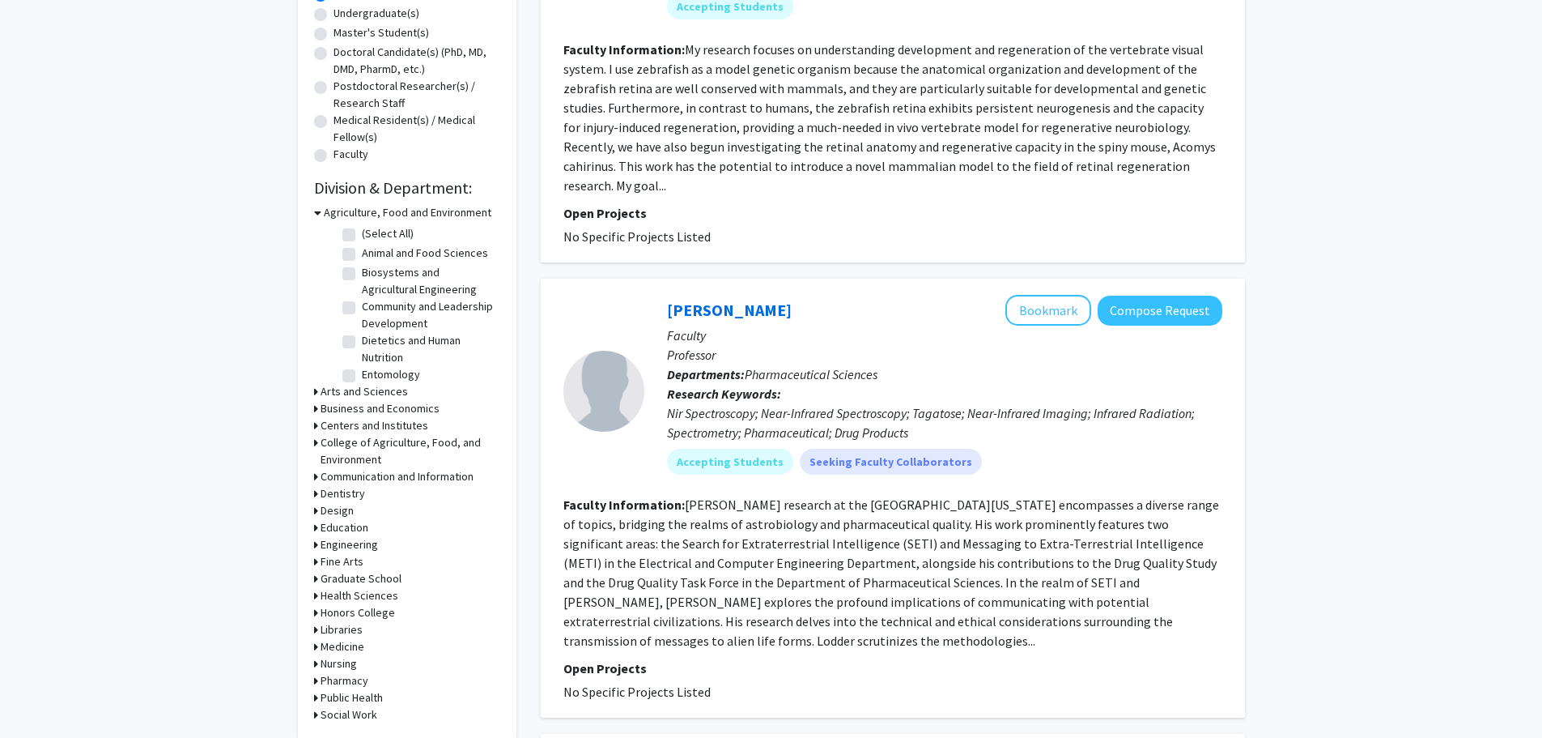
scroll to position [243, 0]
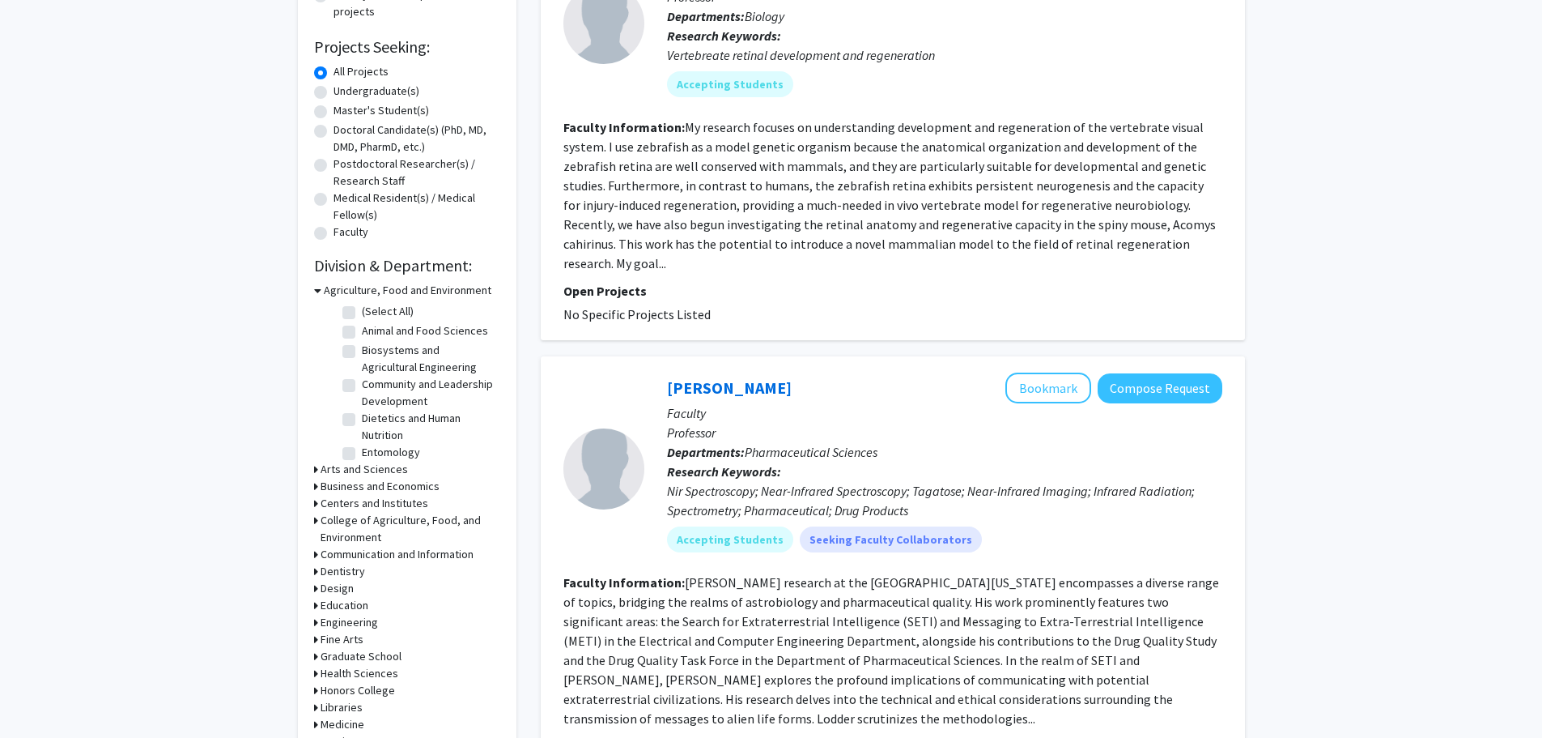
click at [349, 470] on h3 "Arts and Sciences" at bounding box center [364, 469] width 87 height 17
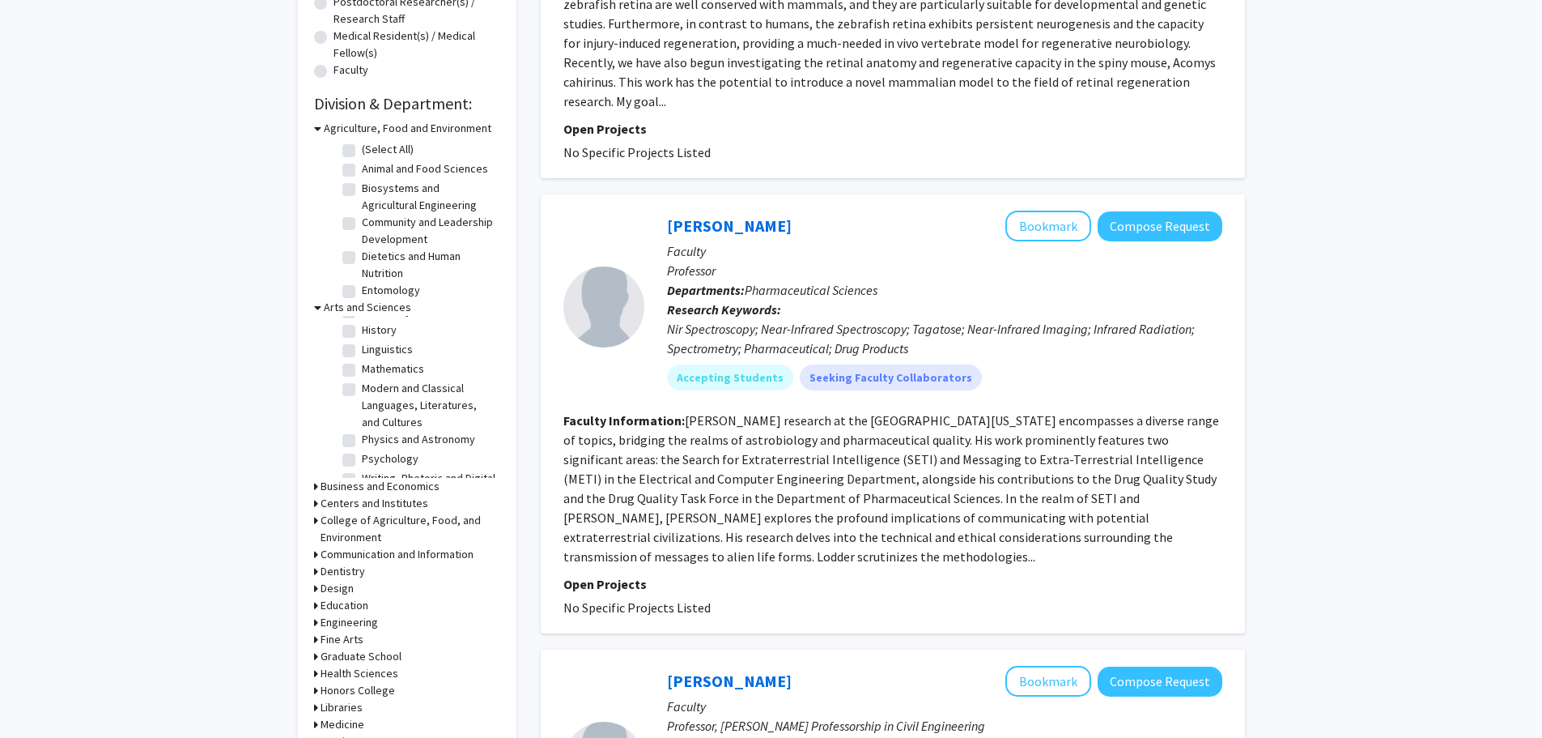
scroll to position [81, 0]
click at [362, 363] on label "Mathematics" at bounding box center [393, 363] width 62 height 17
click at [362, 363] on input "Mathematics" at bounding box center [367, 360] width 11 height 11
checkbox input "true"
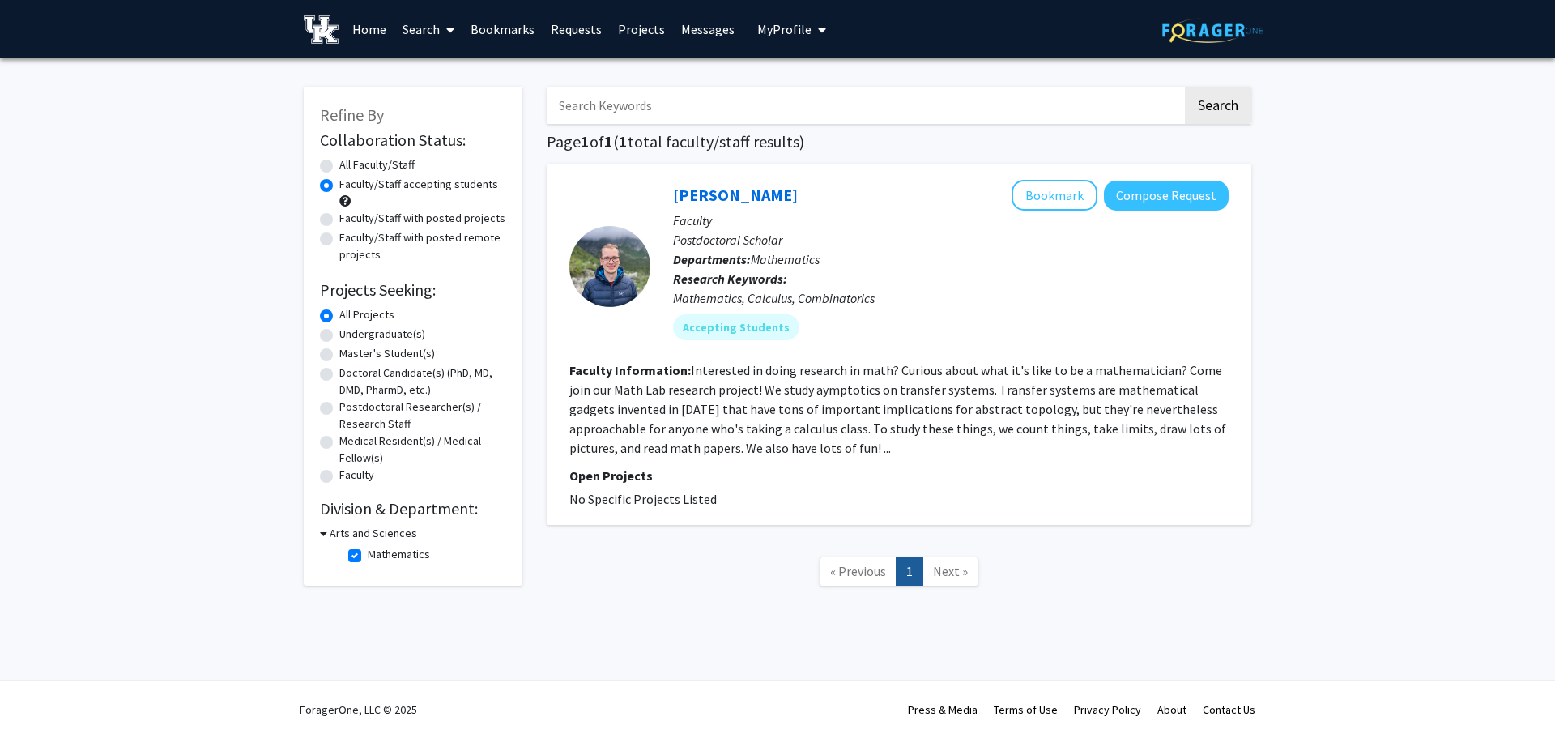
click at [368, 553] on label "Mathematics" at bounding box center [399, 554] width 62 height 17
click at [368, 553] on input "Mathematics" at bounding box center [373, 551] width 11 height 11
checkbox input "false"
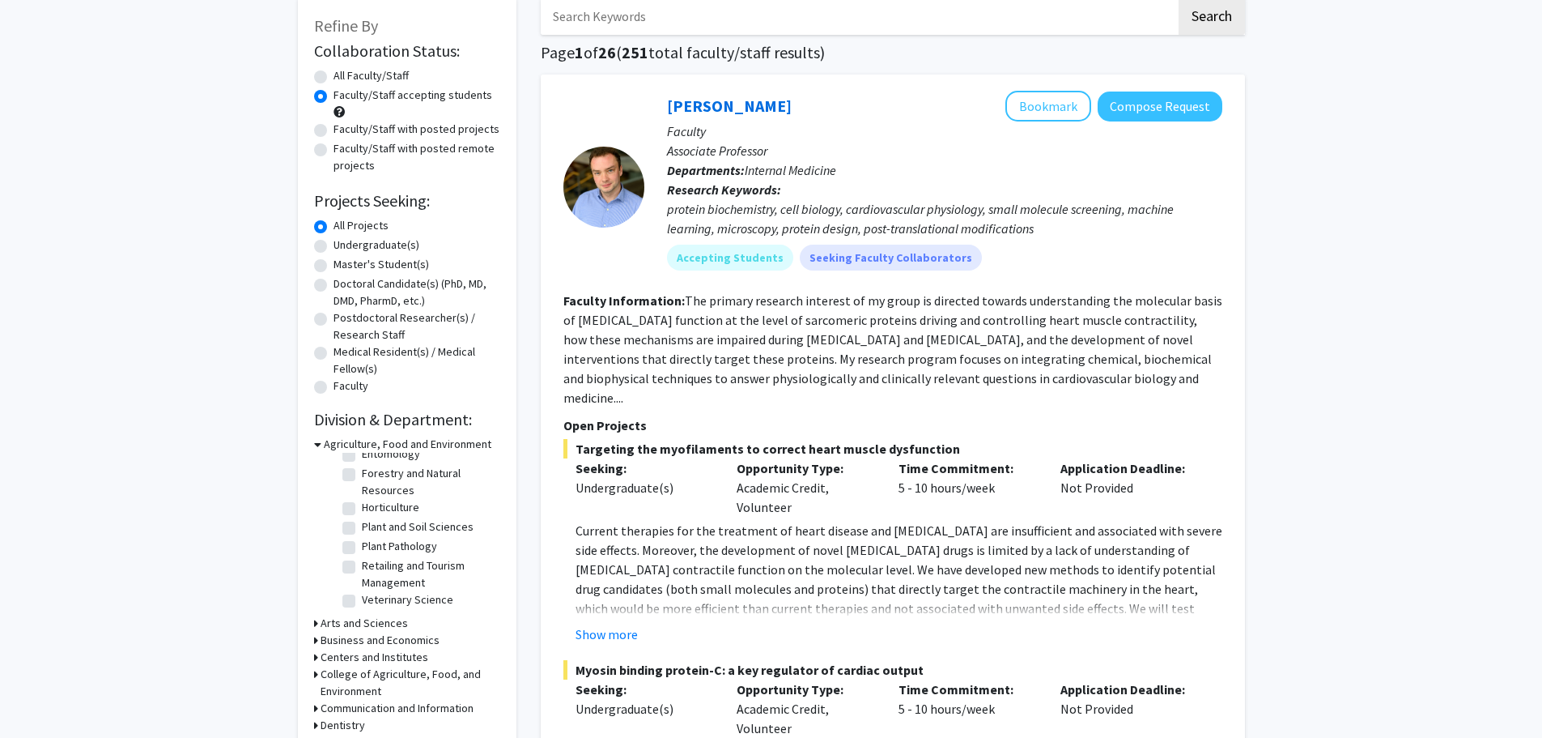
scroll to position [81, 0]
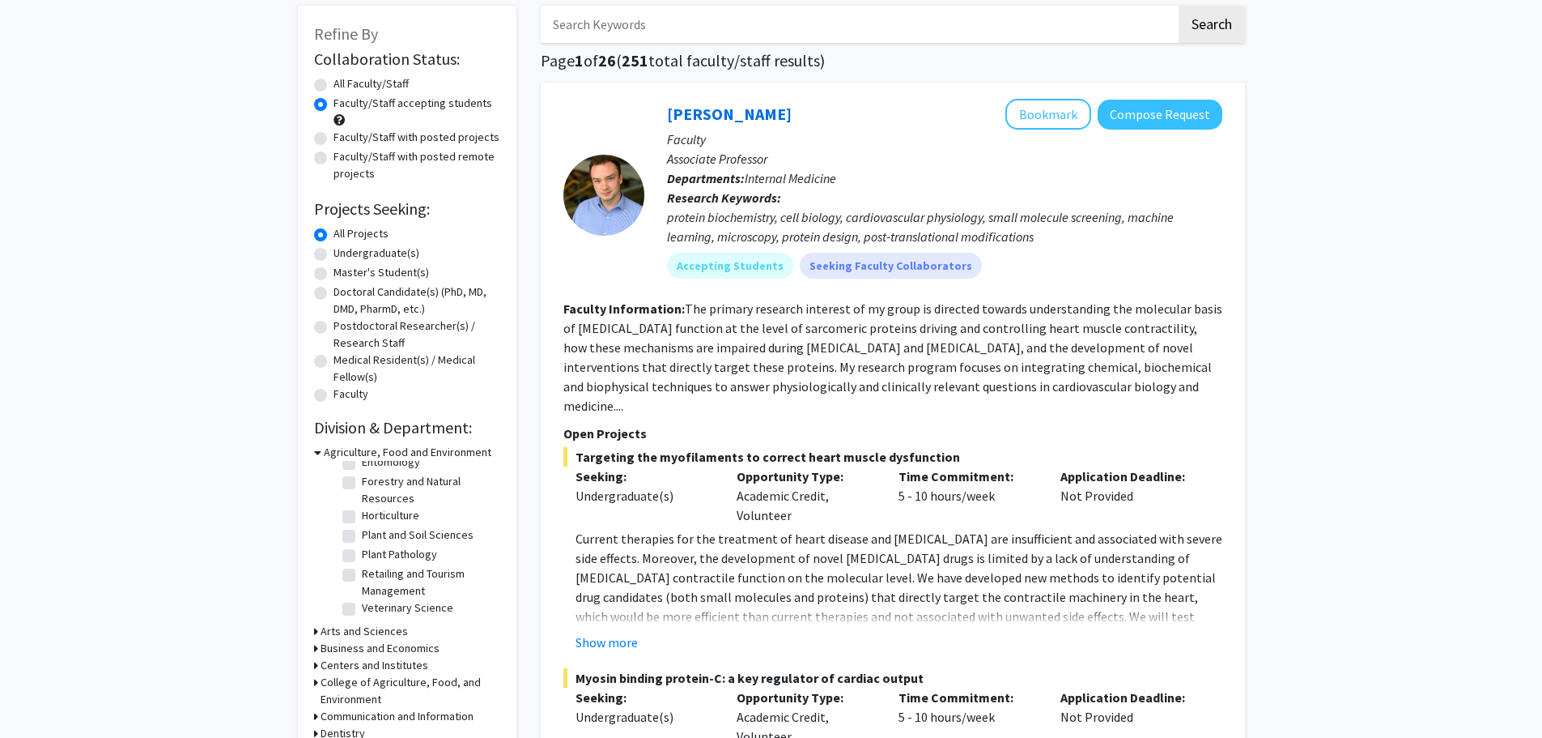
click at [344, 142] on label "Faculty/Staff with posted projects" at bounding box center [417, 137] width 166 height 17
click at [344, 139] on input "Faculty/Staff with posted projects" at bounding box center [339, 134] width 11 height 11
radio input "true"
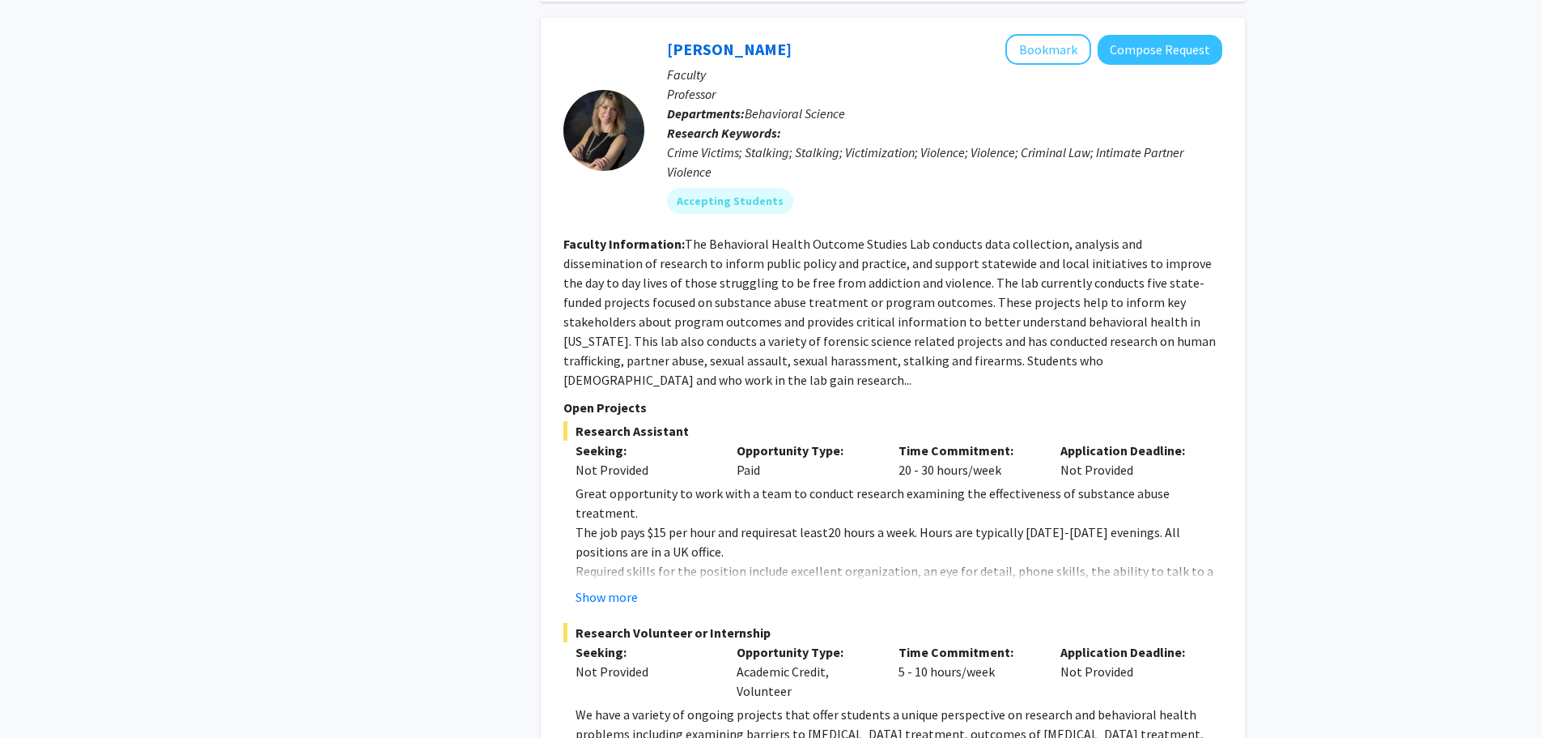
scroll to position [8299, 0]
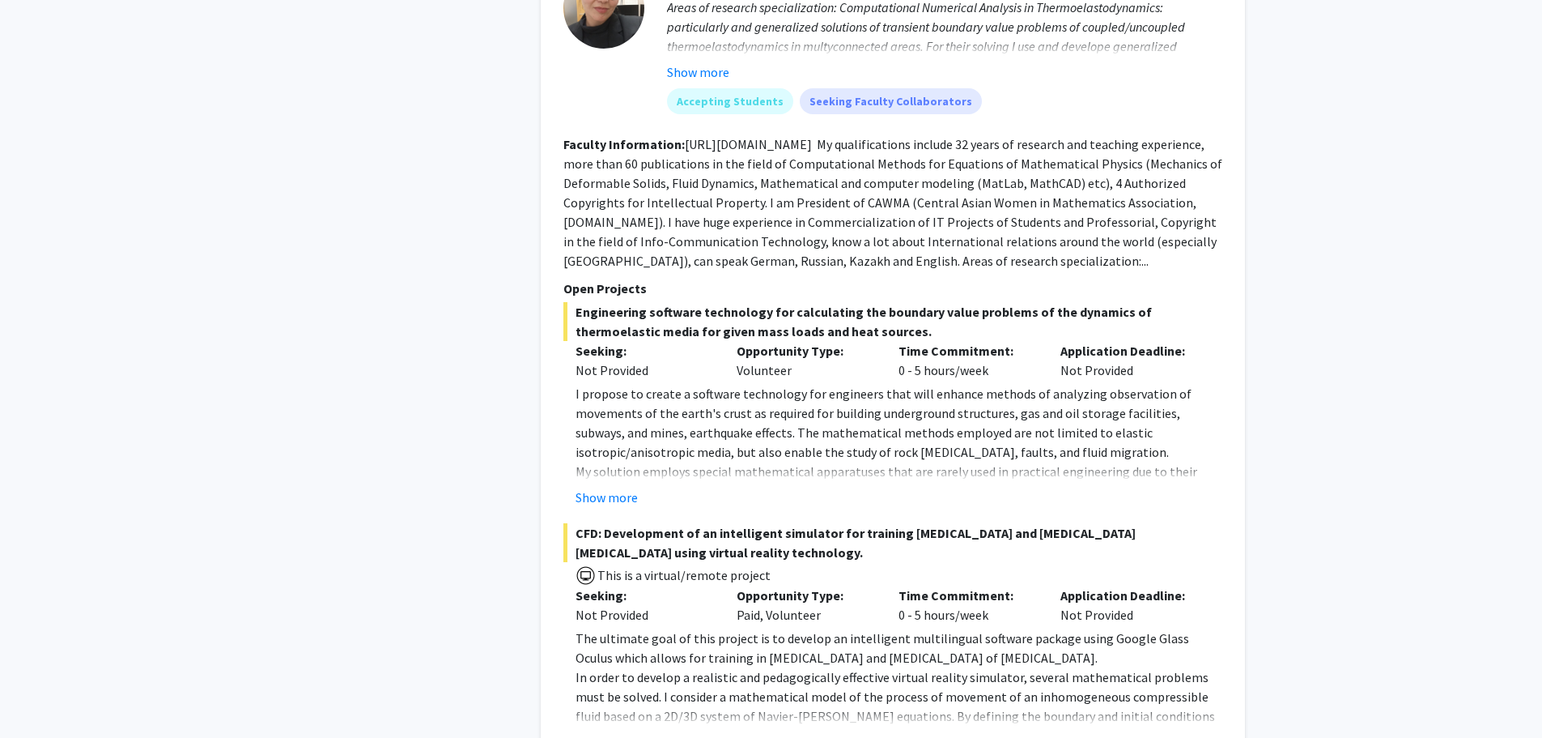
scroll to position [1215, 0]
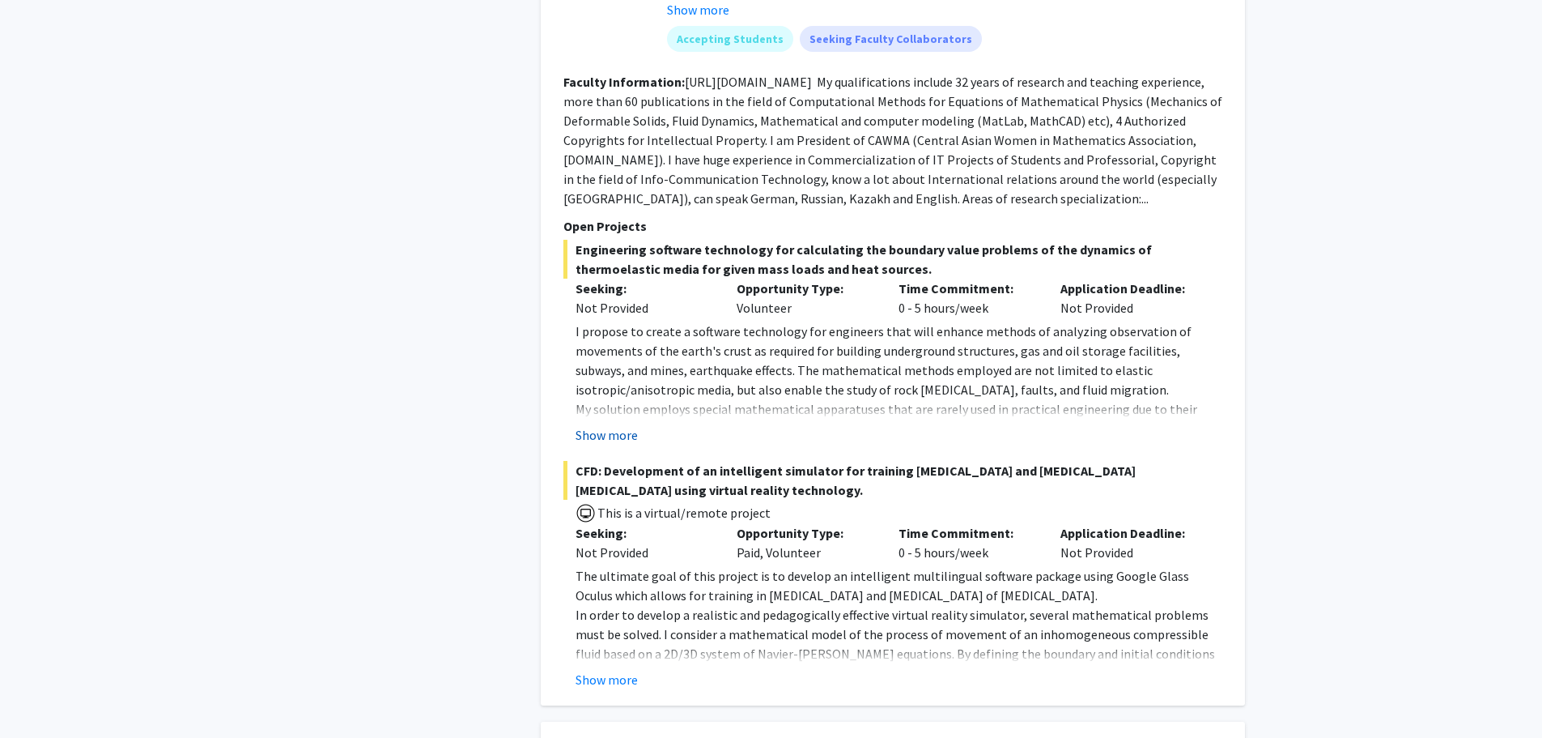
click at [613, 425] on button "Show more" at bounding box center [607, 434] width 62 height 19
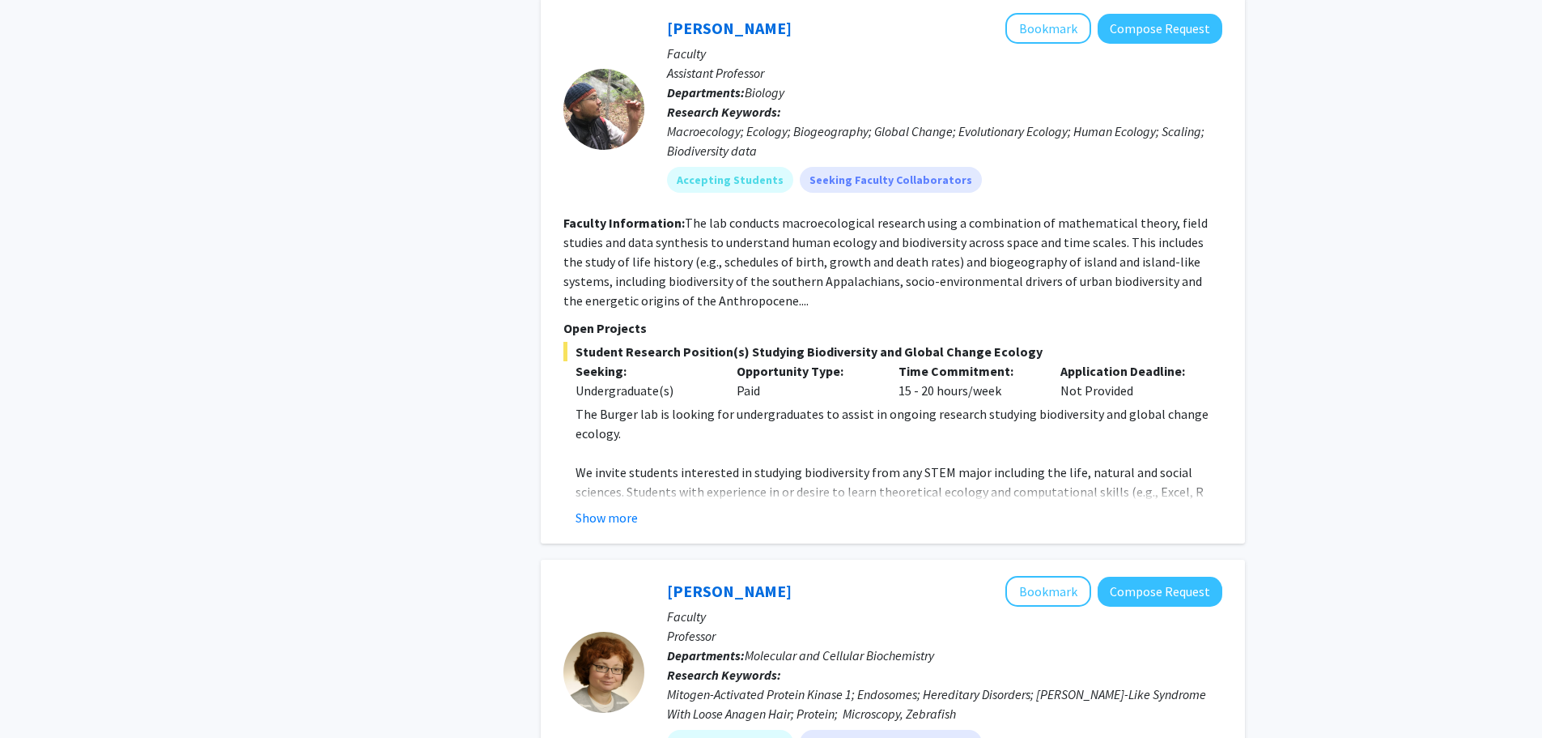
scroll to position [4129, 0]
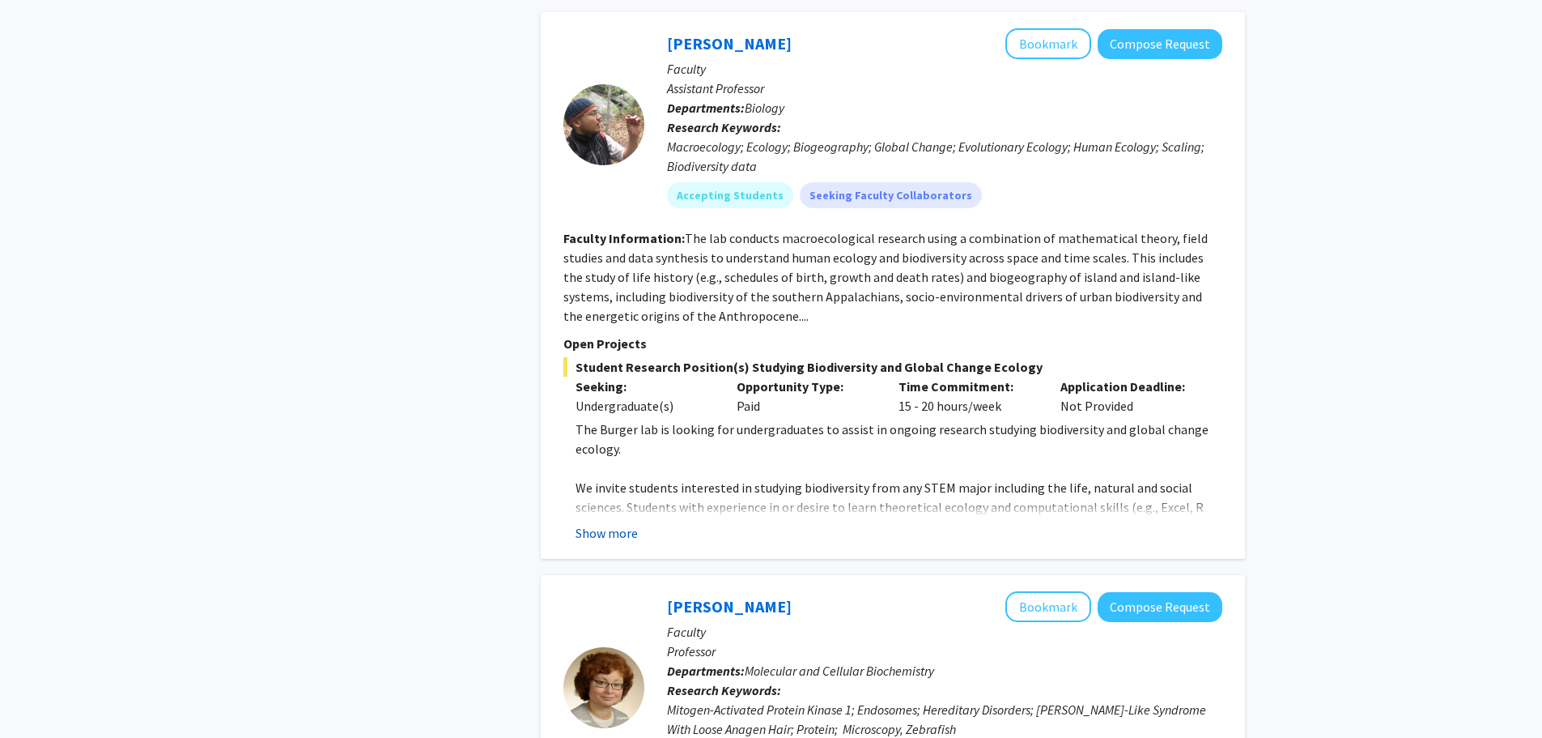
click at [608, 523] on button "Show more" at bounding box center [607, 532] width 62 height 19
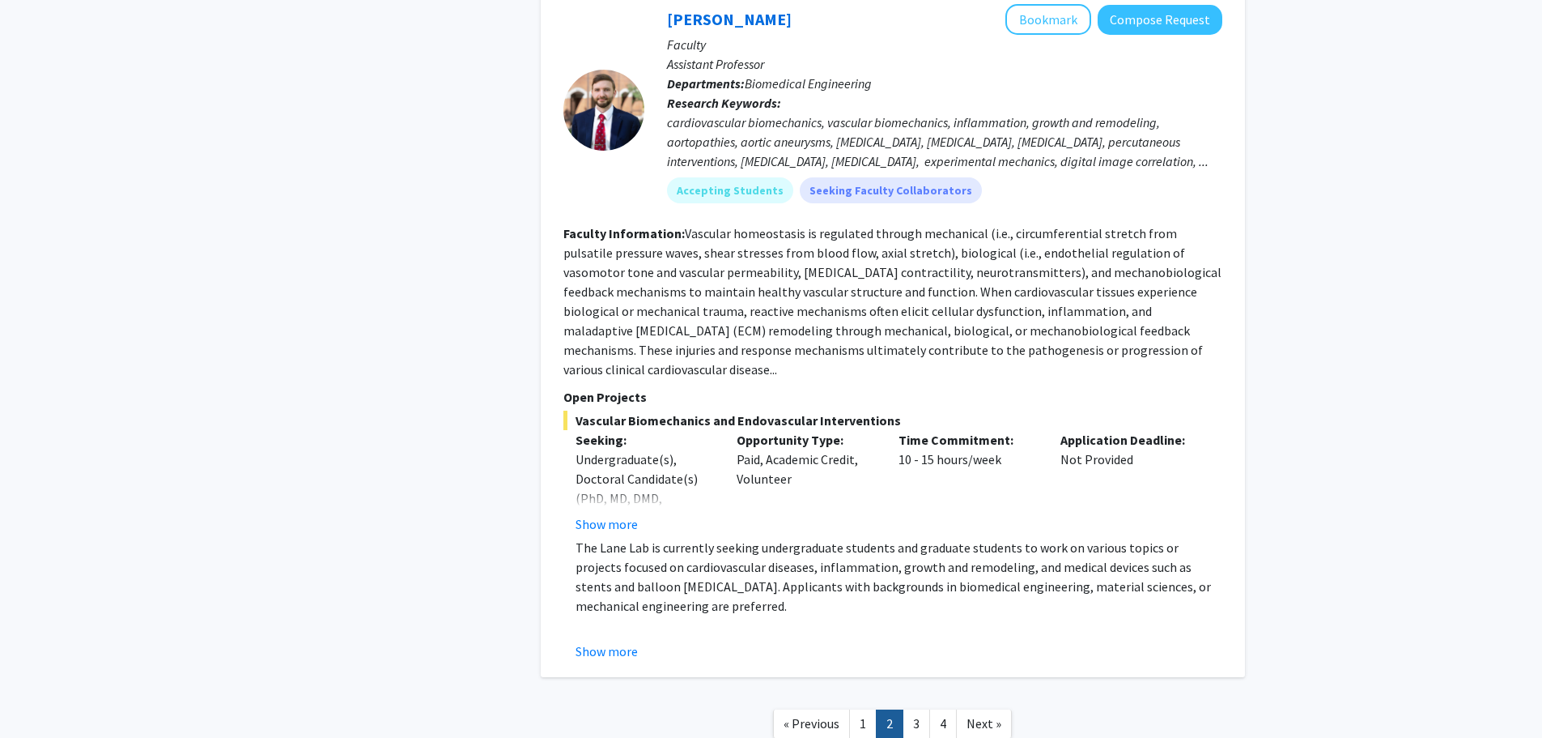
scroll to position [7261, 0]
click at [908, 691] on nav "« Previous 1 2 3 4 Next »" at bounding box center [893, 724] width 704 height 66
click at [909, 708] on link "3" at bounding box center [917, 722] width 28 height 28
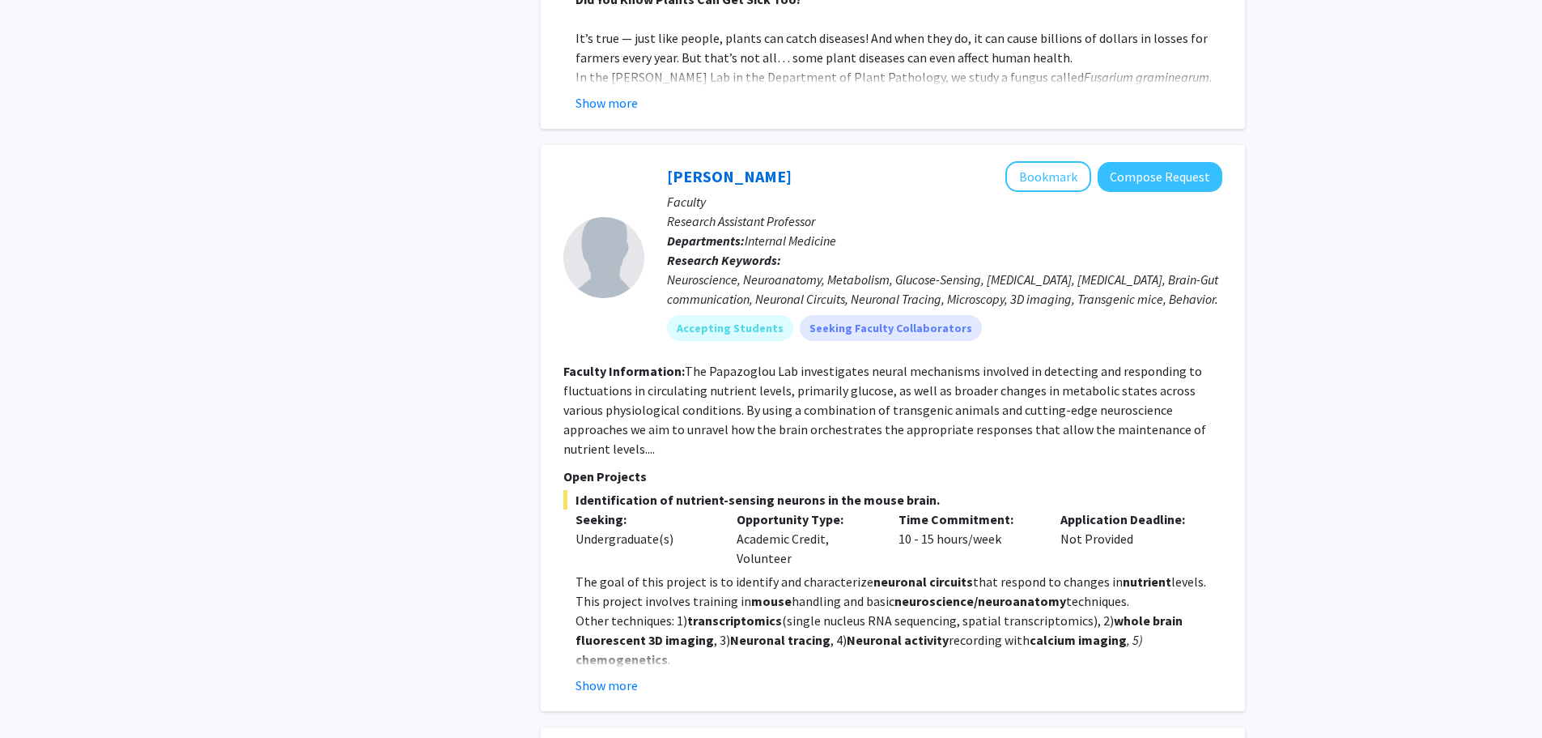
scroll to position [2105, 0]
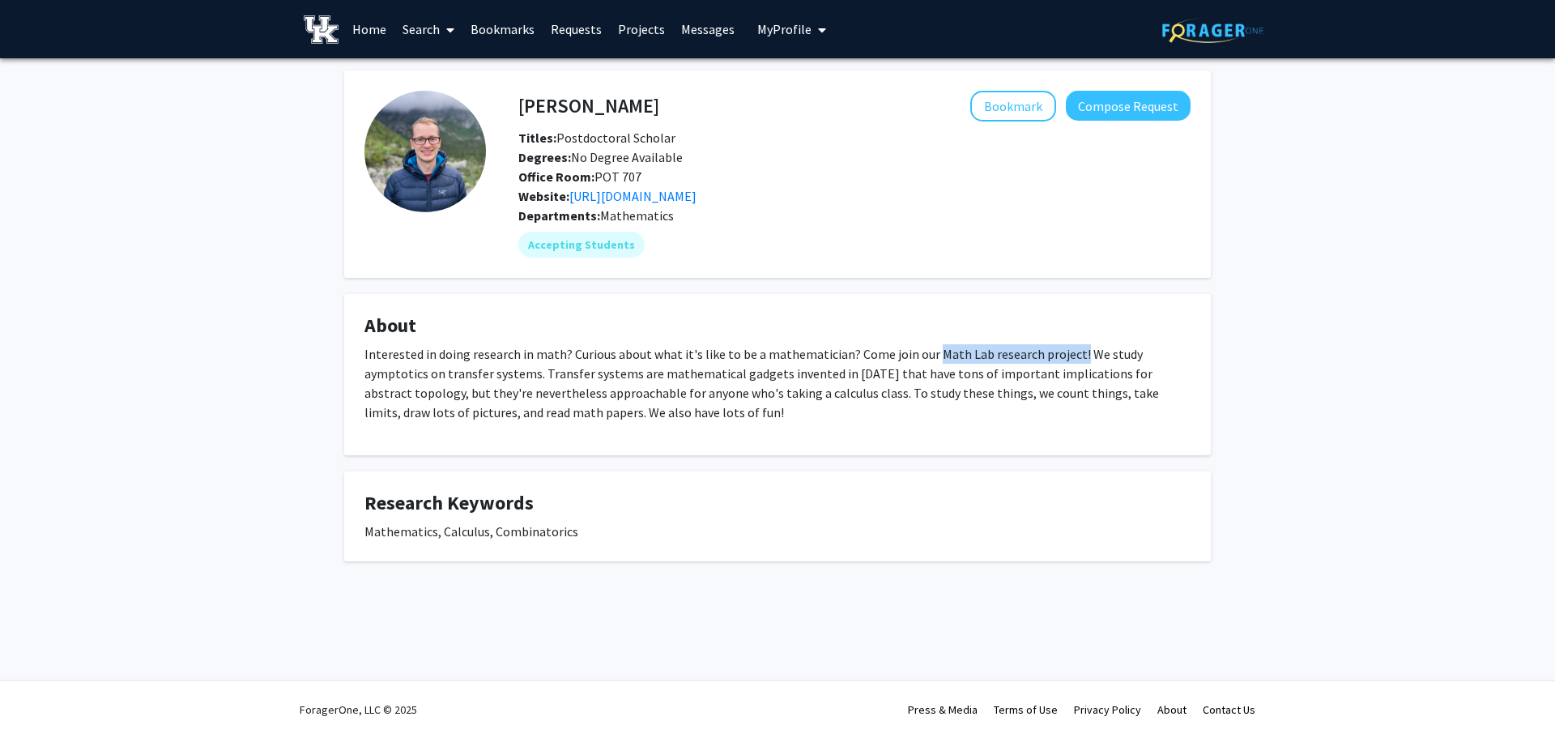
drag, startPoint x: 925, startPoint y: 354, endPoint x: 1067, endPoint y: 360, distance: 142.7
click at [1067, 360] on p "Interested in doing research in math? Curious about what it's like to be a math…" at bounding box center [777, 383] width 826 height 78
